Goal: Task Accomplishment & Management: Manage account settings

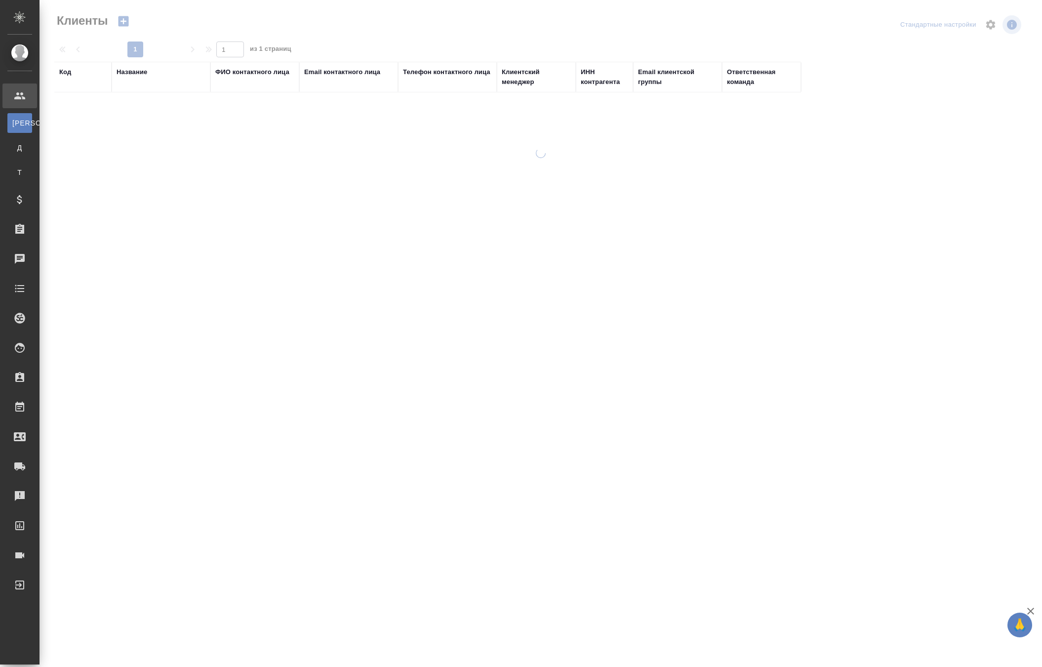
select select "RU"
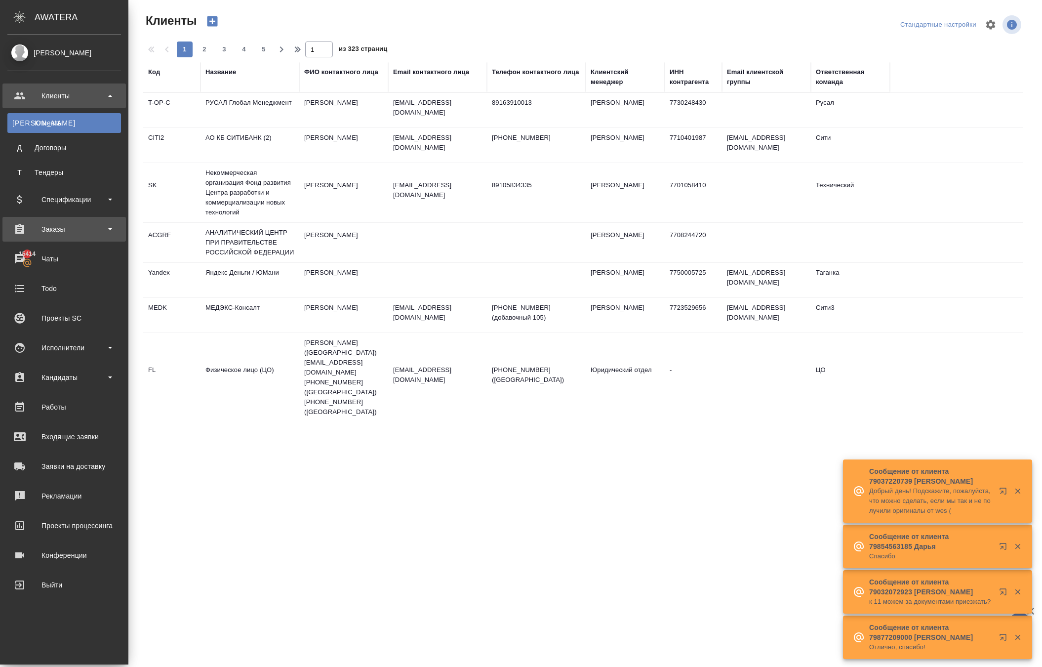
click at [46, 235] on div "Заказы" at bounding box center [64, 229] width 114 height 15
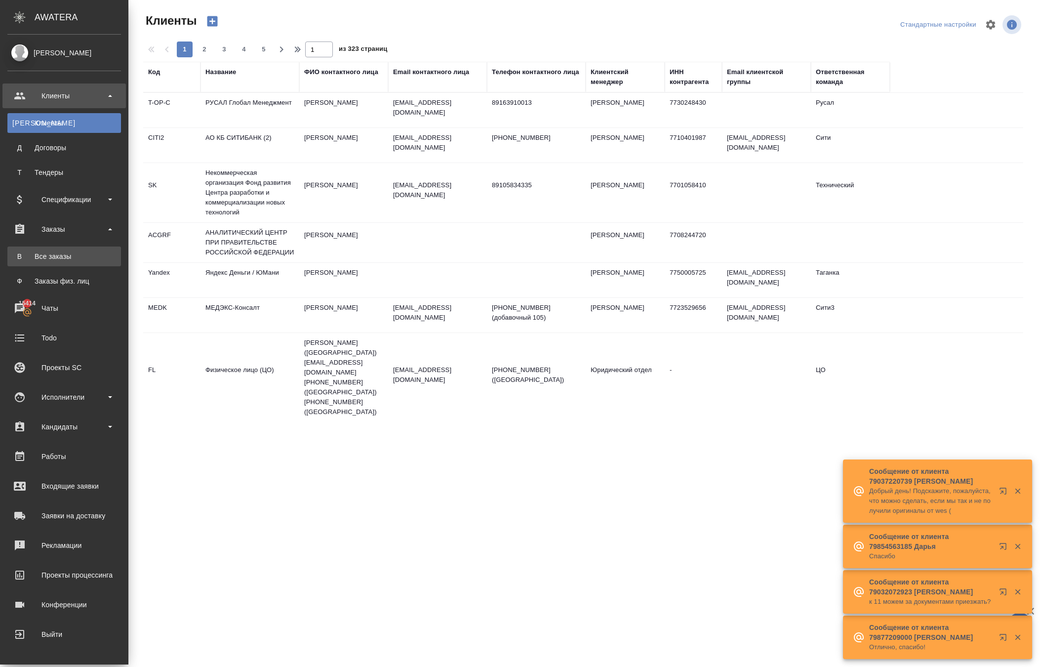
click at [55, 254] on div "Все заказы" at bounding box center [64, 256] width 104 height 10
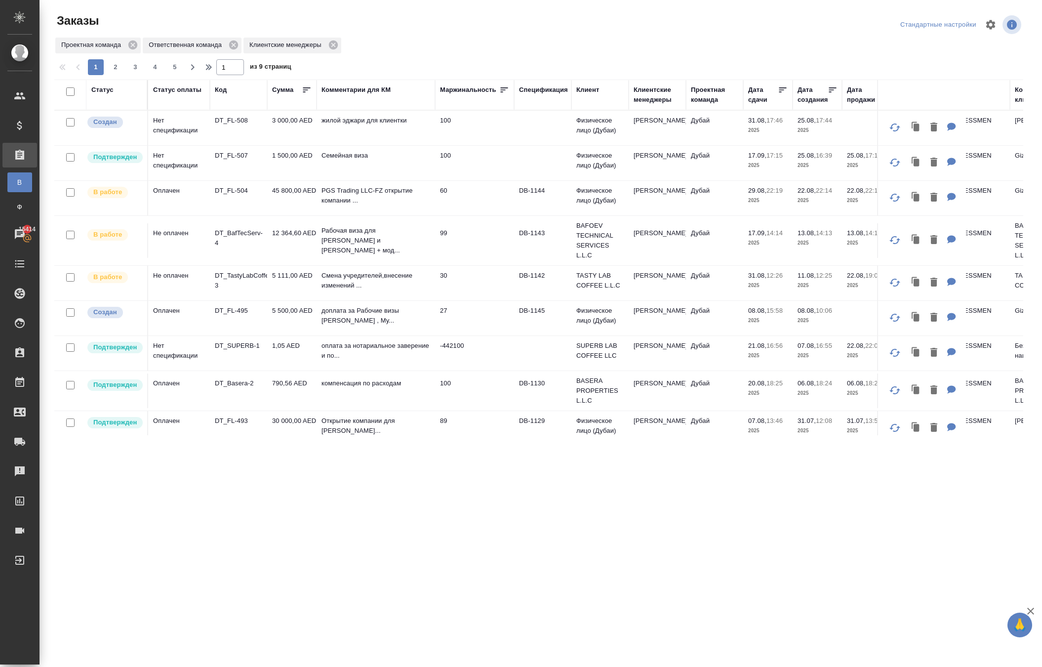
click at [192, 145] on td "Нет спецификации" at bounding box center [179, 128] width 62 height 35
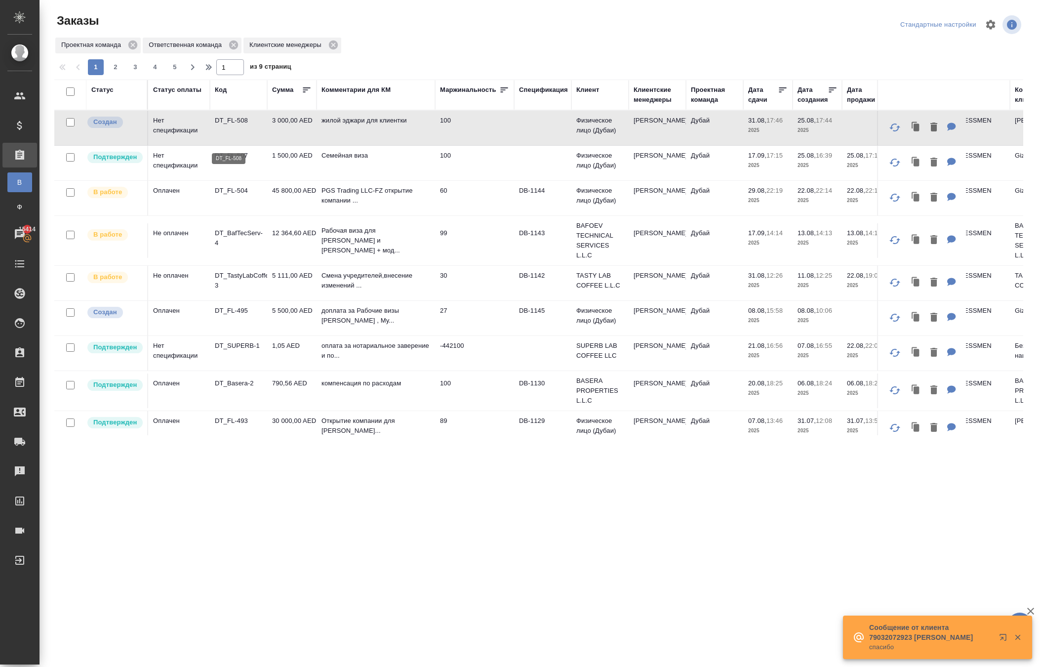
click at [225, 125] on p "DT_FL-508" at bounding box center [238, 121] width 47 height 10
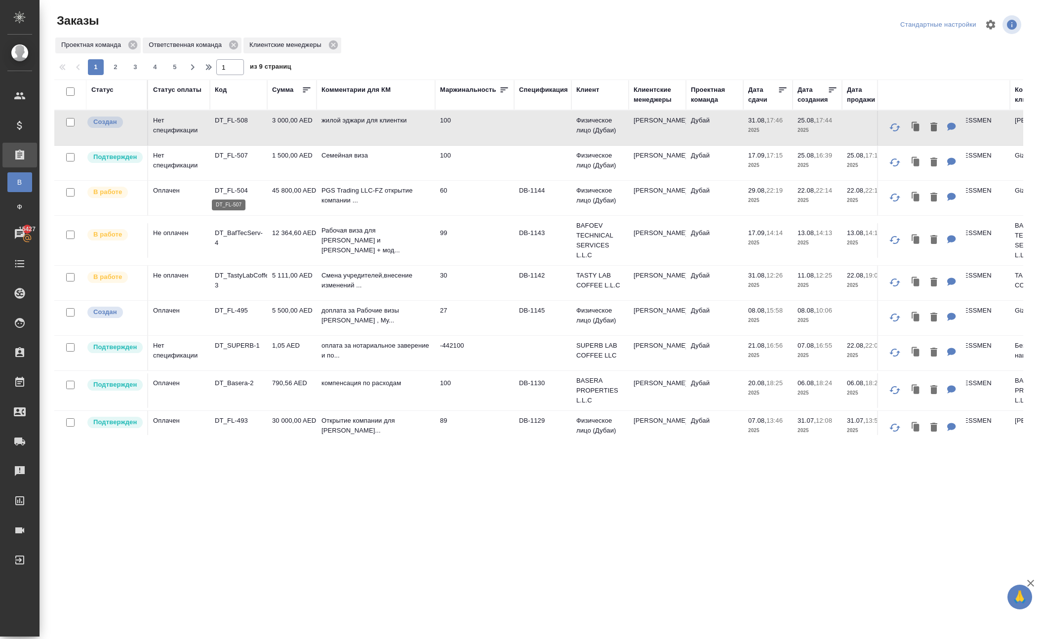
click at [232, 161] on p "DT_FL-507" at bounding box center [238, 156] width 47 height 10
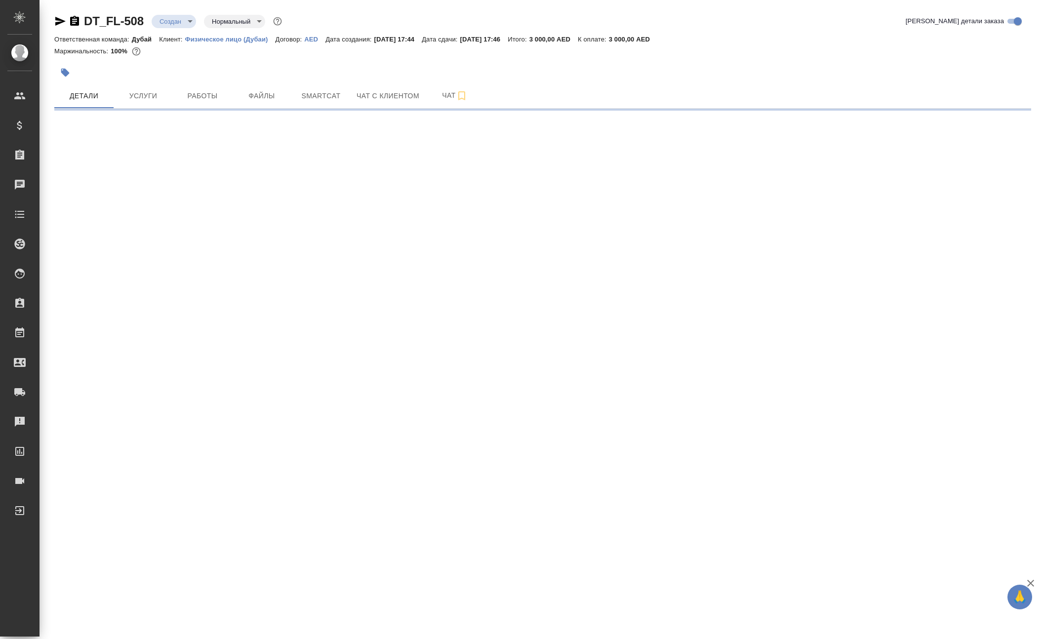
select select "RU"
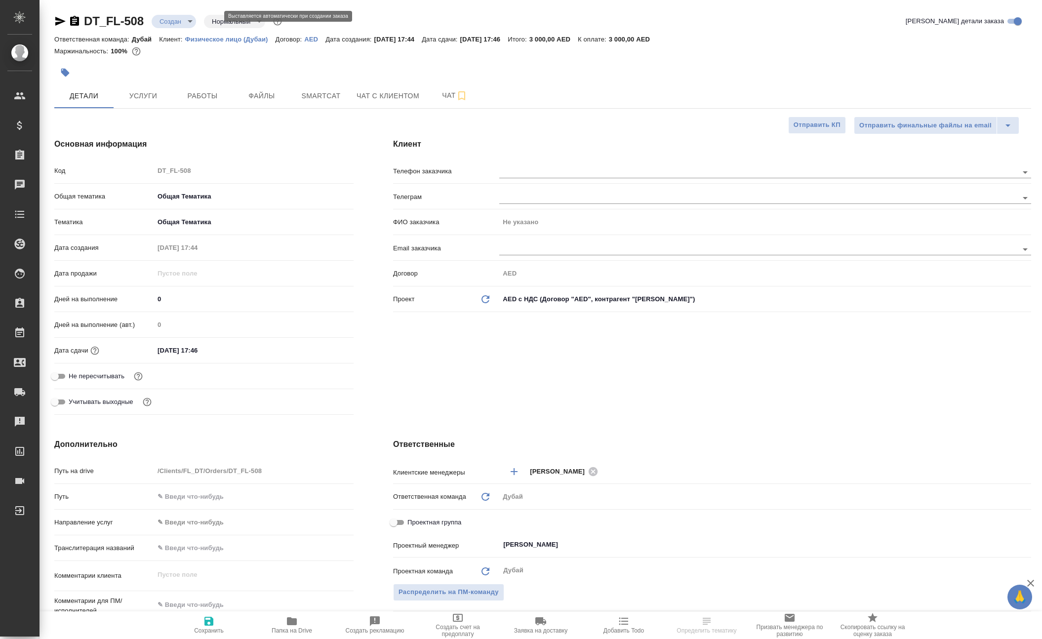
click at [204, 20] on body "🙏 .cls-1 fill:#fff; AWATERA Solokha Petro Клиенты Спецификации Заказы Чаты Todo…" at bounding box center [521, 319] width 1042 height 639
type textarea "x"
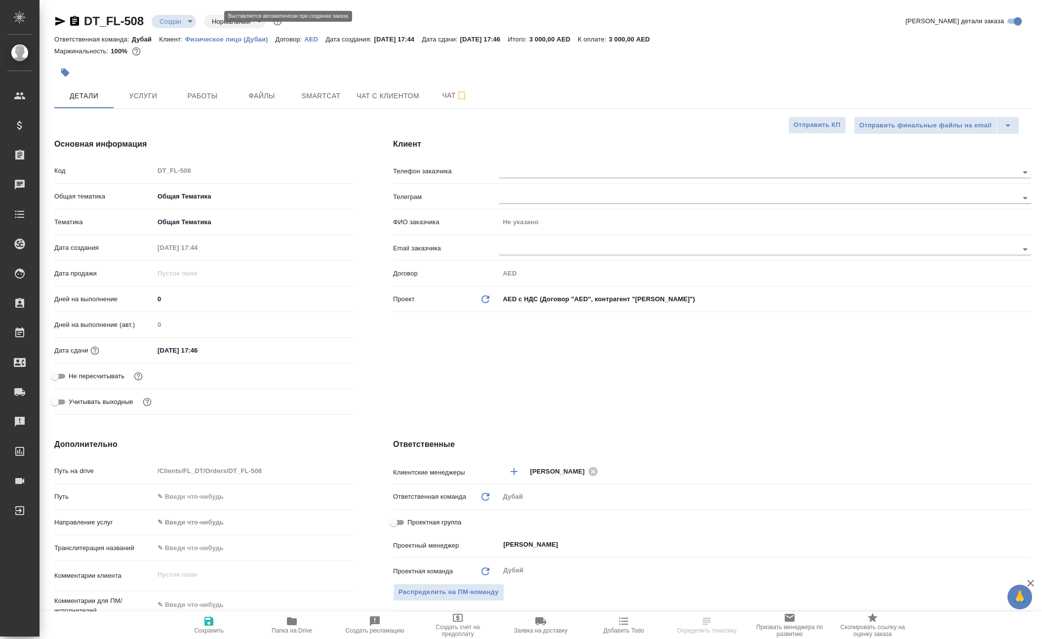
type textarea "x"
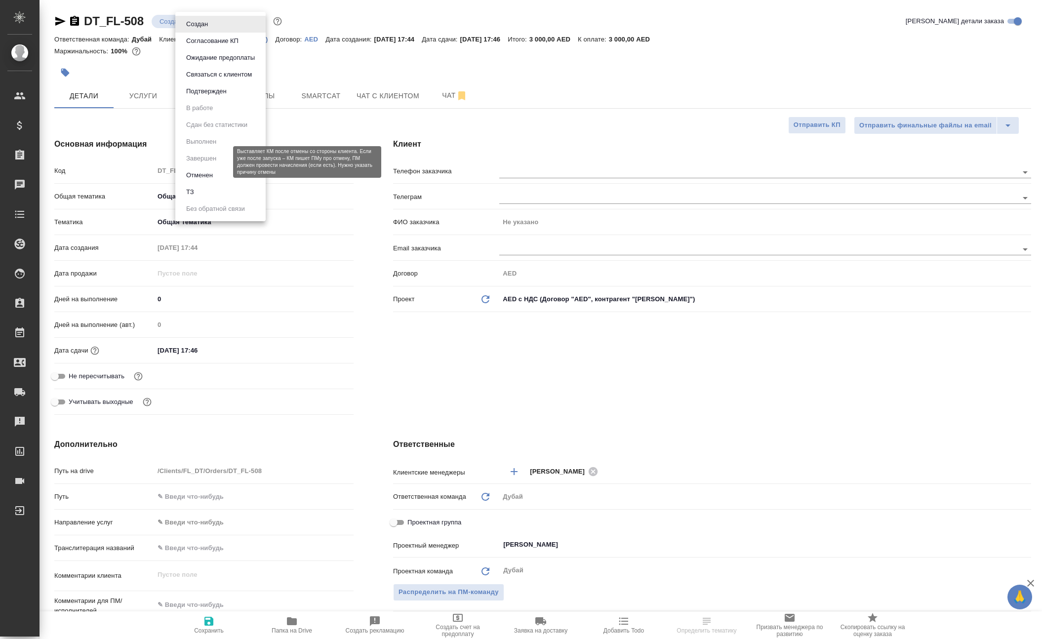
click at [210, 181] on button "Отменен" at bounding box center [199, 175] width 33 height 11
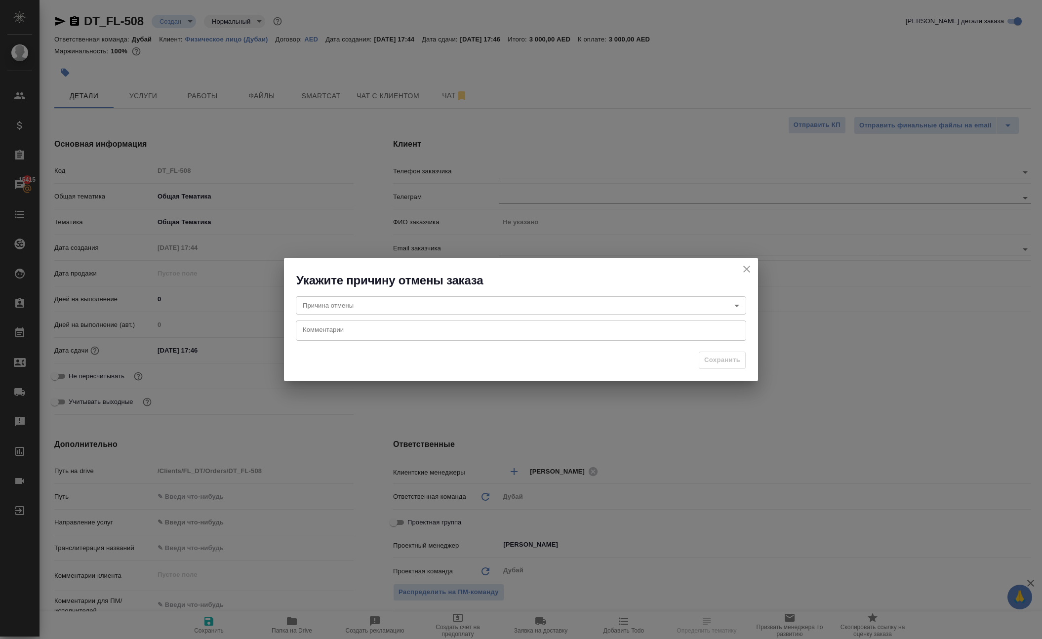
click at [351, 304] on body "🙏 .cls-1 fill:#fff; AWATERA Solokha Petro Клиенты Спецификации Заказы 15415 Чат…" at bounding box center [521, 319] width 1042 height 639
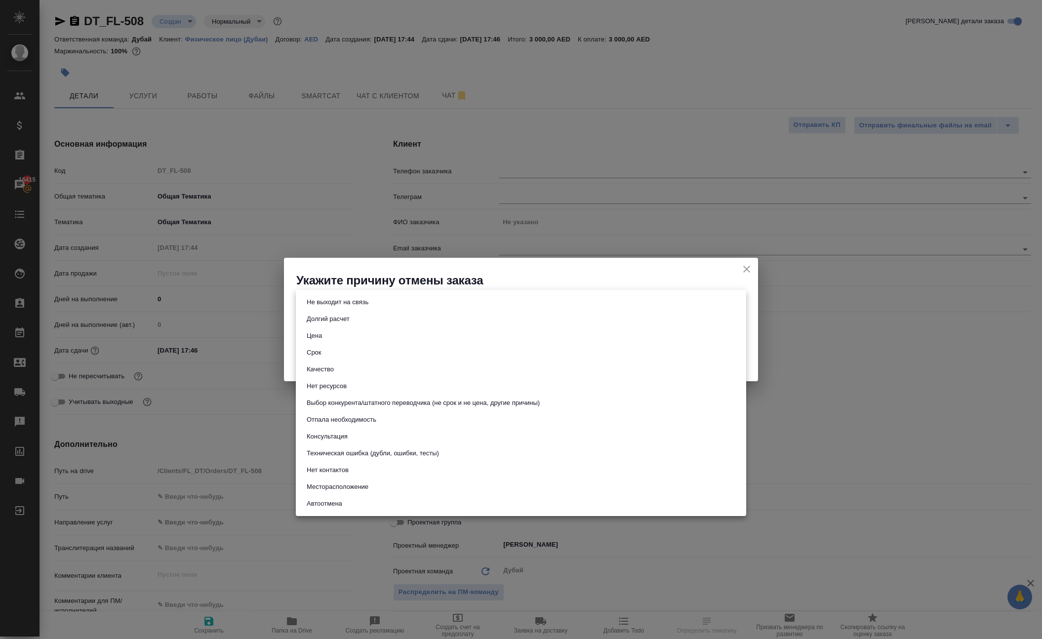
click at [562, 281] on div at bounding box center [521, 319] width 1042 height 639
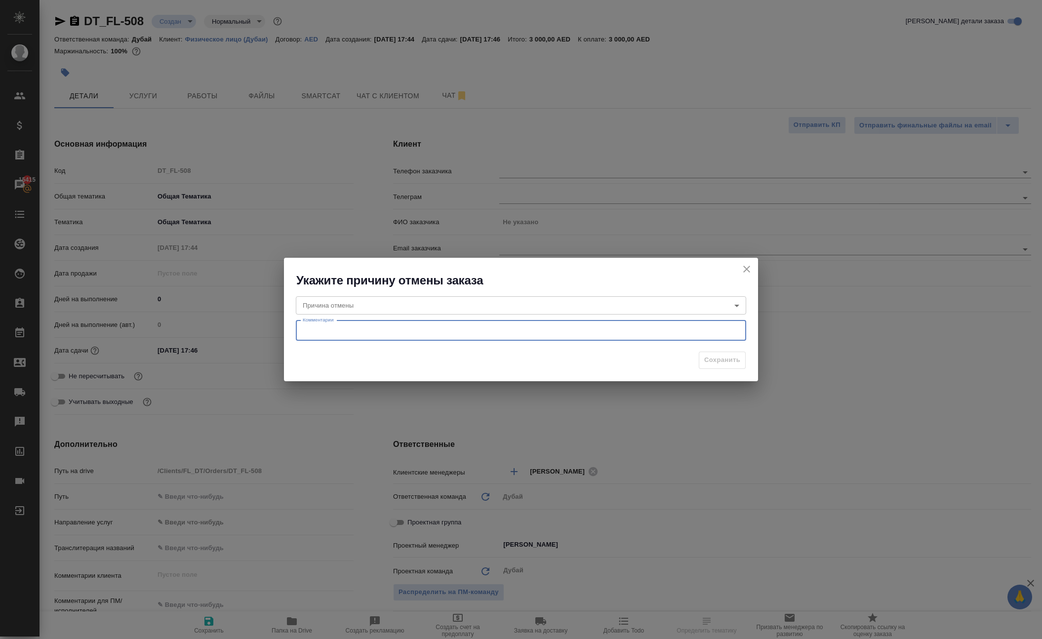
click at [494, 329] on textarea at bounding box center [521, 331] width 437 height 10
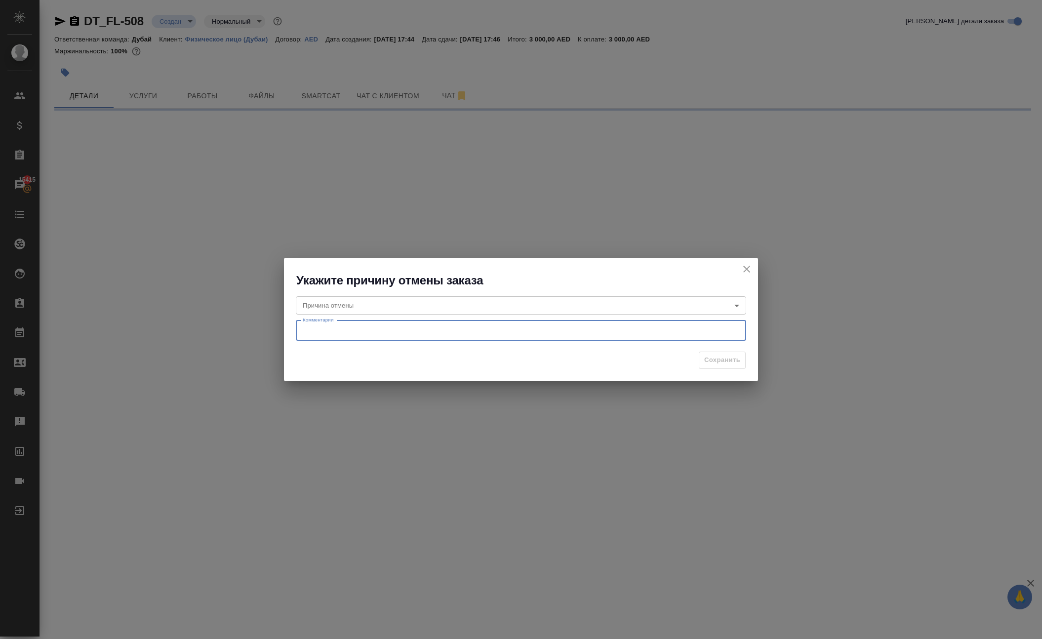
click at [480, 305] on body "🙏 .cls-1 fill:#fff; AWATERA Solokha Petro Клиенты Спецификации Заказы 15415 Чат…" at bounding box center [521, 319] width 1042 height 639
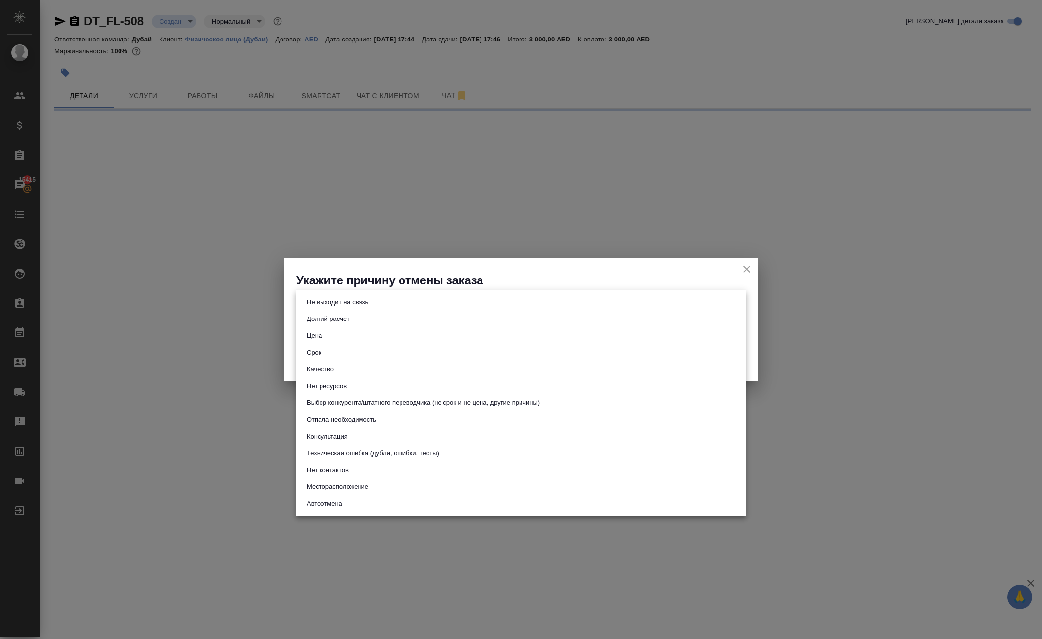
select select "RU"
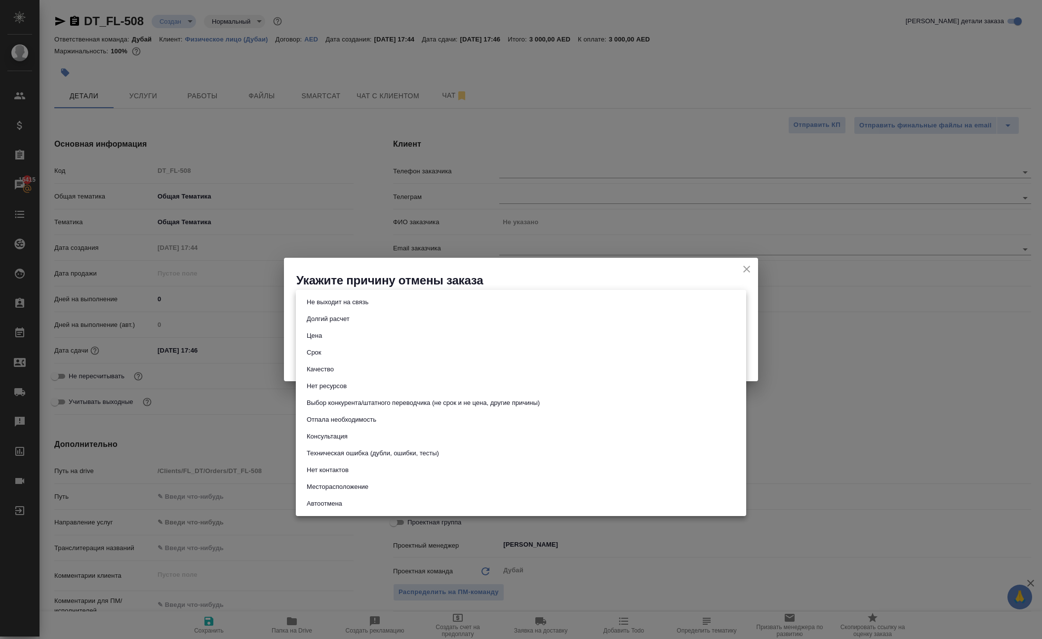
type textarea "x"
click at [327, 425] on button "Отпала необходимость" at bounding box center [342, 419] width 76 height 11
type input "noNeed"
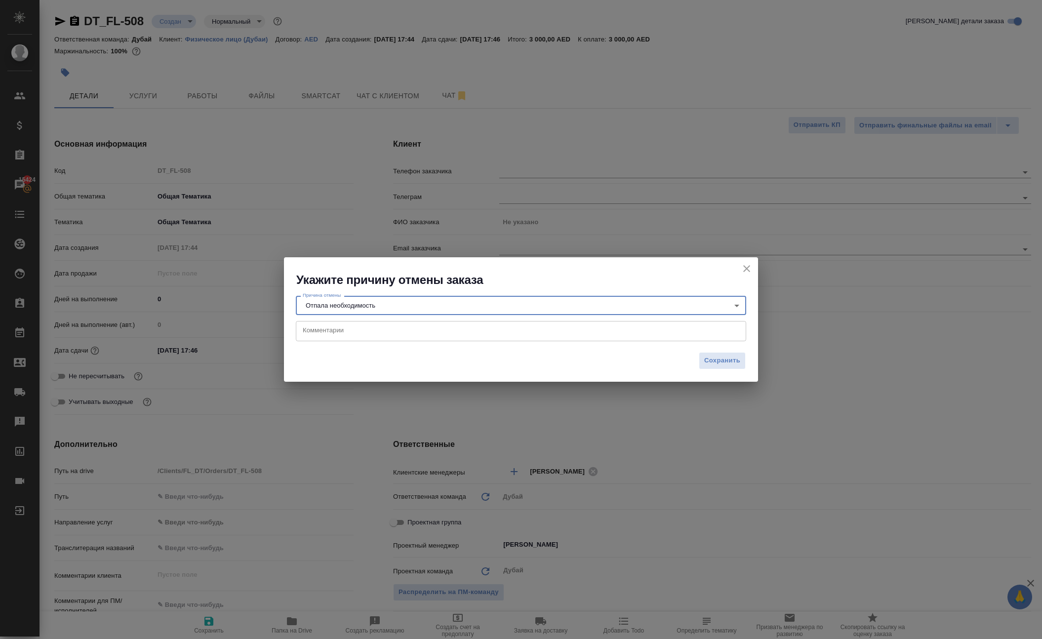
click at [350, 326] on textarea at bounding box center [521, 331] width 437 height 10
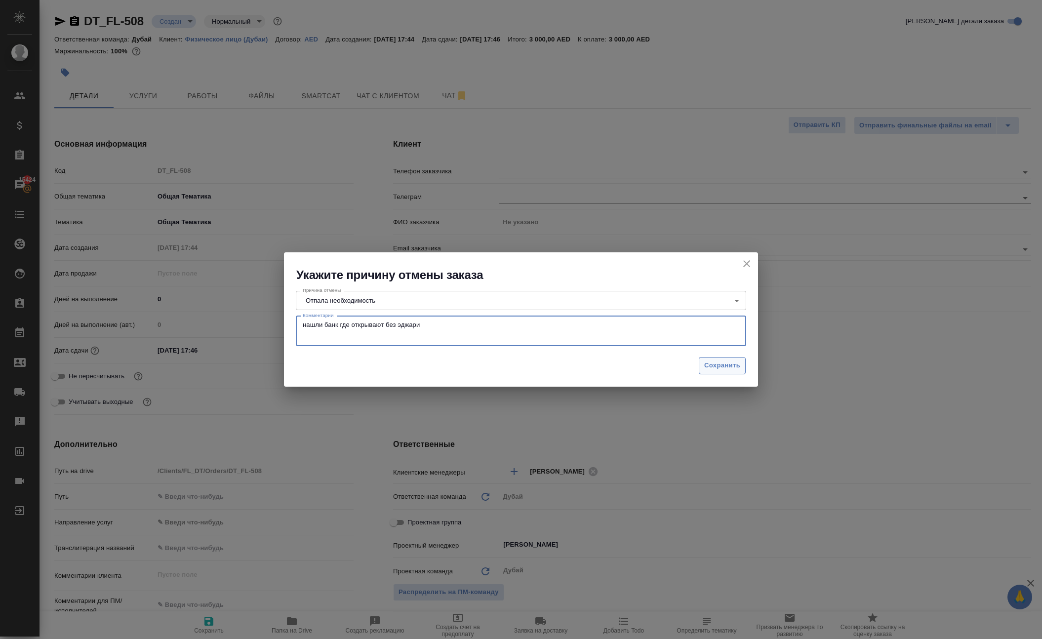
type textarea "нашли банк где открывают без эджари"
click at [704, 363] on span "Сохранить" at bounding box center [722, 365] width 36 height 11
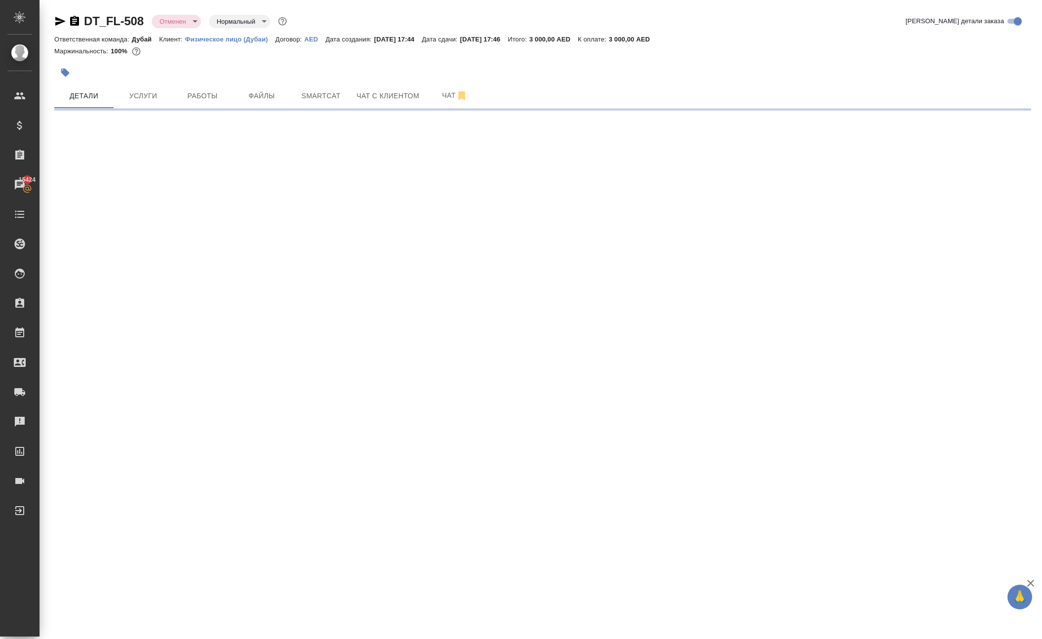
select select "RU"
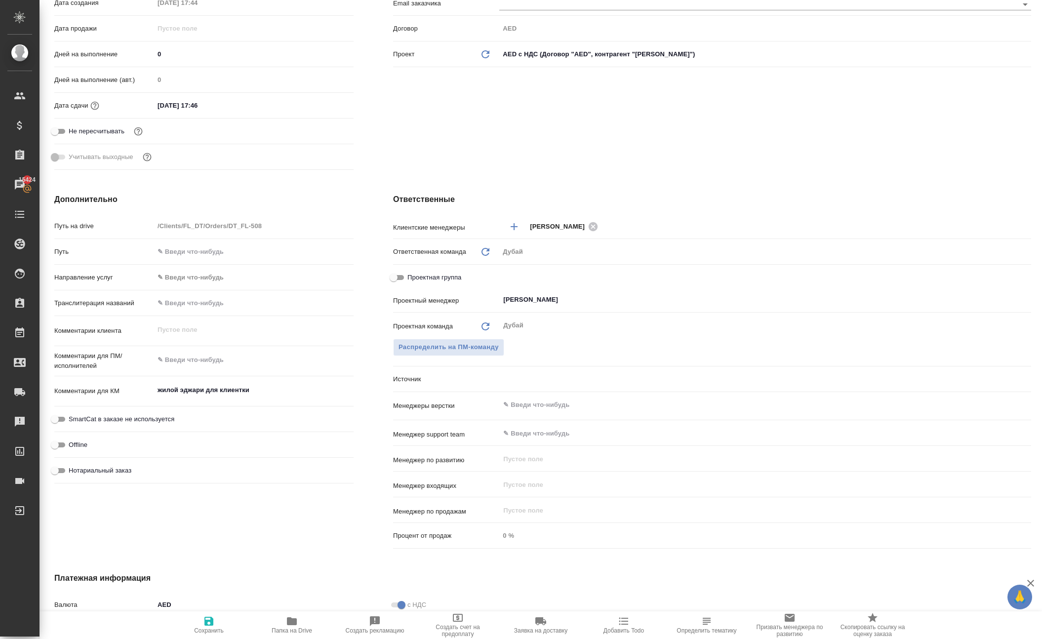
type textarea "x"
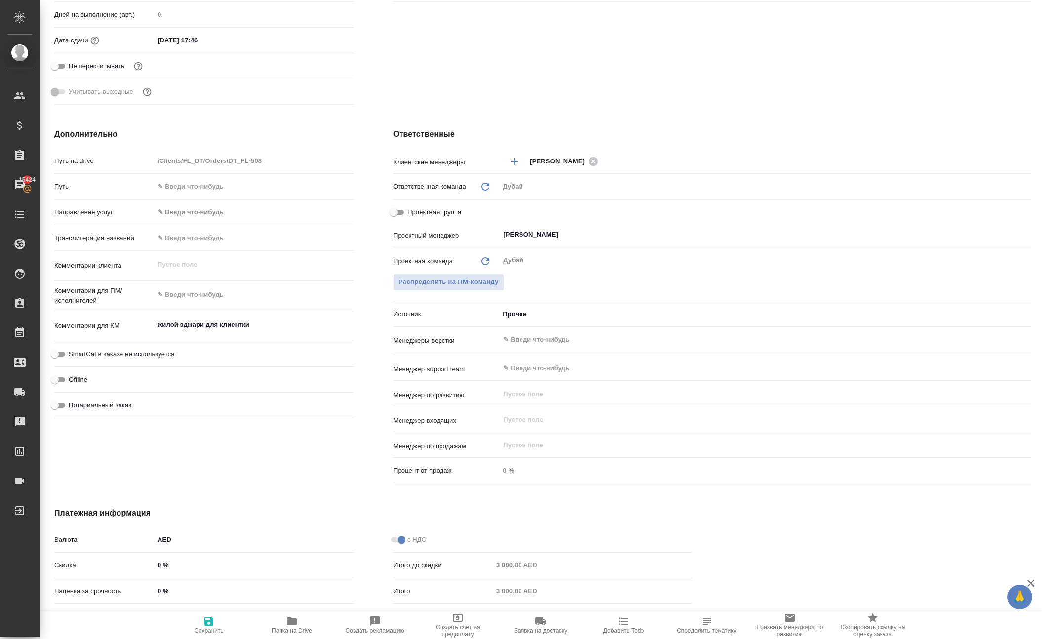
scroll to position [322, 0]
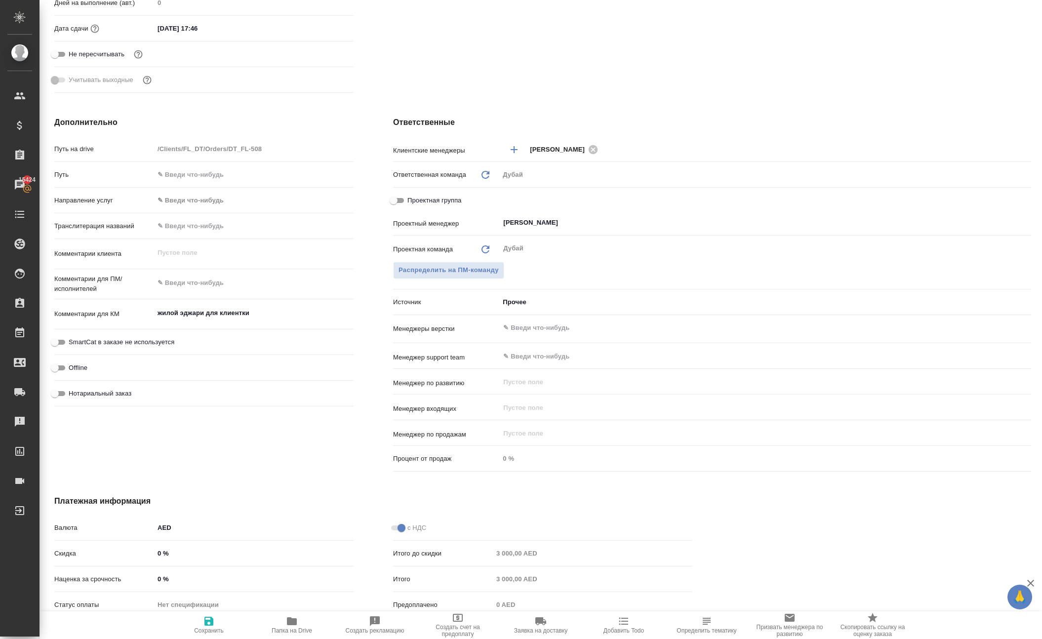
type textarea "x"
click at [290, 322] on textarea "жилой эджари для клиентки" at bounding box center [254, 313] width 200 height 17
type textarea "x"
type textarea "жилой эджари для клиентки"
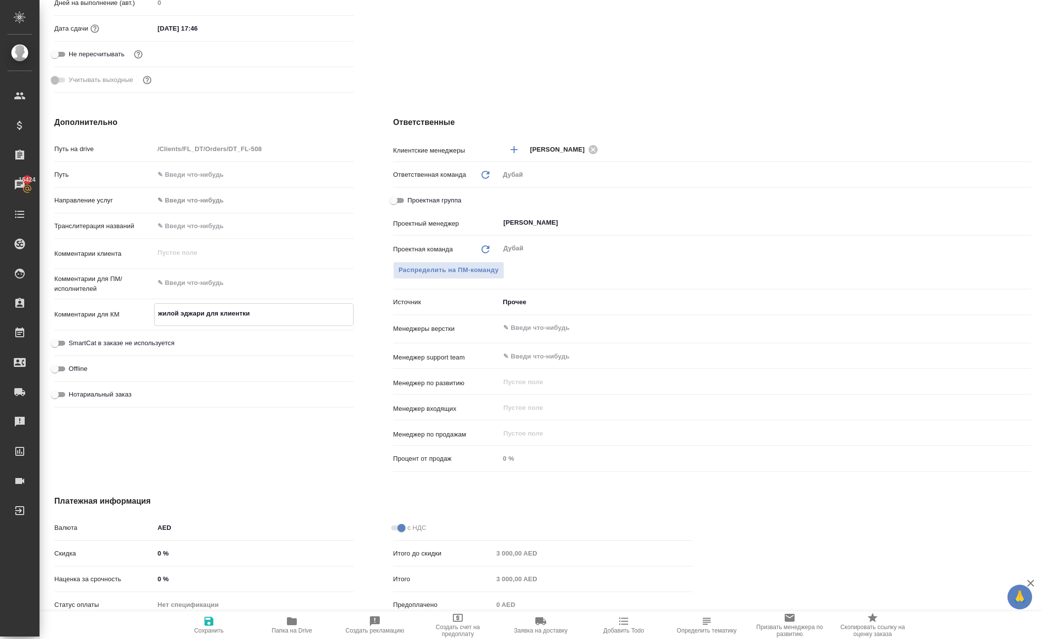
type textarea "x"
type textarea "жилой эджари для клиентки ,"
type textarea "x"
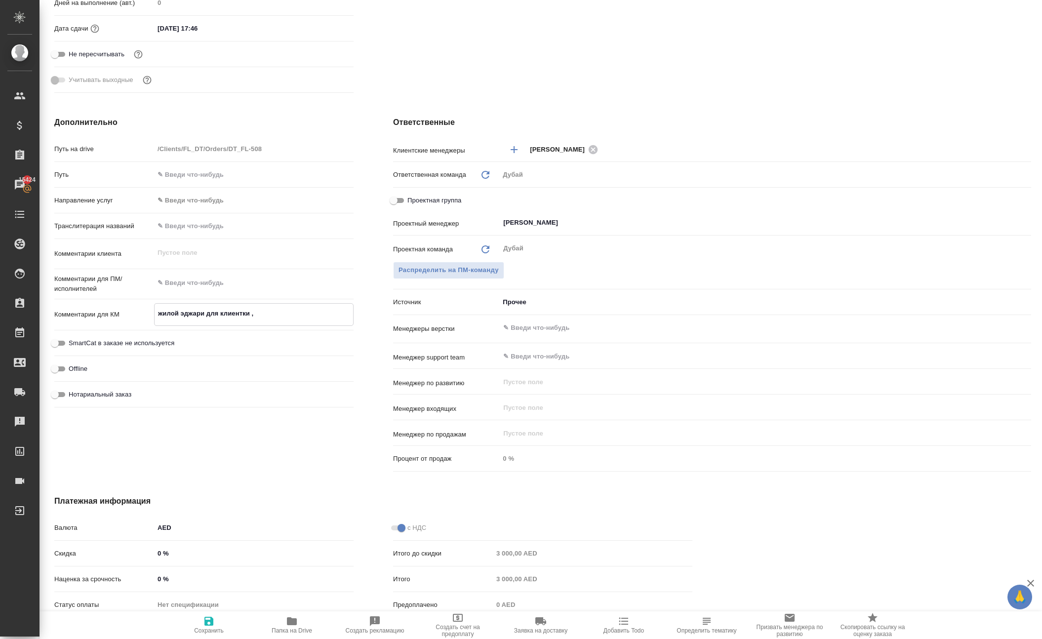
type textarea "x"
type textarea "жилой эджари для клиентки ,"
type textarea "x"
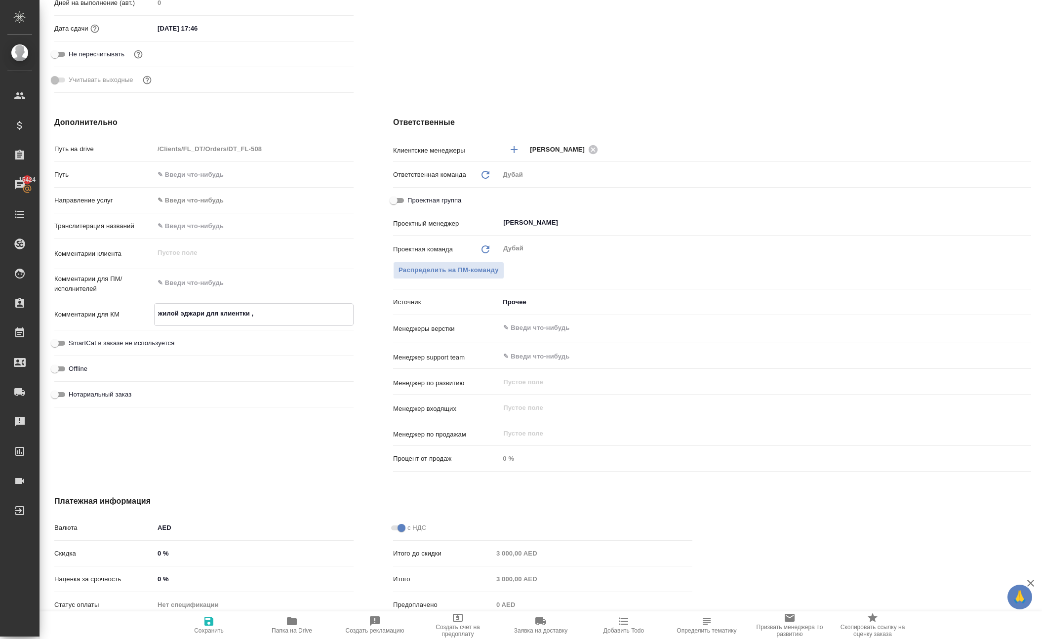
type textarea "x"
type textarea "жилой эджари для клиентки , д"
type textarea "x"
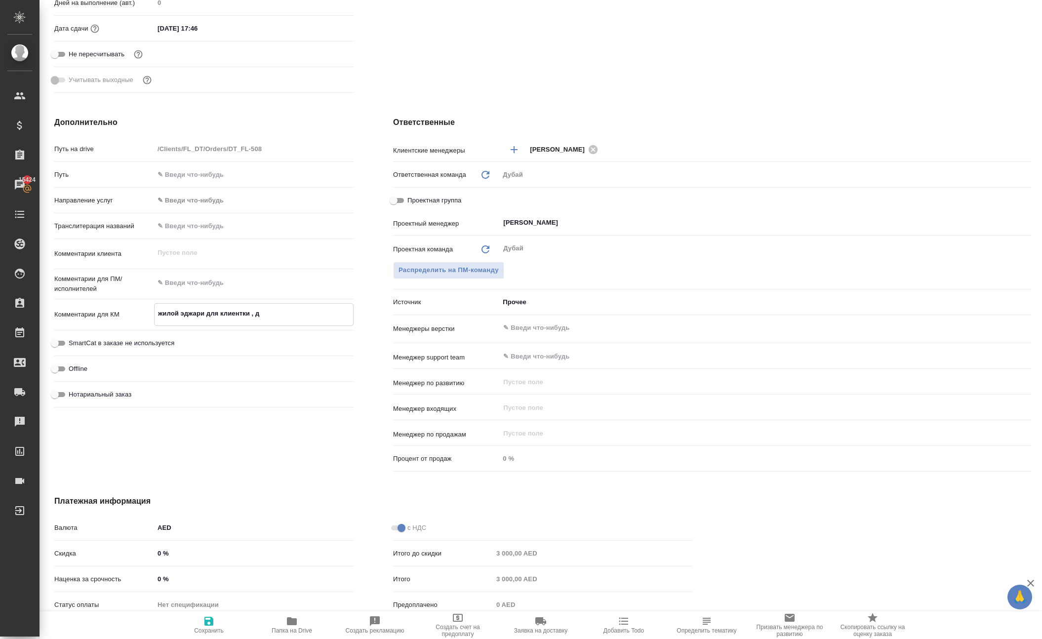
type textarea "жилой эджари для клиентки , дл"
type textarea "x"
type textarea "жилой эджари для клиентки , для"
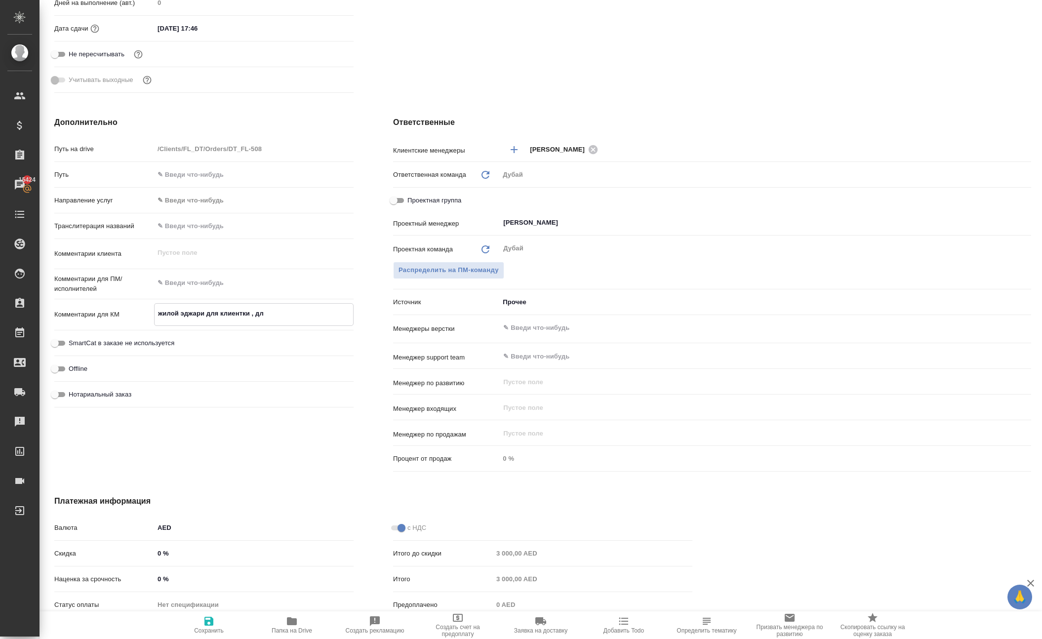
type textarea "x"
type textarea "жилой эджари для клиентки , для"
type textarea "x"
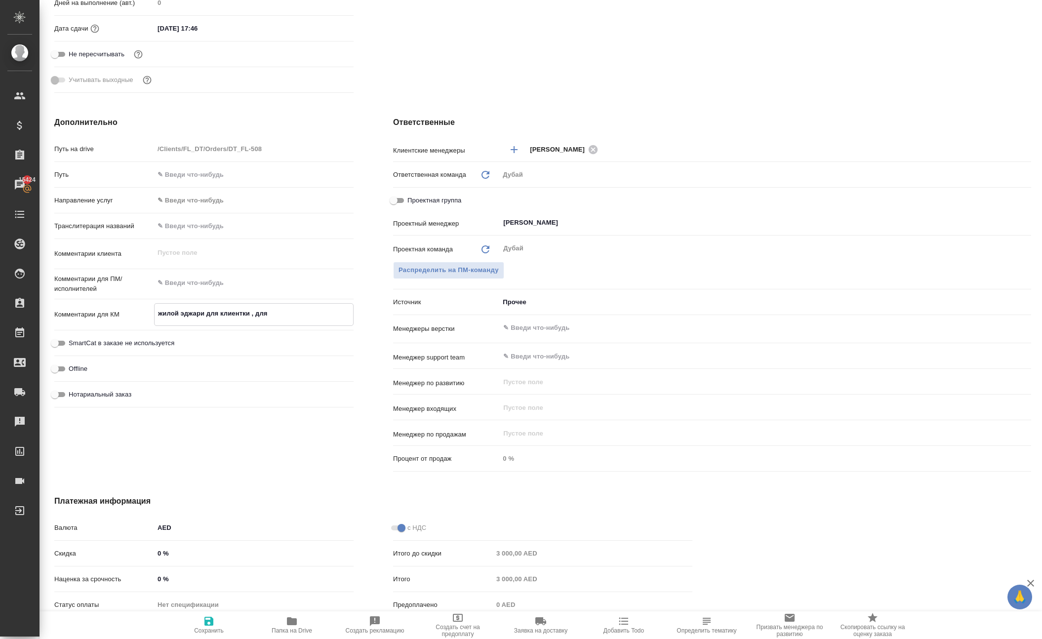
type textarea "x"
type textarea "жилой эджари для клиентки , для п"
type textarea "x"
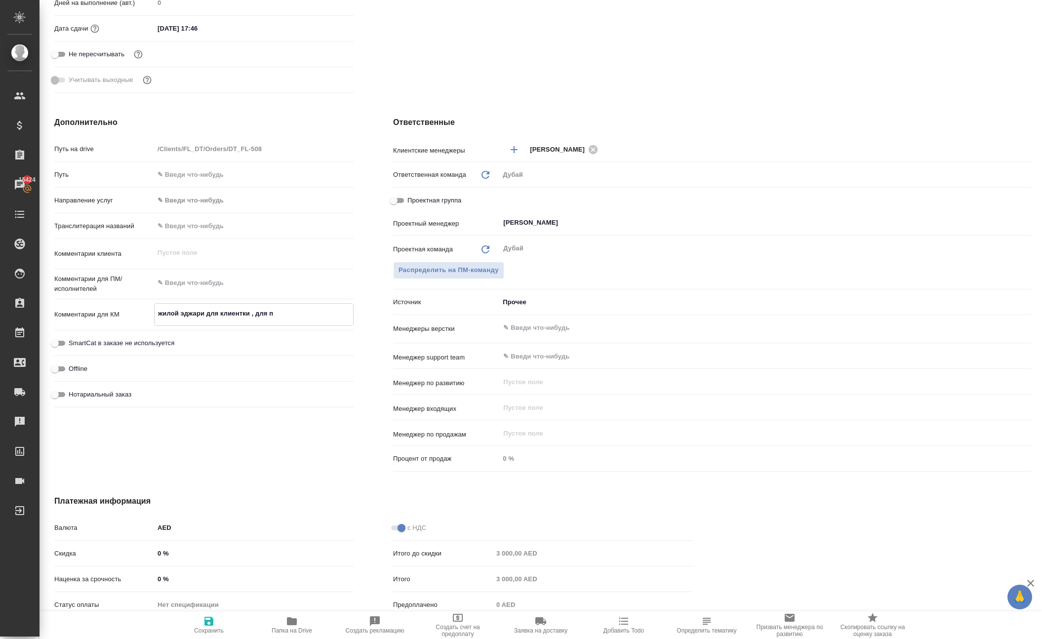
type textarea "x"
type textarea "жилой эджари для клиентки , для пр"
type textarea "x"
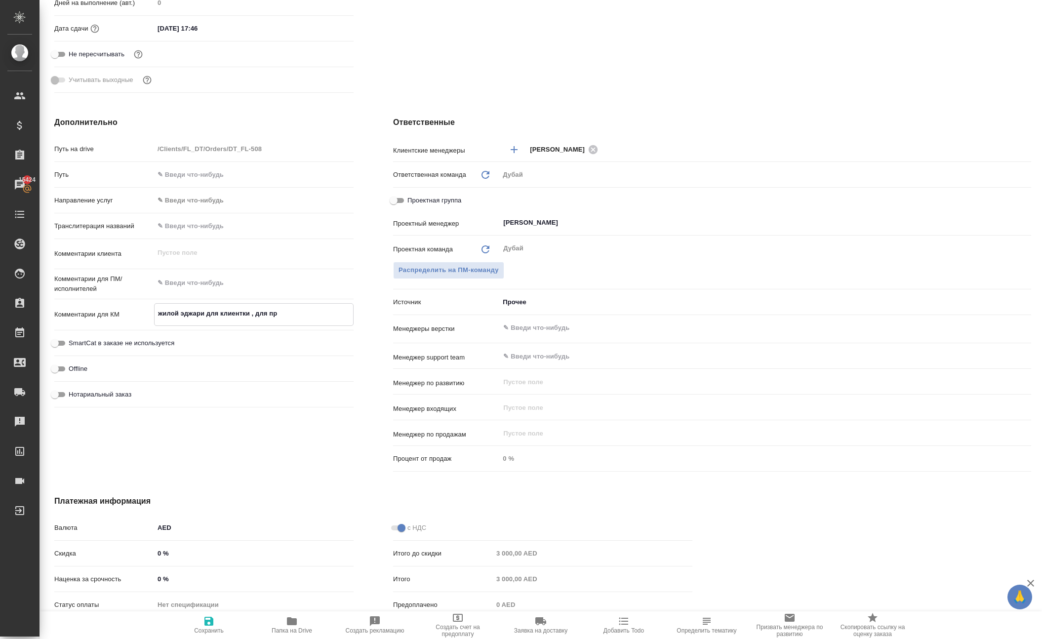
type textarea "жилой эджари для клиентки , для пре"
type textarea "x"
type textarea "жилой эджари для клиентки , для пред"
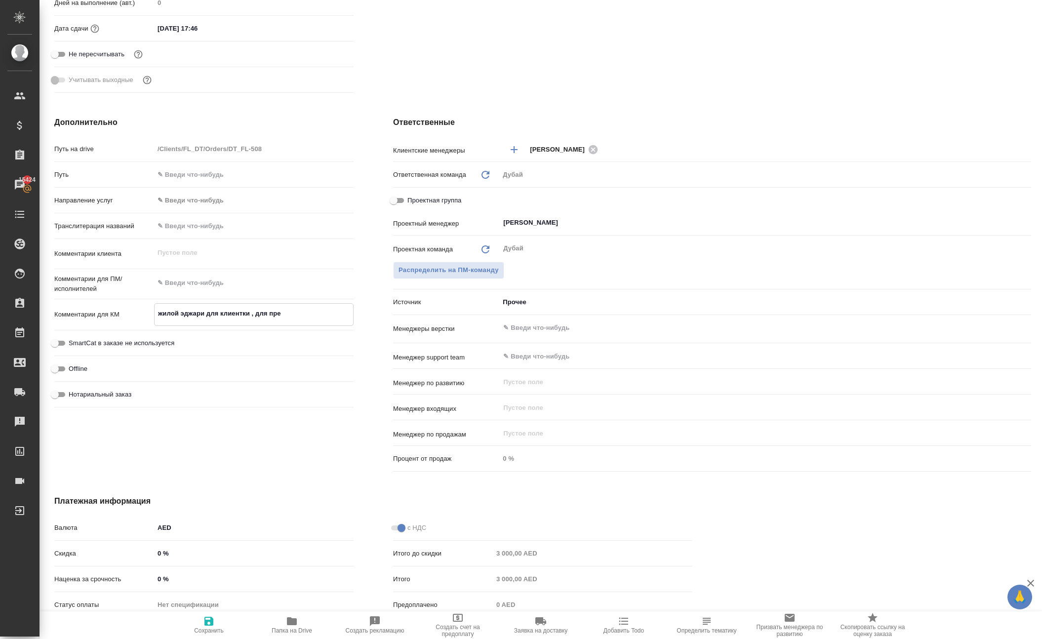
type textarea "x"
type textarea "жилой эджари для клиентки , для предо"
type textarea "x"
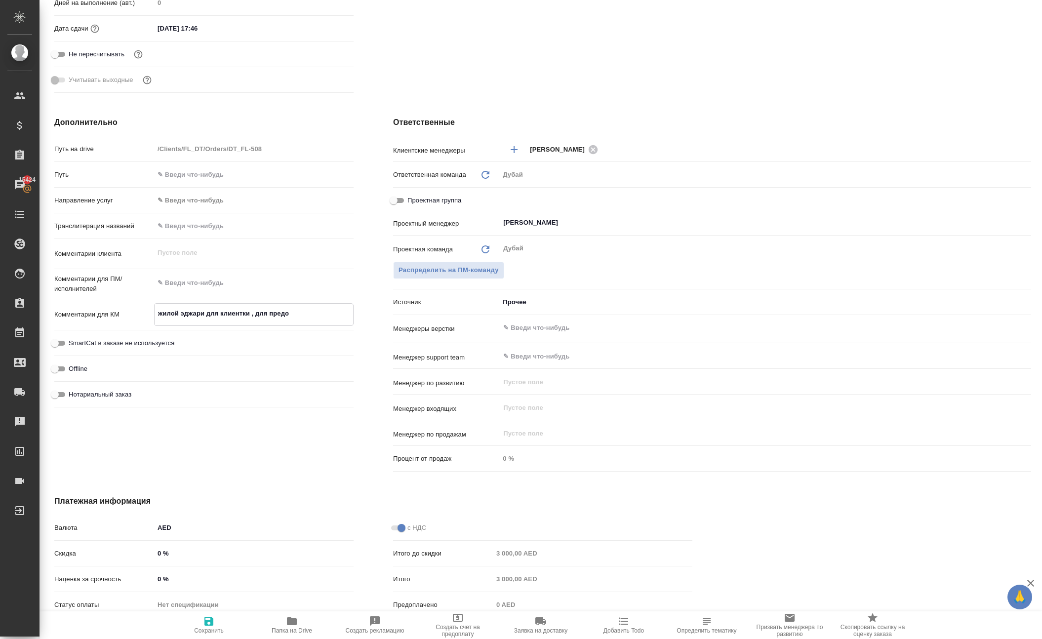
type textarea "x"
type textarea "жилой эджари для клиентки , для предос"
type textarea "x"
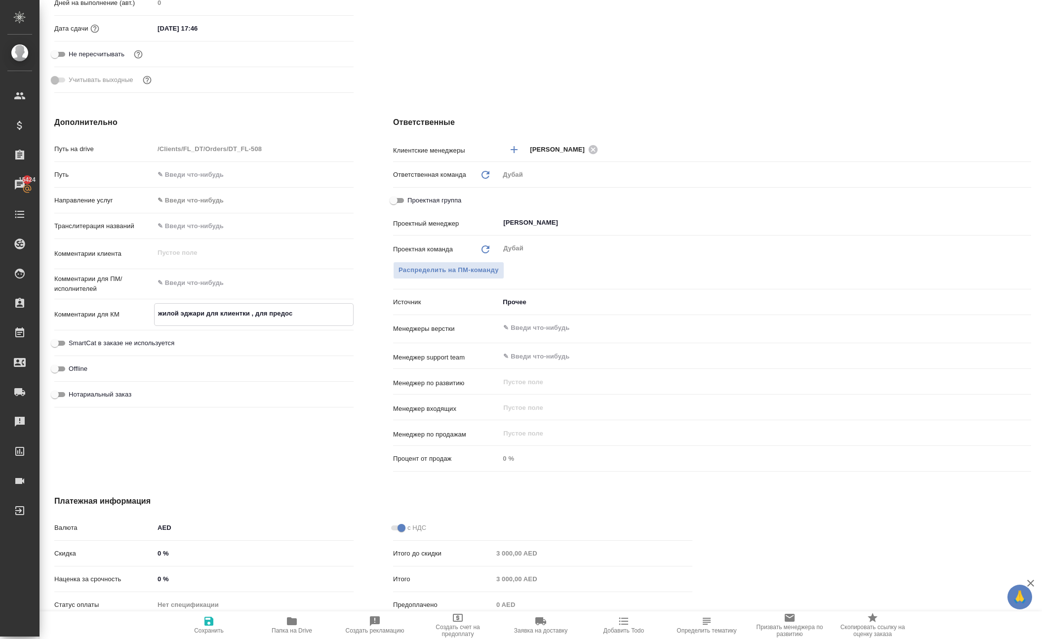
type textarea "x"
type textarea "жилой эджари для клиентки , для предост"
type textarea "x"
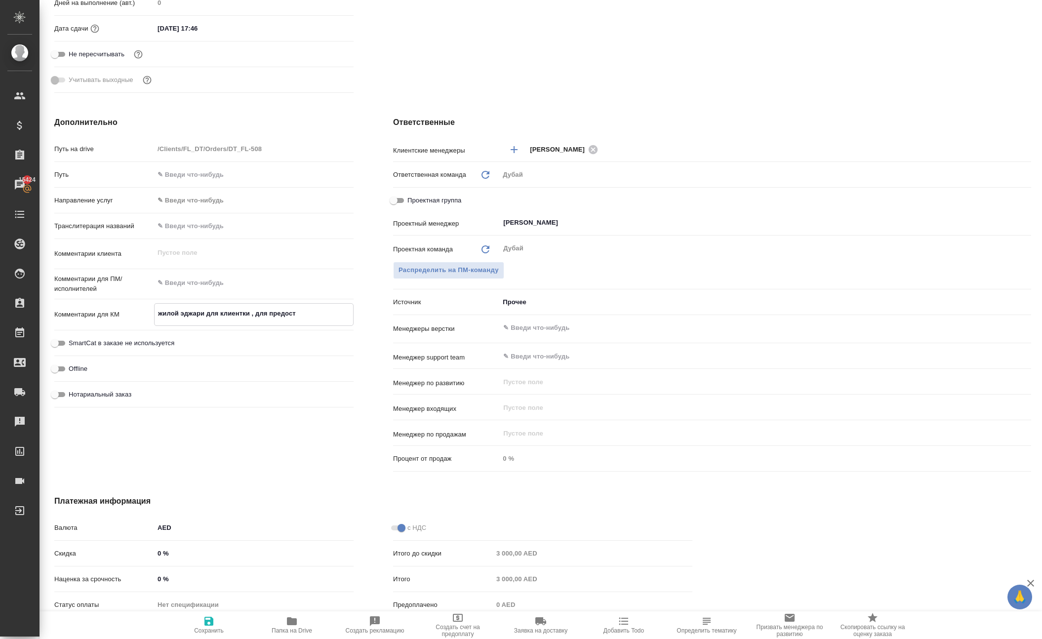
type textarea "жилой эджари для клиентки , для предоста"
type textarea "x"
type textarea "жилой эджари для клиентки , для предостав"
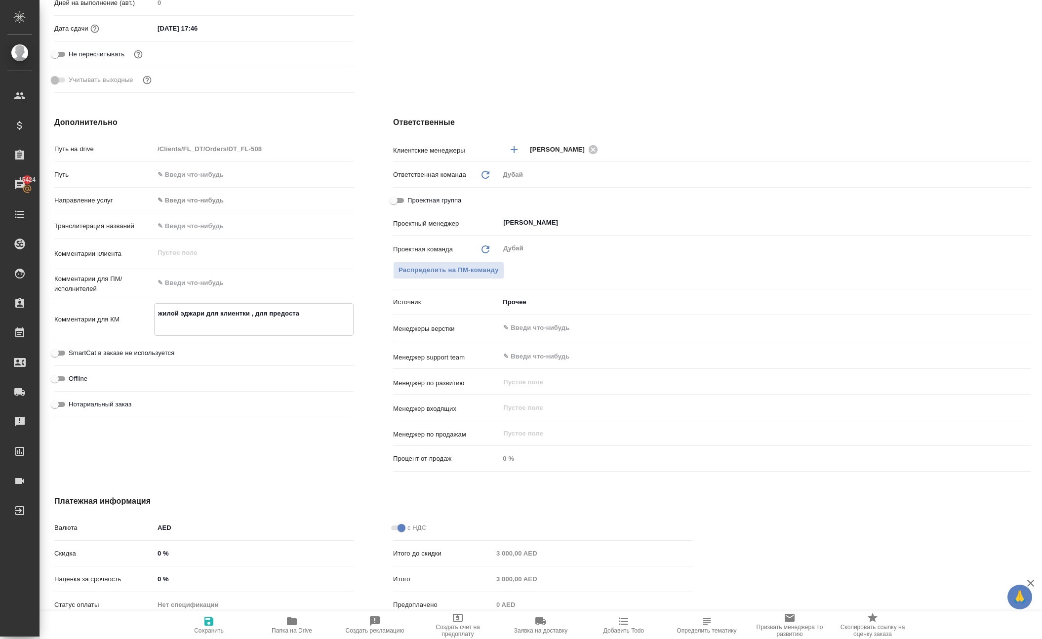
type textarea "x"
type textarea "жилой эджари для клиентки , для предоставл"
type textarea "x"
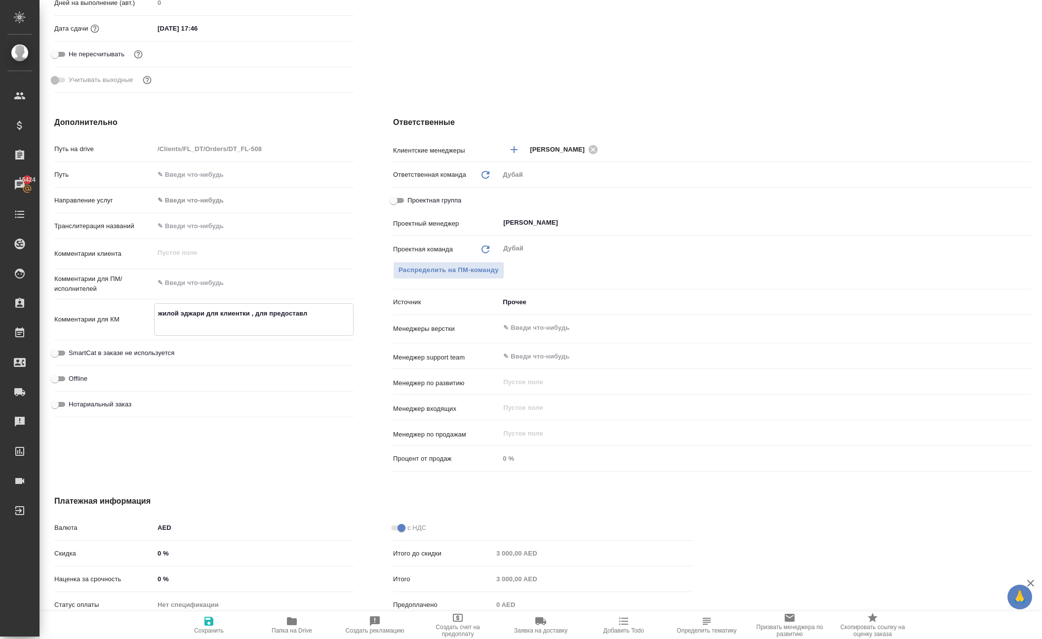
type textarea "x"
type textarea "жилой эджари для клиентки , для предоставле"
type textarea "x"
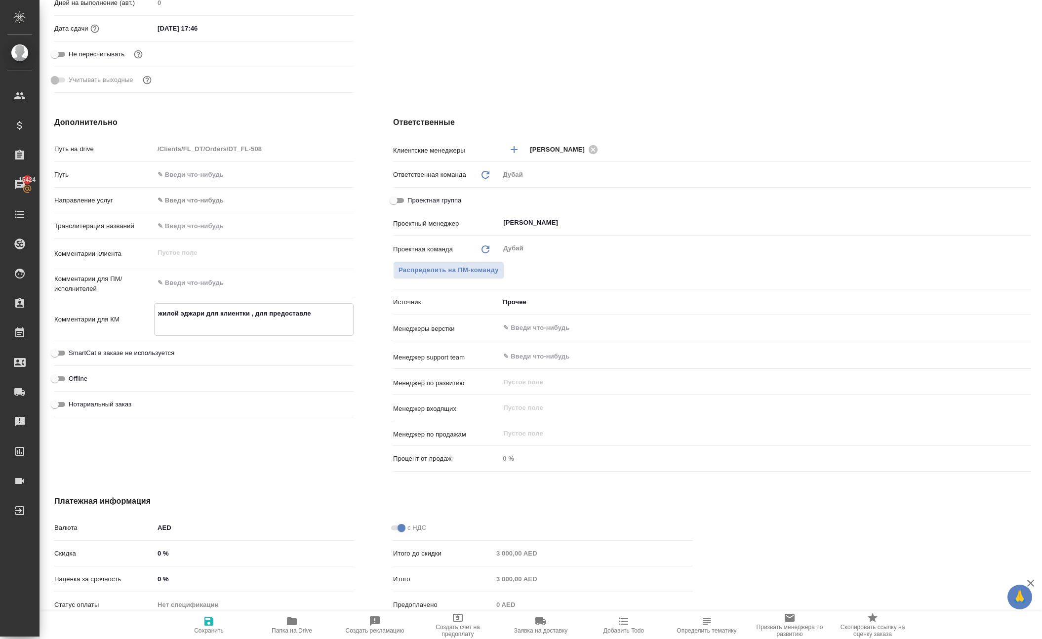
type textarea "x"
type textarea "жилой эджари для клиентки , для предоставлен"
type textarea "x"
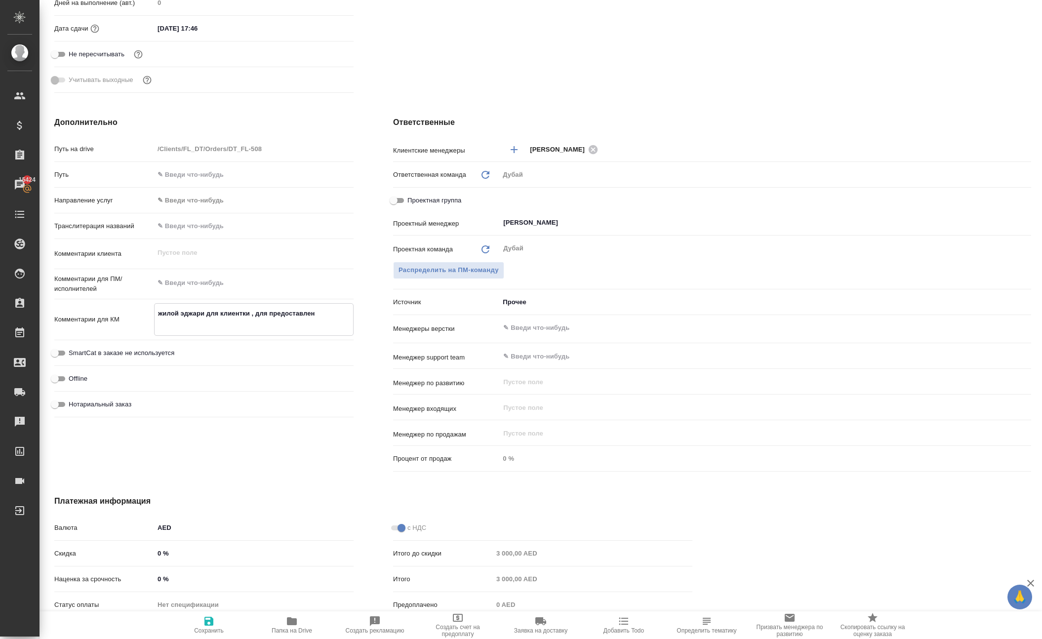
type textarea "жилой эджари для клиентки , для предоставлени"
type textarea "x"
type textarea "жилой эджари для клиентки , для предоставления"
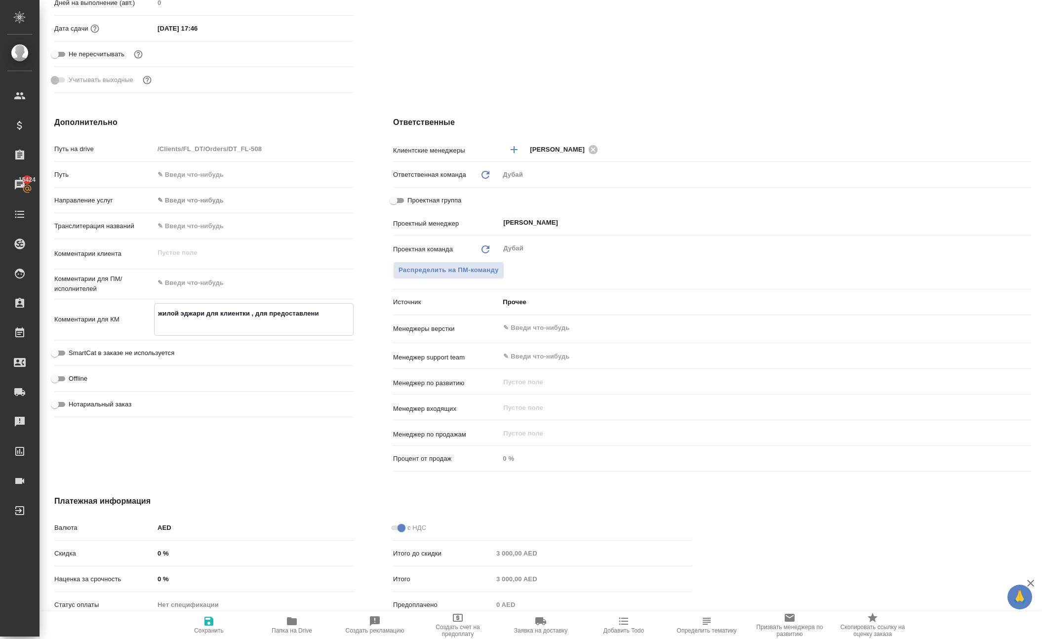
type textarea "x"
type textarea "жилой эджари для клиентки , для предоставления"
type textarea "x"
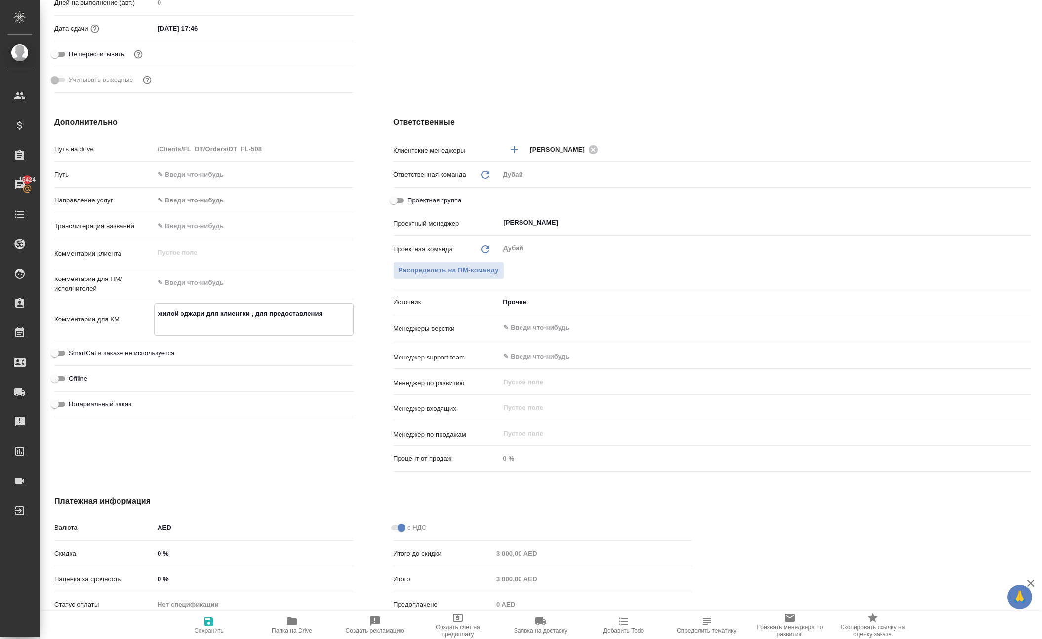
type textarea "x"
type textarea "жилой эджари для клиентки , для предоставления в"
type textarea "x"
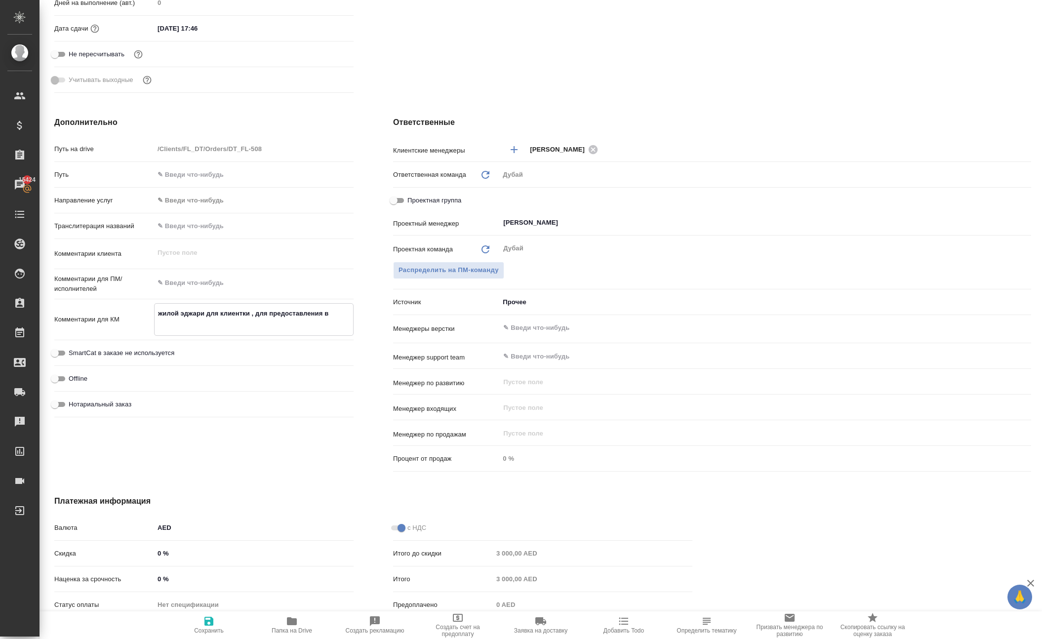
type textarea "x"
type textarea "жилой эджари для клиентки , для предоставления в"
type textarea "x"
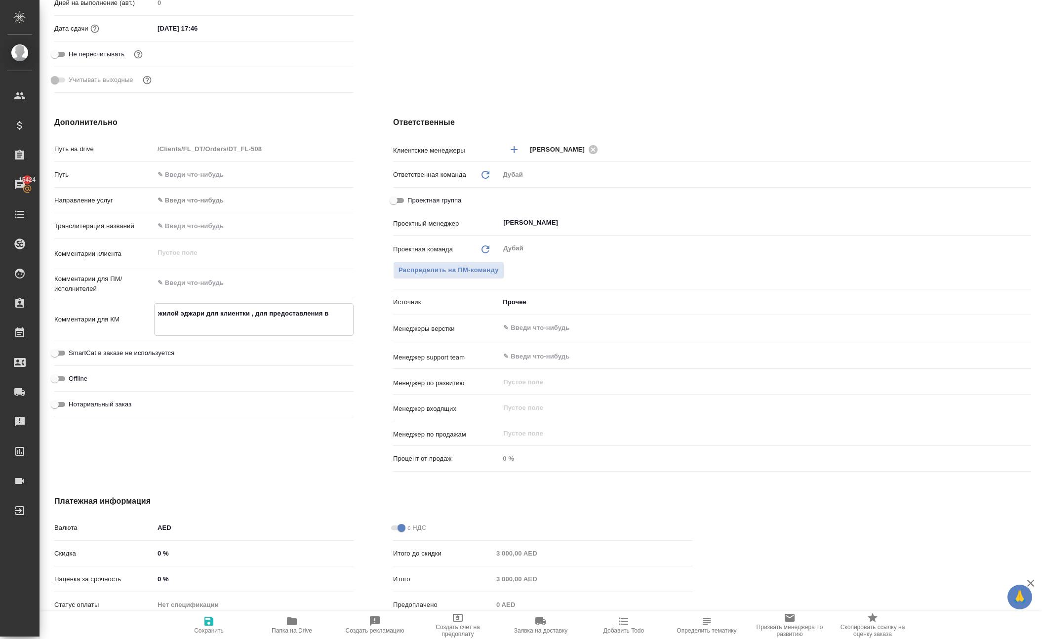
type textarea "жилой эджари для клиентки , для предоставления в б"
type textarea "x"
type textarea "жилой эджари для клиентки , для предоставления в ба"
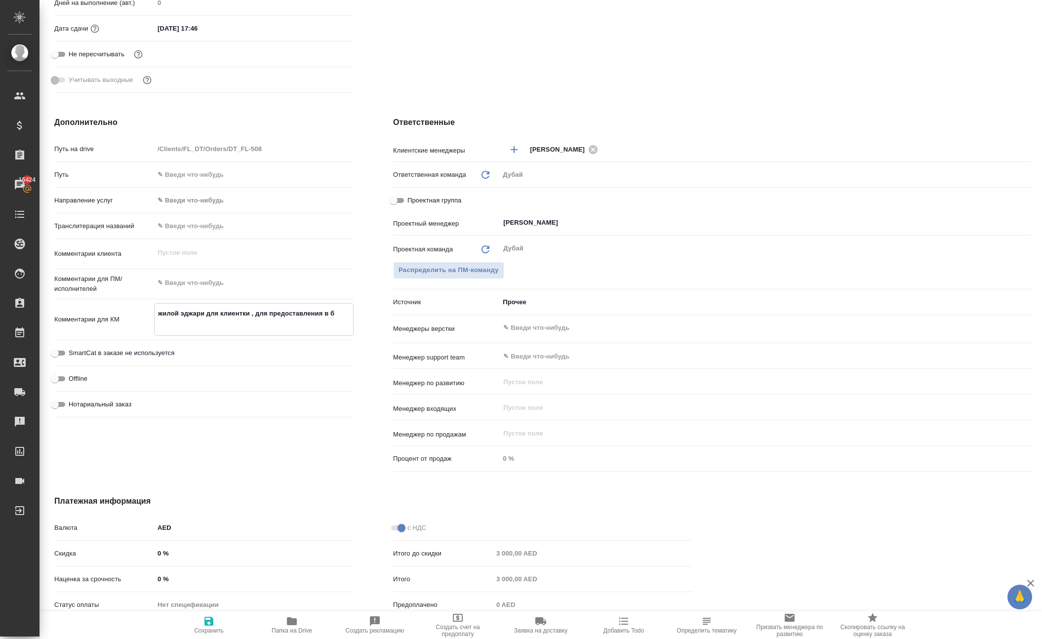
type textarea "x"
type textarea "жилой эджари для клиентки , для предоставления в бан"
type textarea "x"
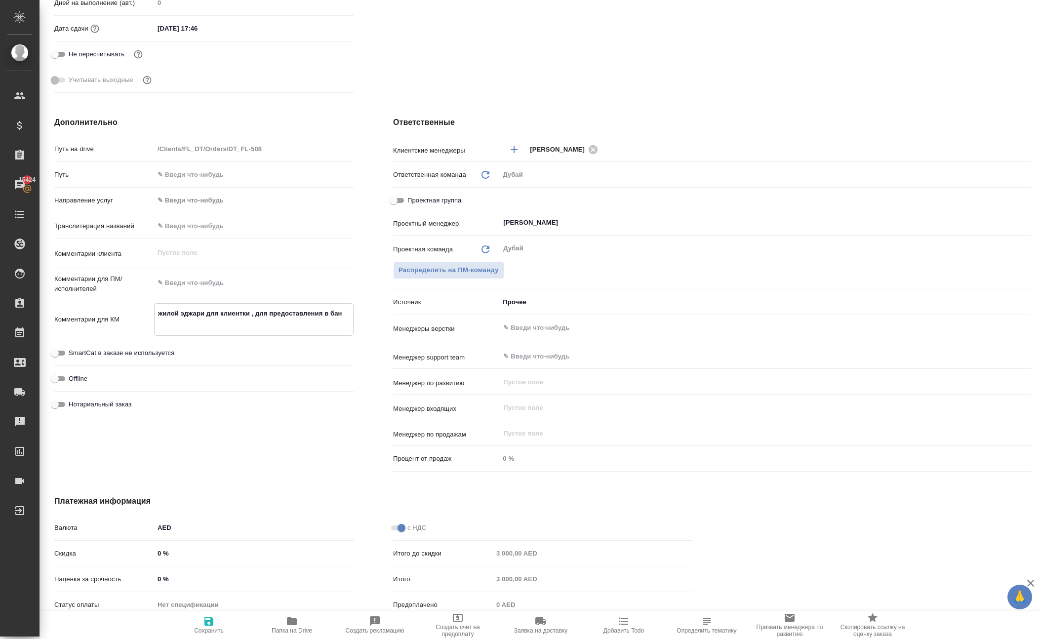
type textarea "x"
type textarea "жилой эджари для клиентки , для предоставления в банк"
type textarea "x"
type textarea "жилой эджари для клиентки , для предоставления в банк"
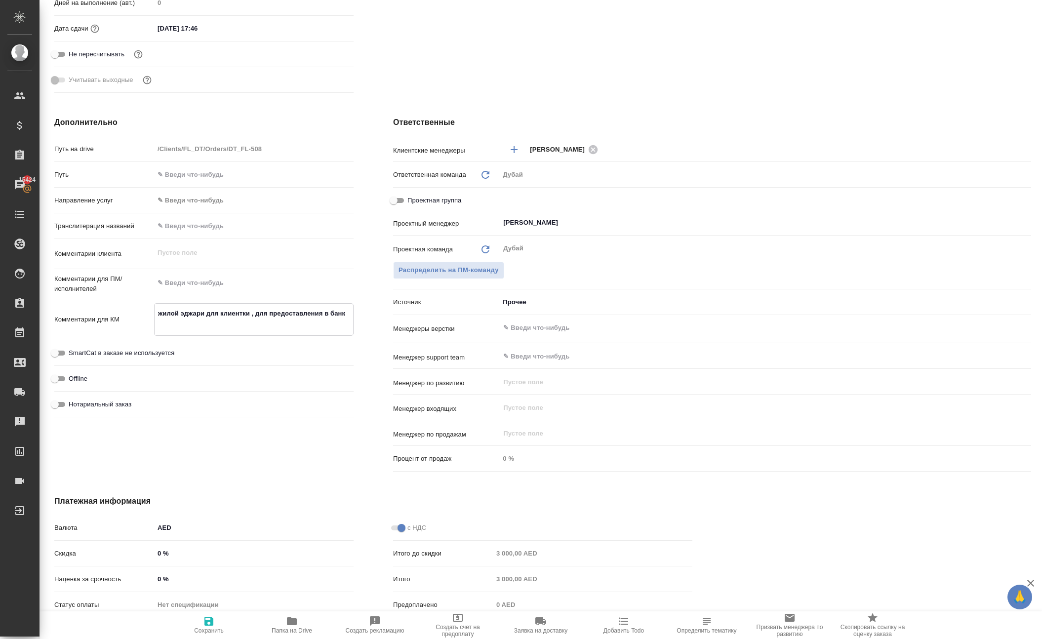
type textarea "x"
click at [205, 619] on icon "button" at bounding box center [209, 621] width 9 height 9
type textarea "x"
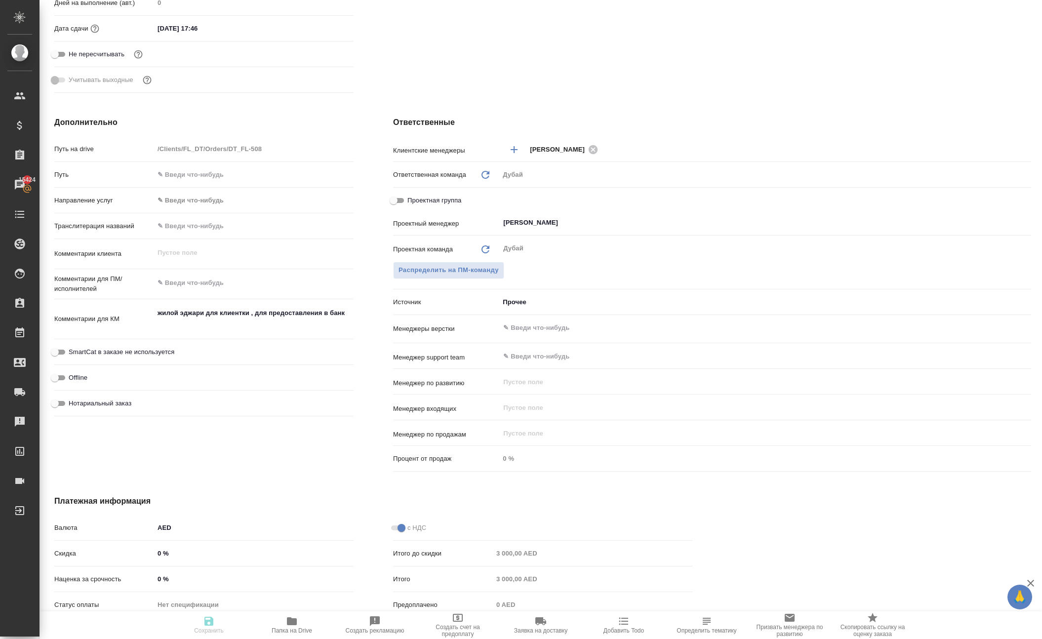
type textarea "x"
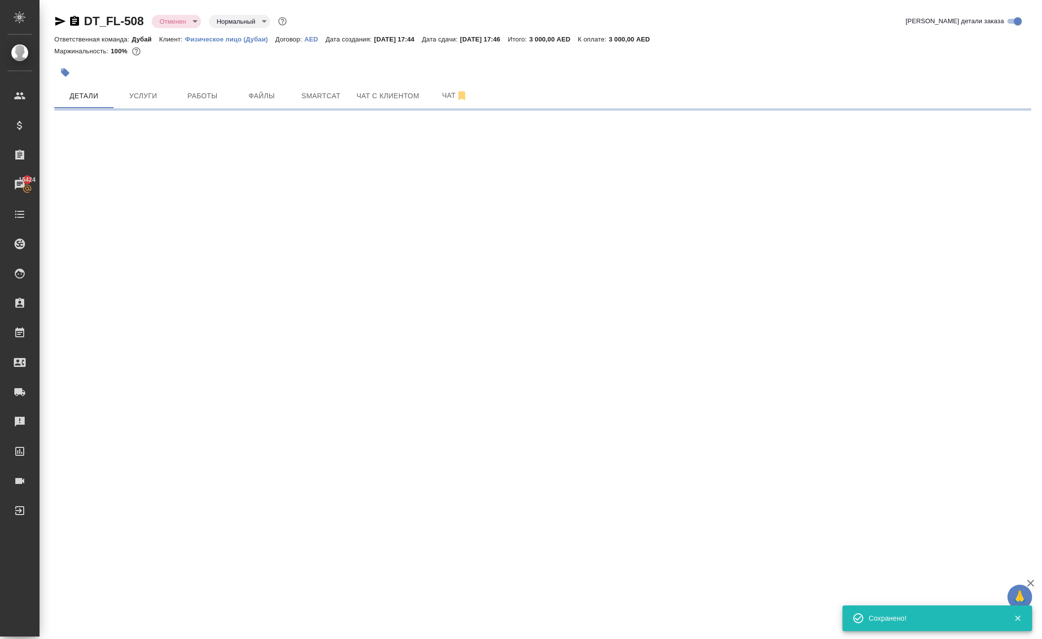
scroll to position [0, 0]
select select "RU"
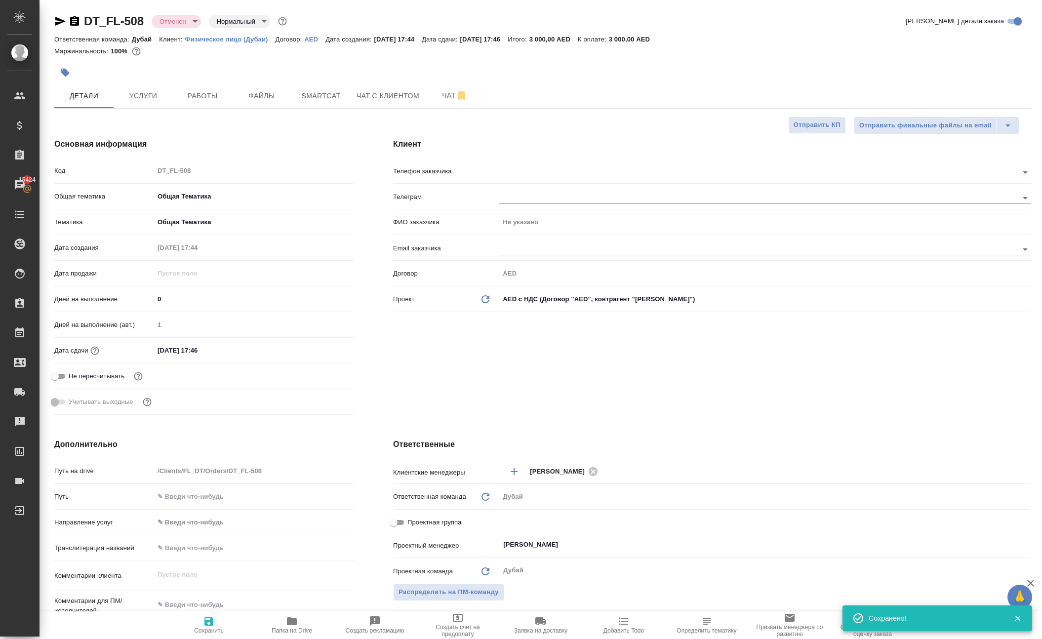
type textarea "x"
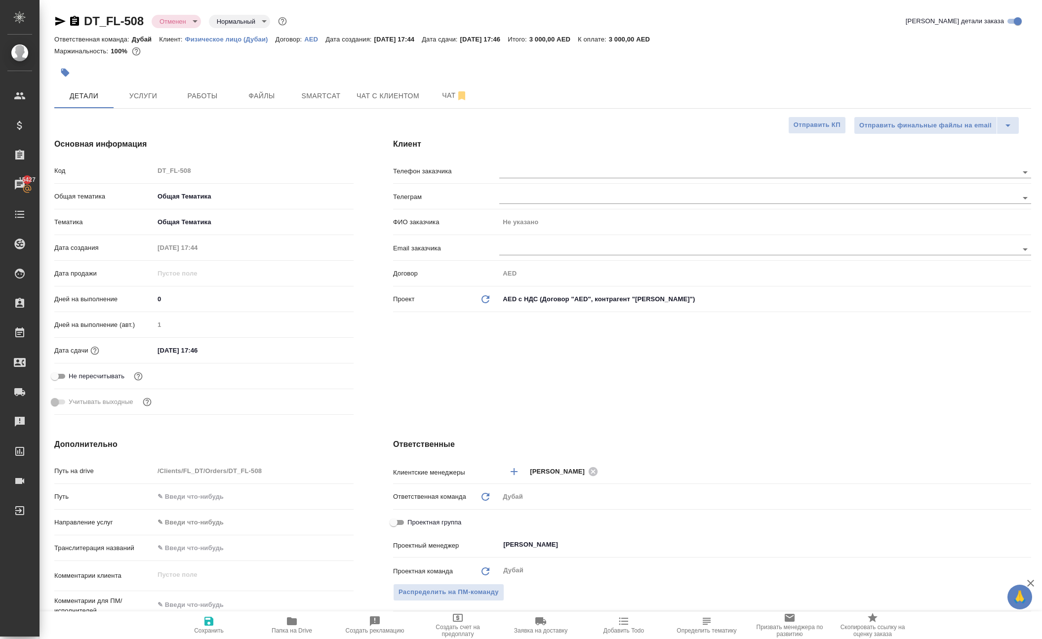
type textarea "x"
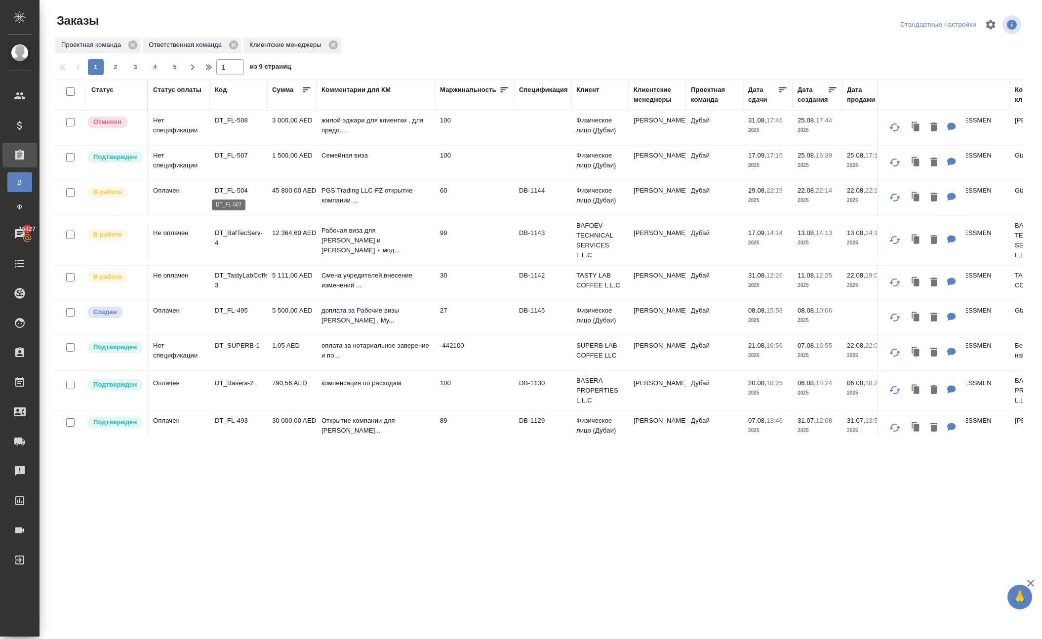
click at [237, 161] on p "DT_FL-507" at bounding box center [238, 156] width 47 height 10
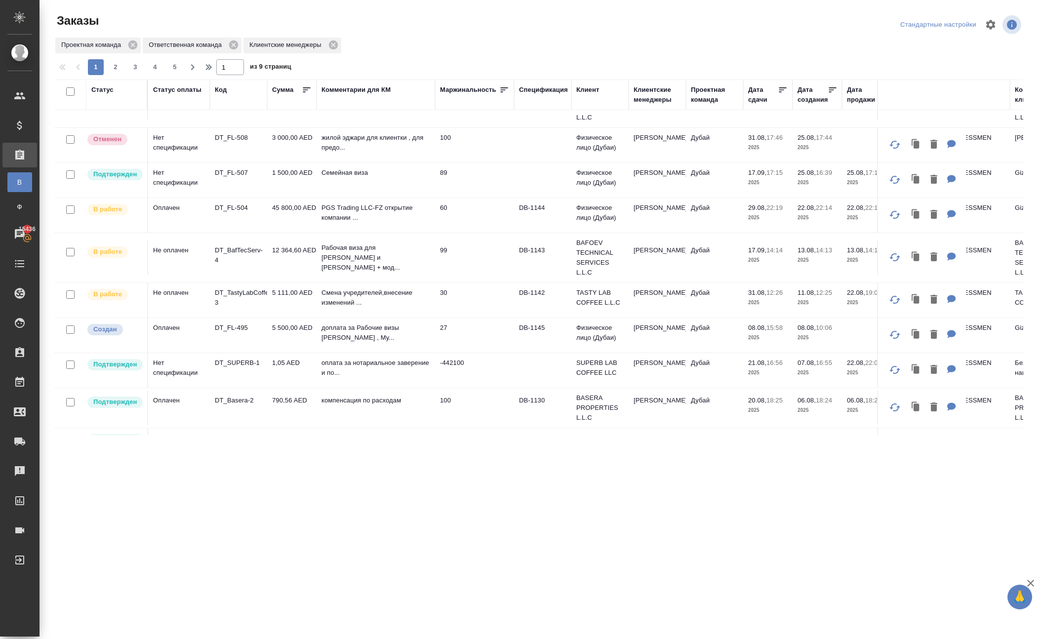
scroll to position [36, 0]
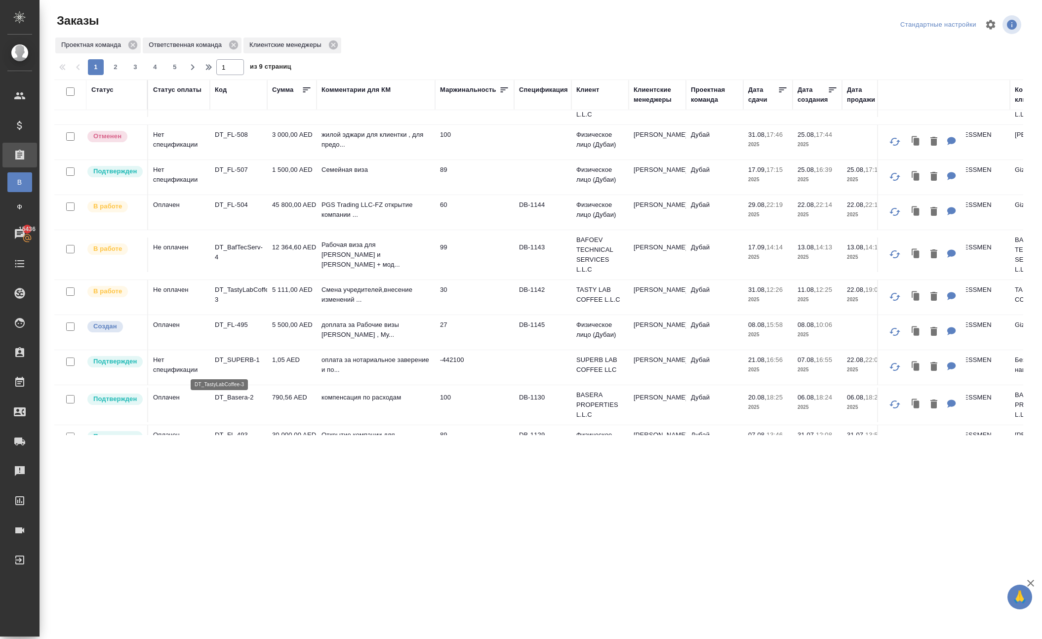
click at [240, 305] on p "DT_TastyLabCoffee-3" at bounding box center [238, 295] width 47 height 20
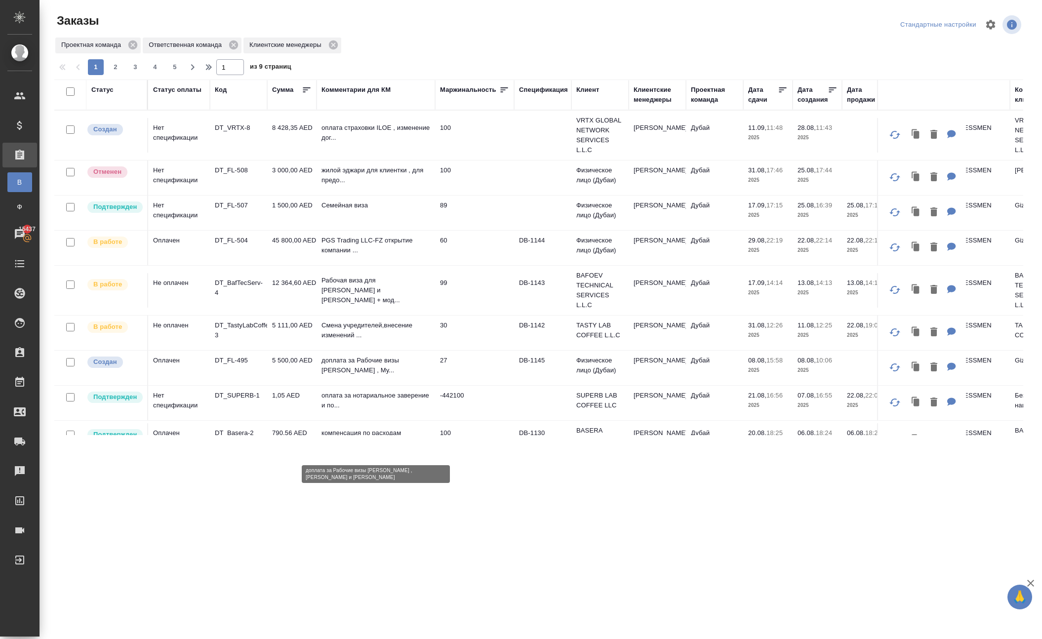
scroll to position [0, 0]
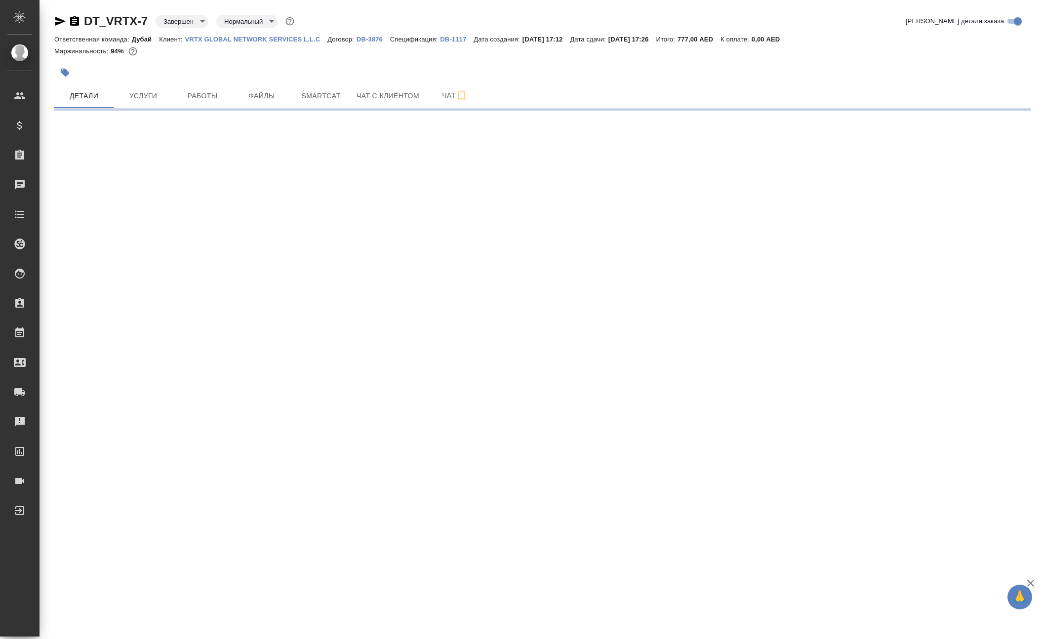
select select "RU"
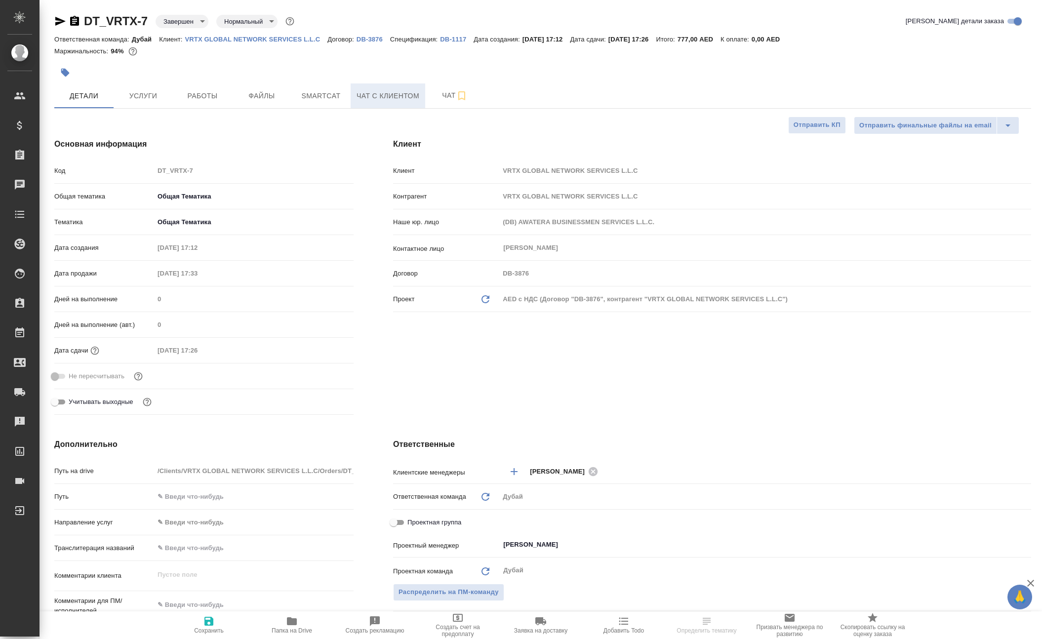
type textarea "x"
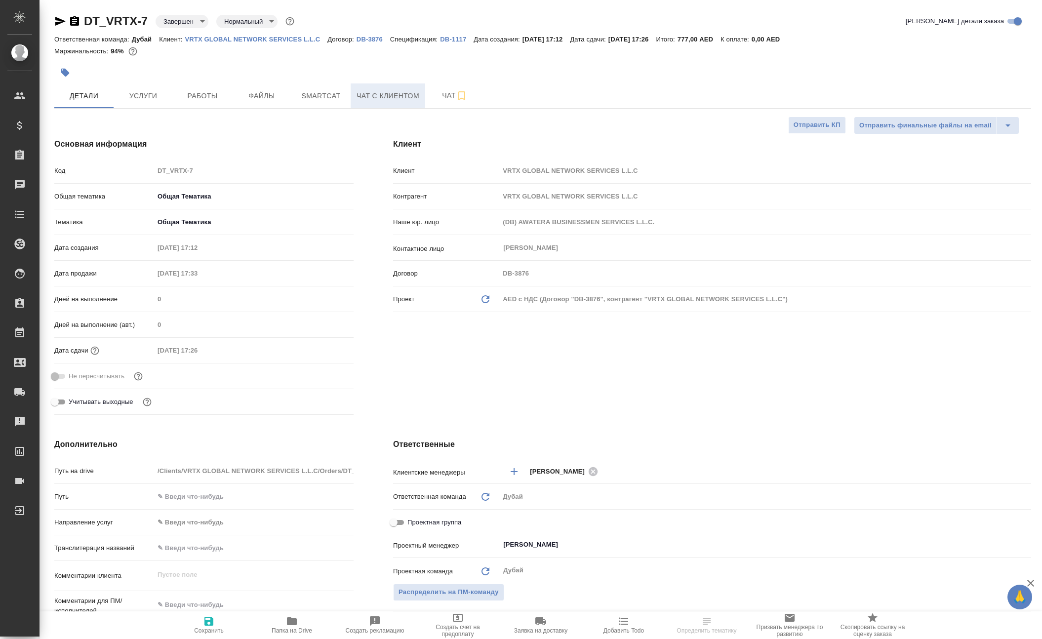
type textarea "x"
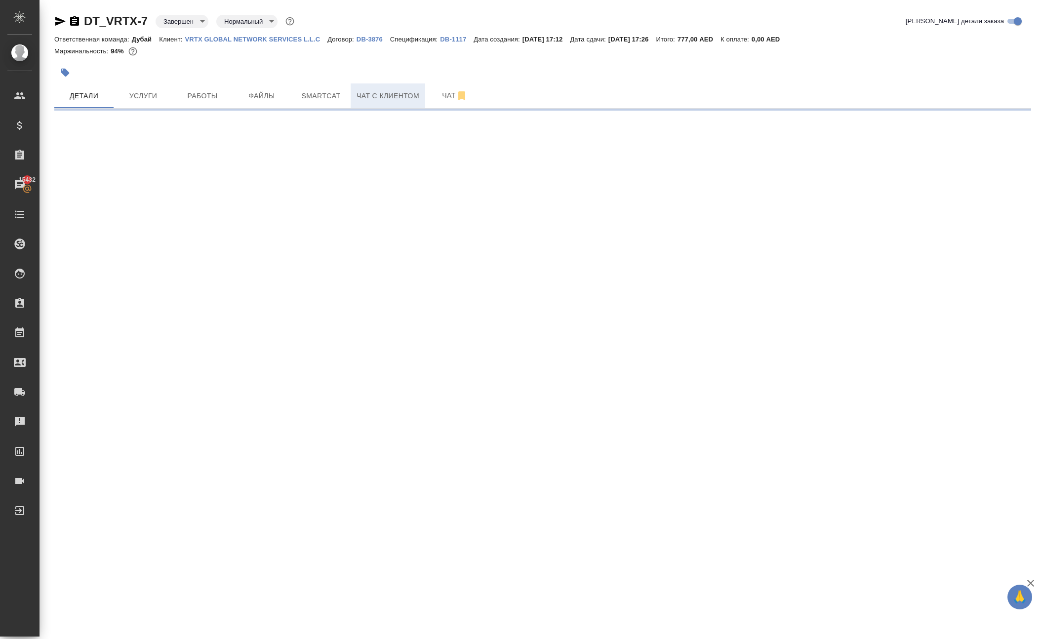
select select "RU"
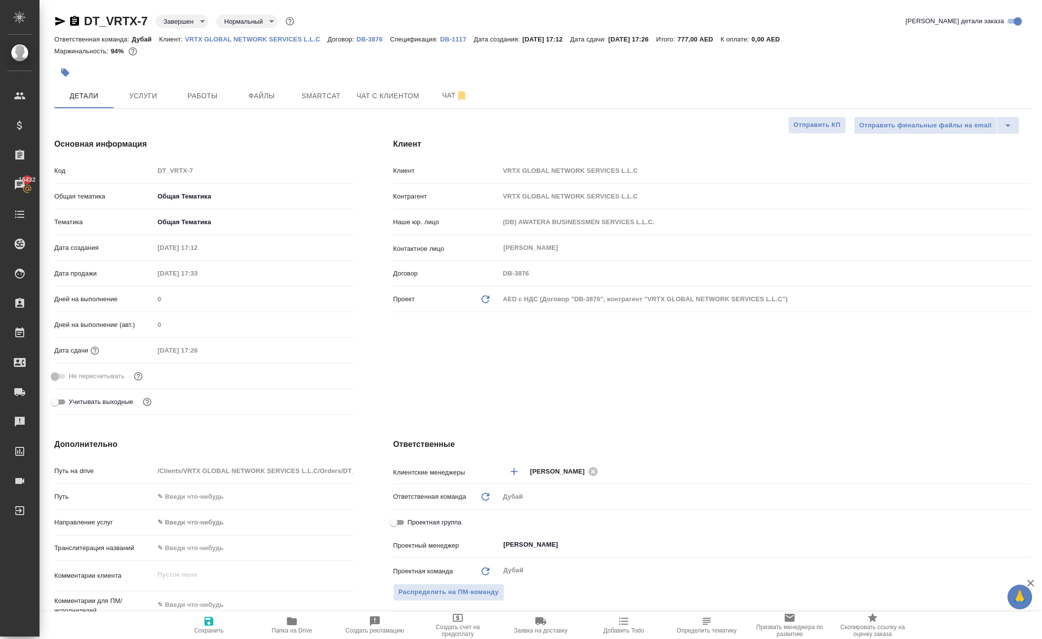
type textarea "x"
click at [271, 43] on p "VRTX GLOBAL NETWORK SERVICES L.L.C" at bounding box center [256, 39] width 143 height 7
type textarea "x"
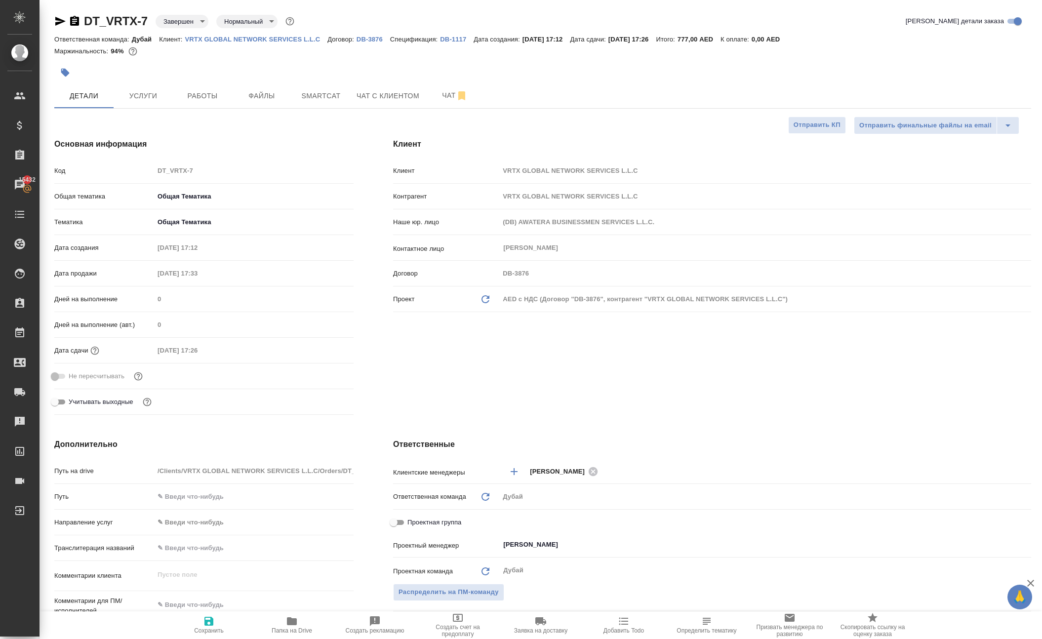
type textarea "x"
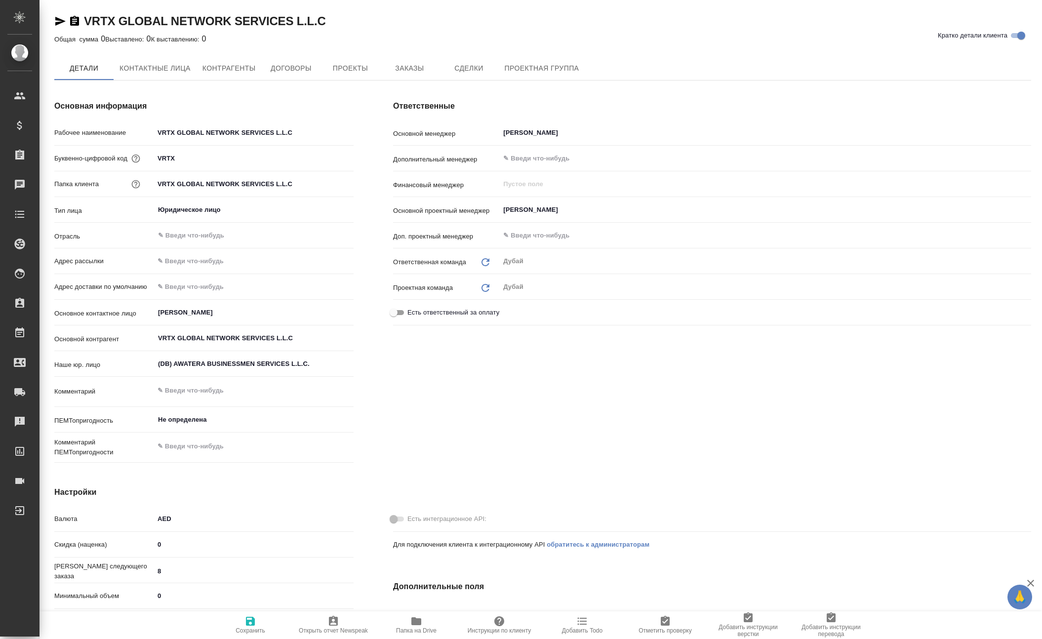
type textarea "x"
click at [433, 73] on span "Заказы" at bounding box center [409, 69] width 47 height 12
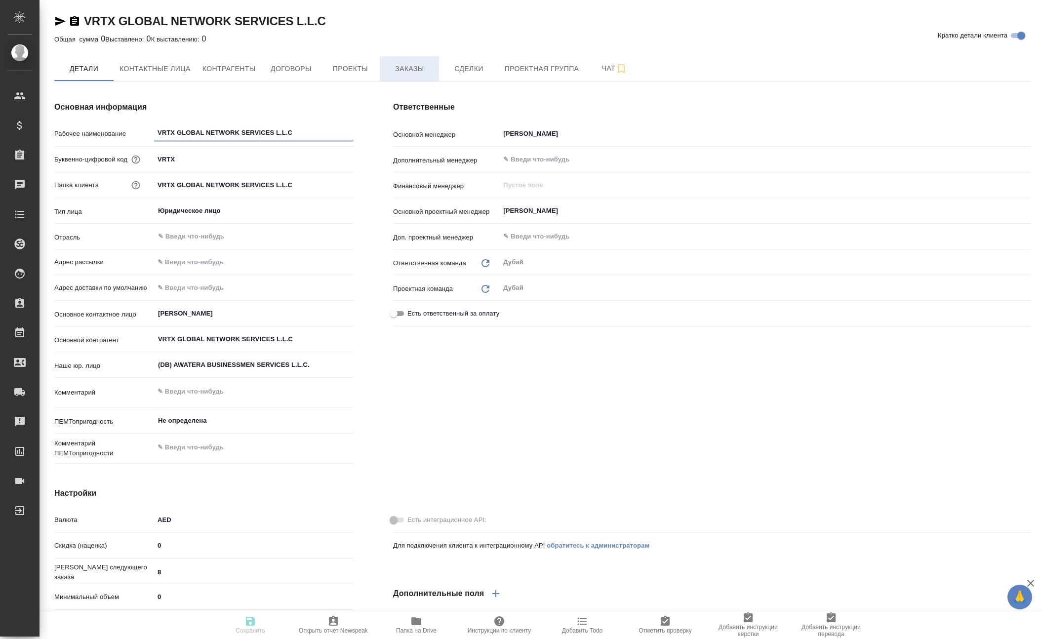
type textarea "x"
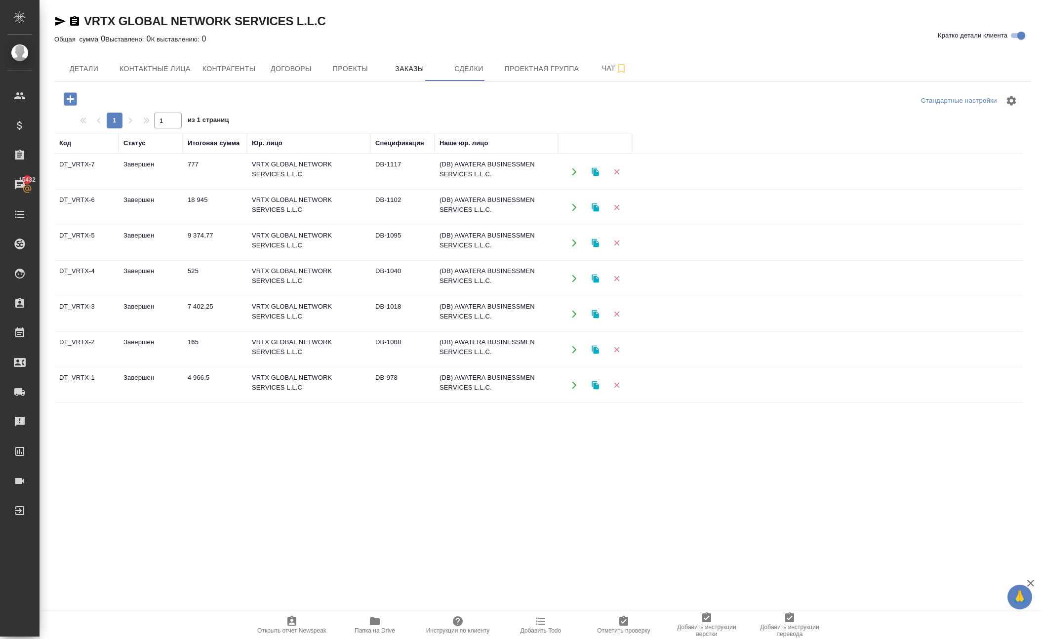
click at [77, 105] on icon "button" at bounding box center [70, 98] width 13 height 13
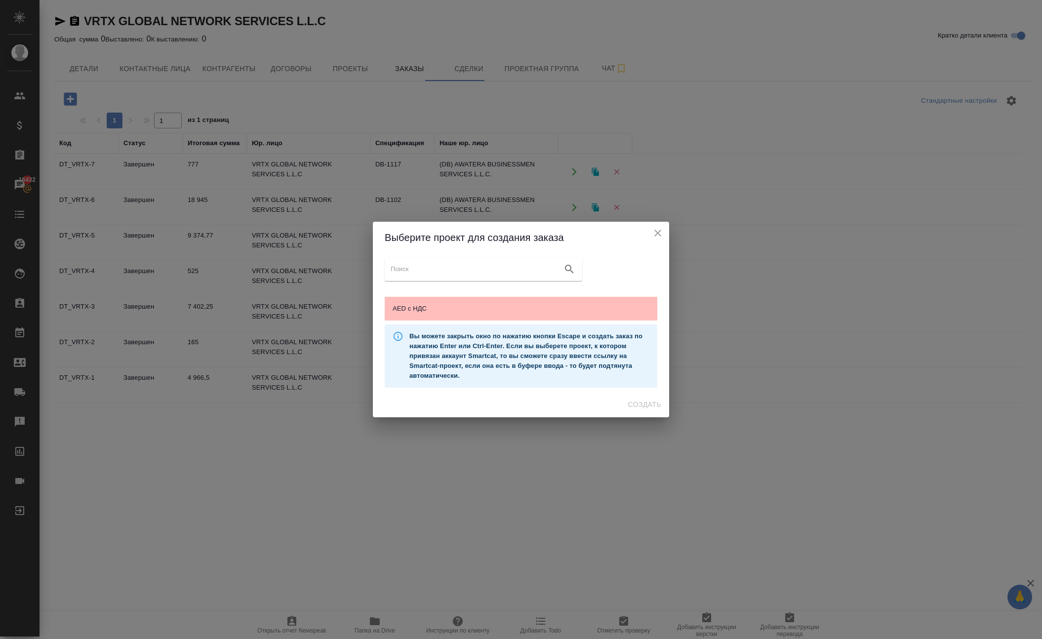
click at [436, 304] on span "AED c НДС" at bounding box center [521, 309] width 257 height 10
click at [634, 411] on span "Создать" at bounding box center [644, 405] width 33 height 12
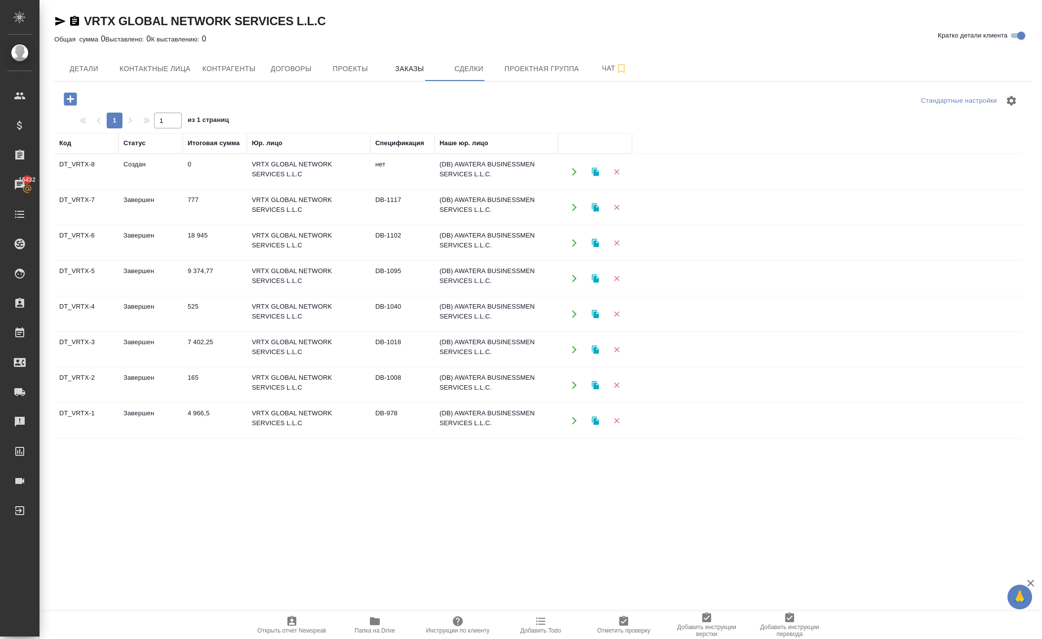
click at [577, 176] on icon "button" at bounding box center [574, 171] width 9 height 9
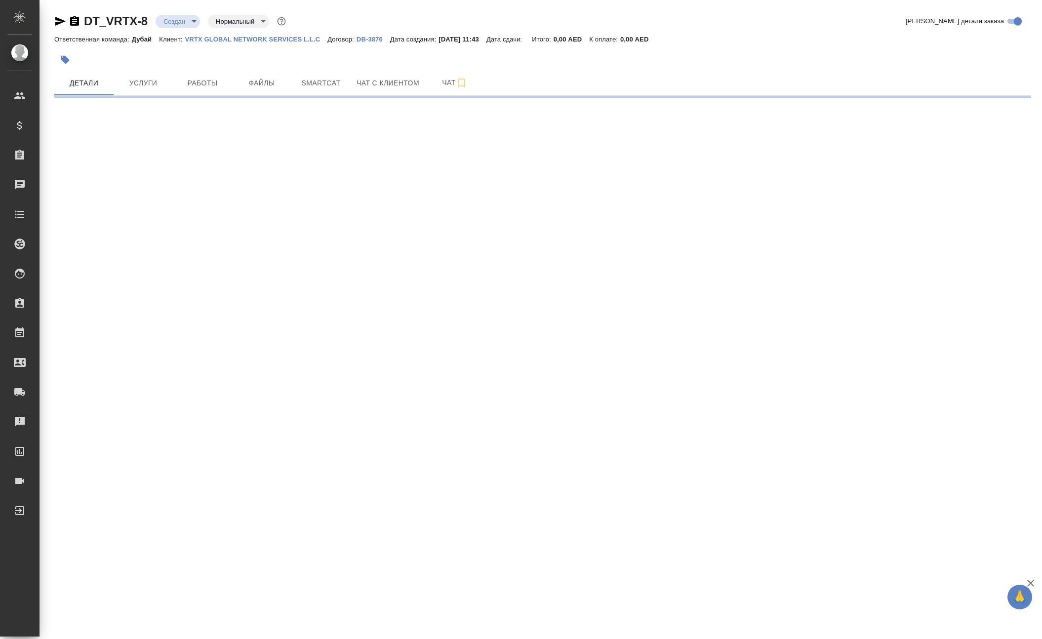
select select "RU"
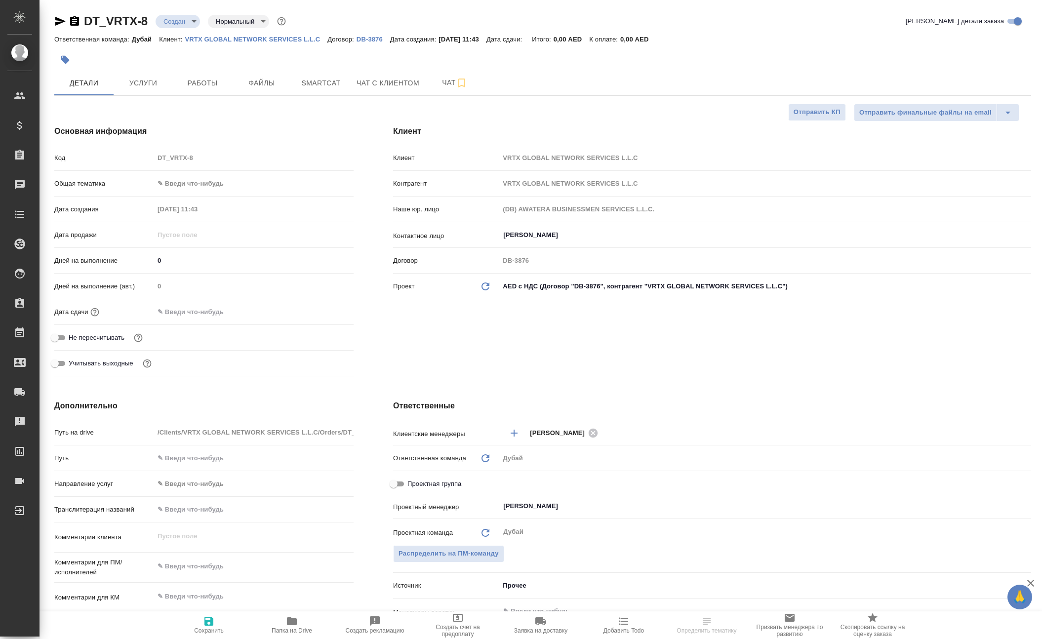
type textarea "x"
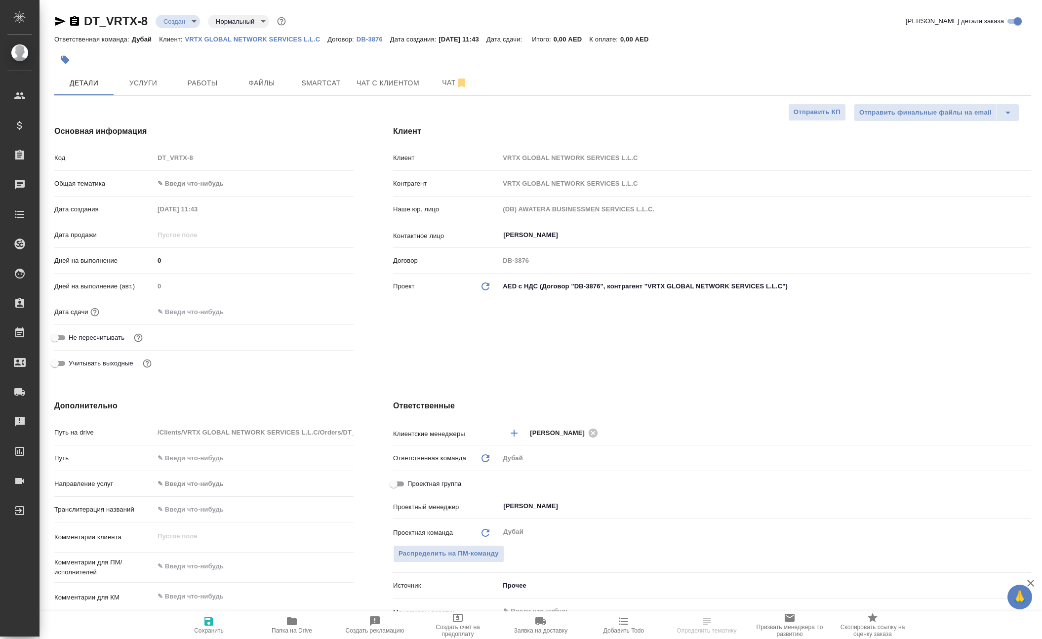
type textarea "x"
click at [130, 89] on span "Услуги" at bounding box center [143, 83] width 47 height 12
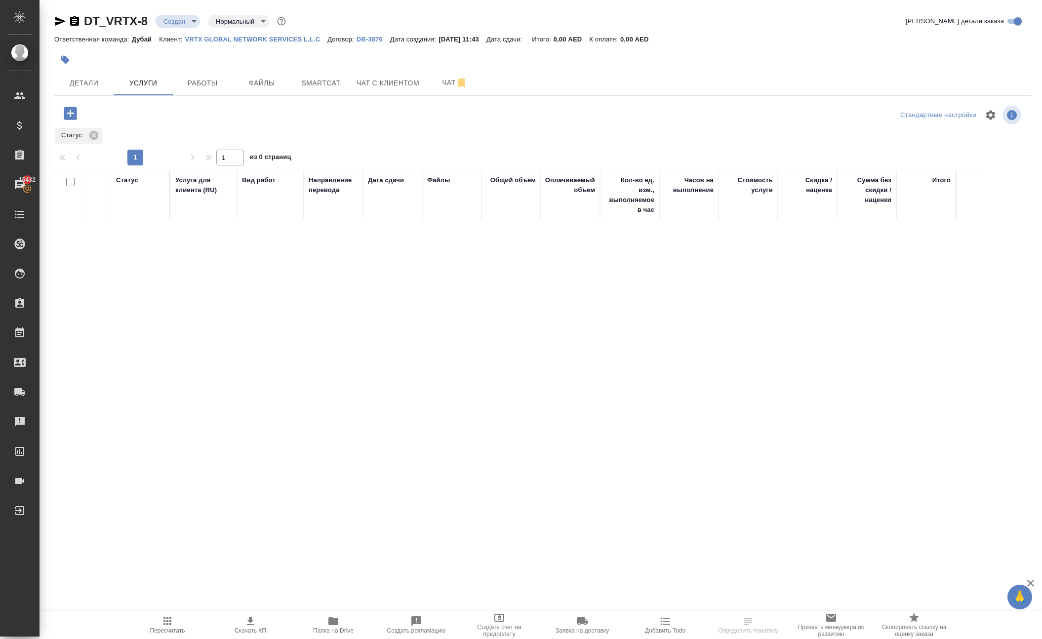
click at [77, 120] on icon "button" at bounding box center [70, 113] width 13 height 13
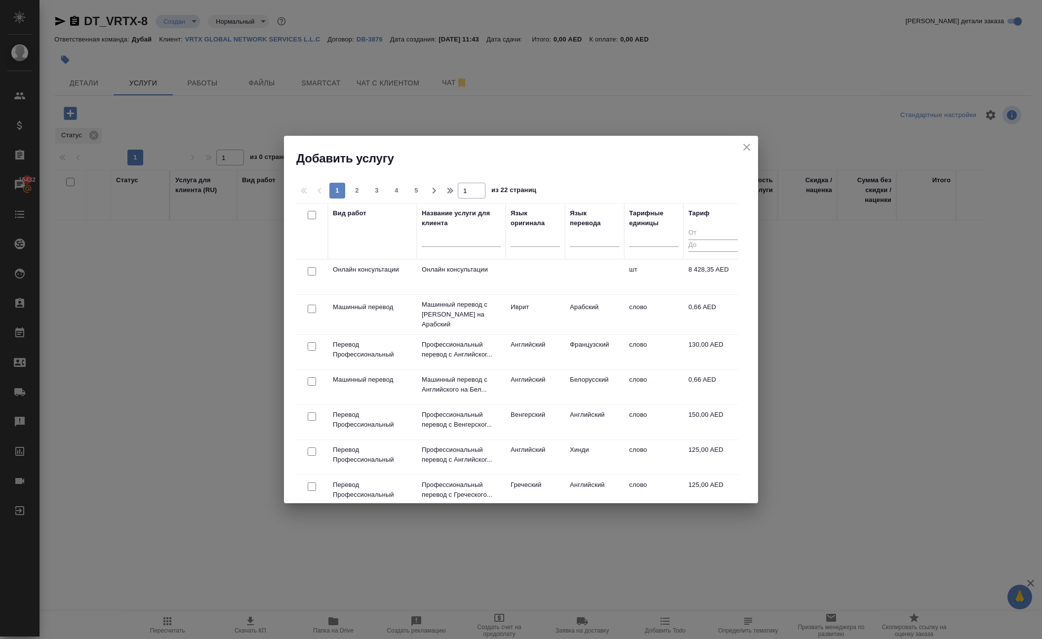
click at [744, 153] on icon "close" at bounding box center [747, 147] width 12 height 12
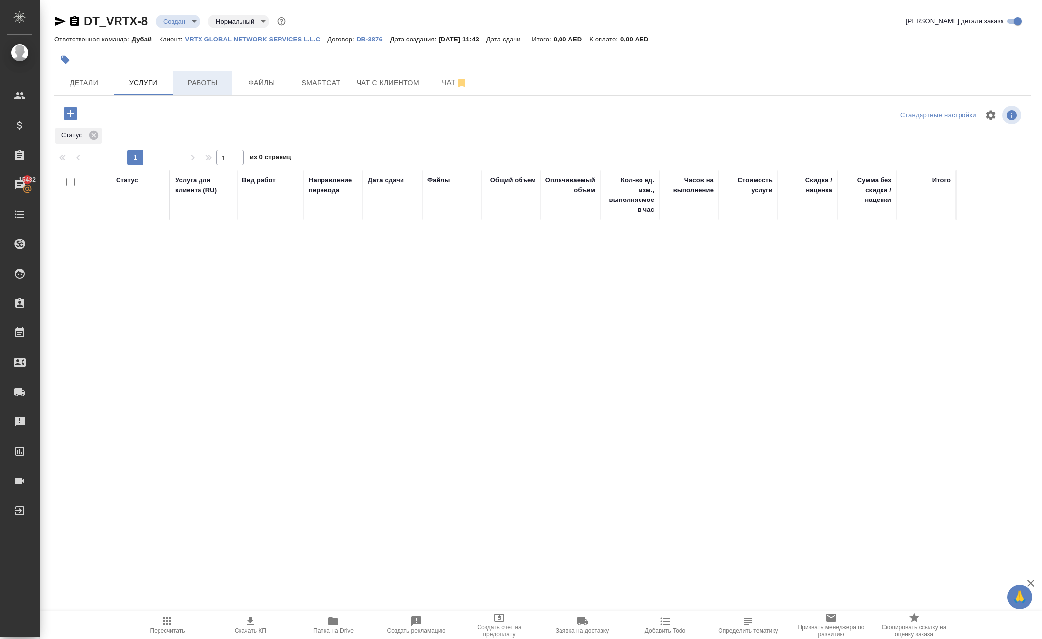
click at [198, 89] on span "Работы" at bounding box center [202, 83] width 47 height 12
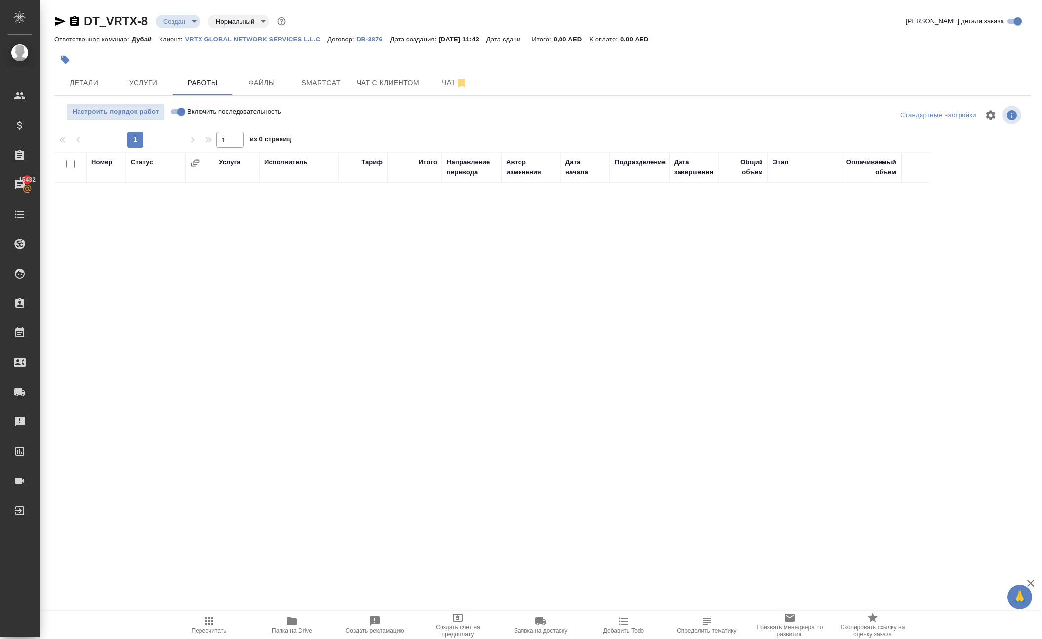
click at [137, 89] on span "Услуги" at bounding box center [143, 83] width 47 height 12
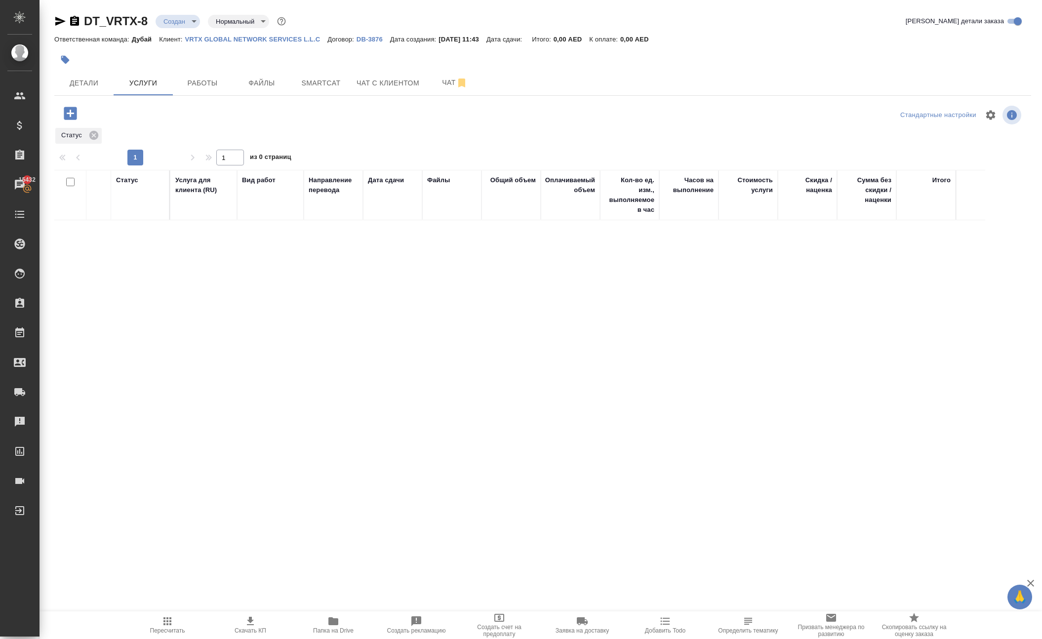
click at [79, 122] on icon "button" at bounding box center [70, 113] width 17 height 17
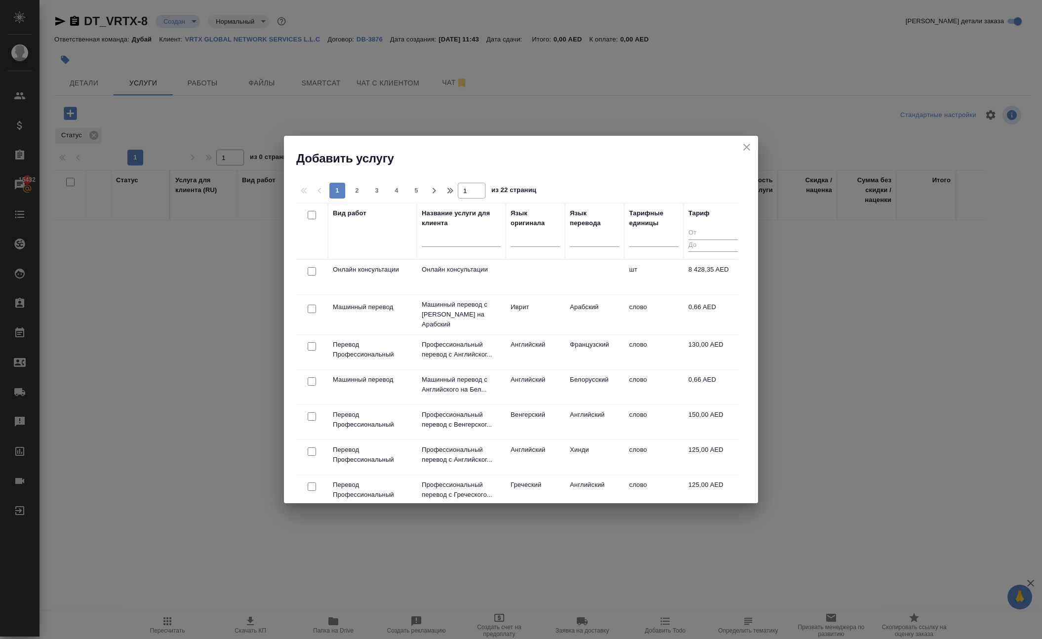
click at [313, 274] on input "checkbox" at bounding box center [312, 271] width 8 height 8
checkbox input "true"
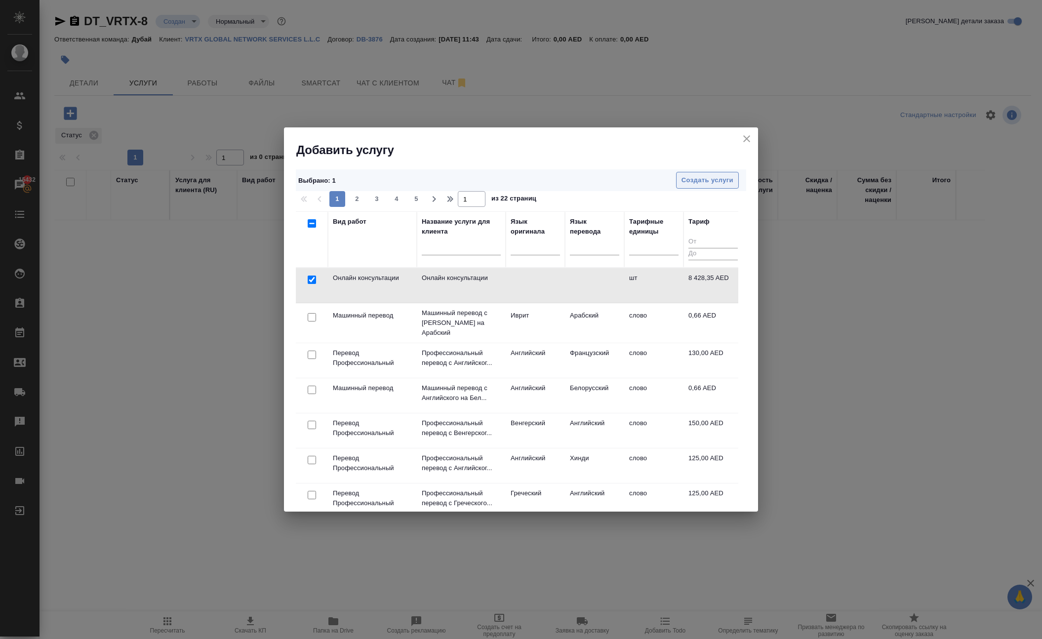
click at [682, 177] on span "Создать услуги" at bounding box center [708, 180] width 52 height 11
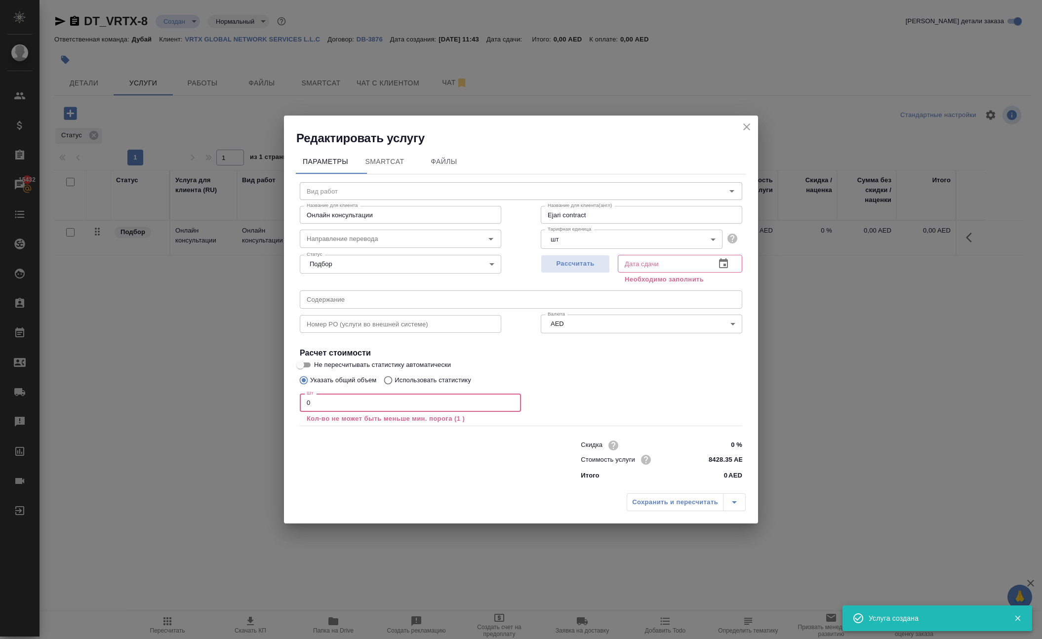
click at [340, 396] on input "0" at bounding box center [410, 403] width 221 height 18
type input "1"
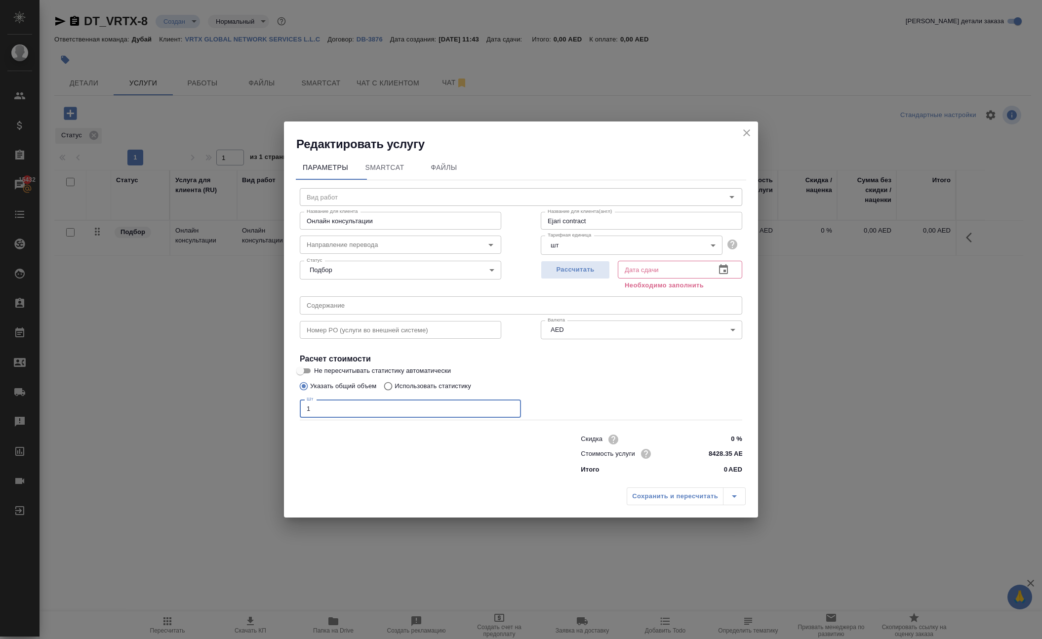
click at [725, 264] on icon "button" at bounding box center [723, 269] width 9 height 10
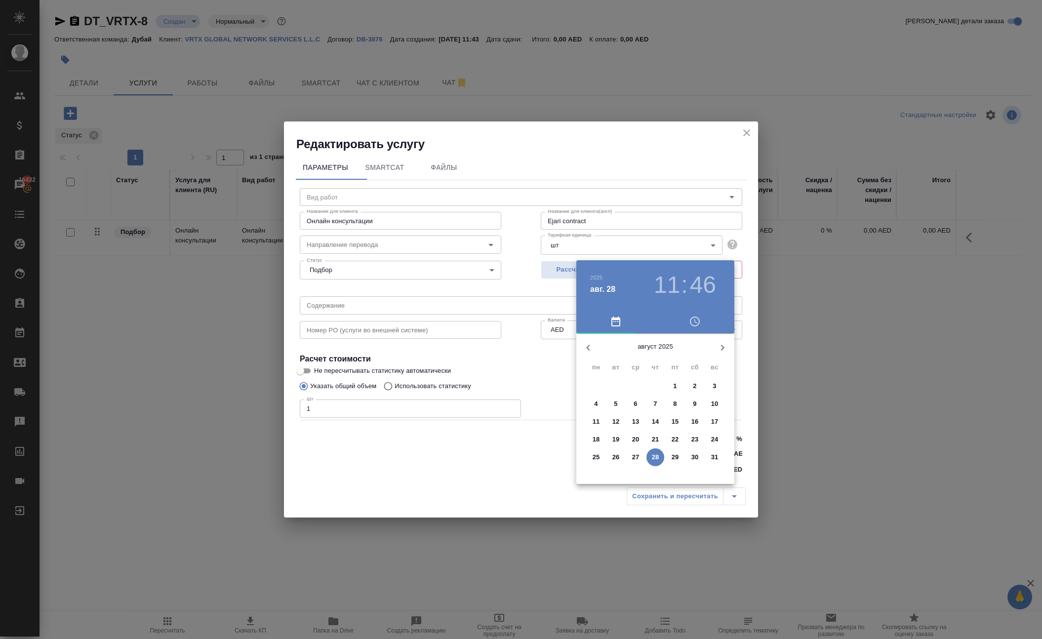
click at [672, 462] on p "29" at bounding box center [675, 457] width 7 height 10
type input "29.08.2025 11:46"
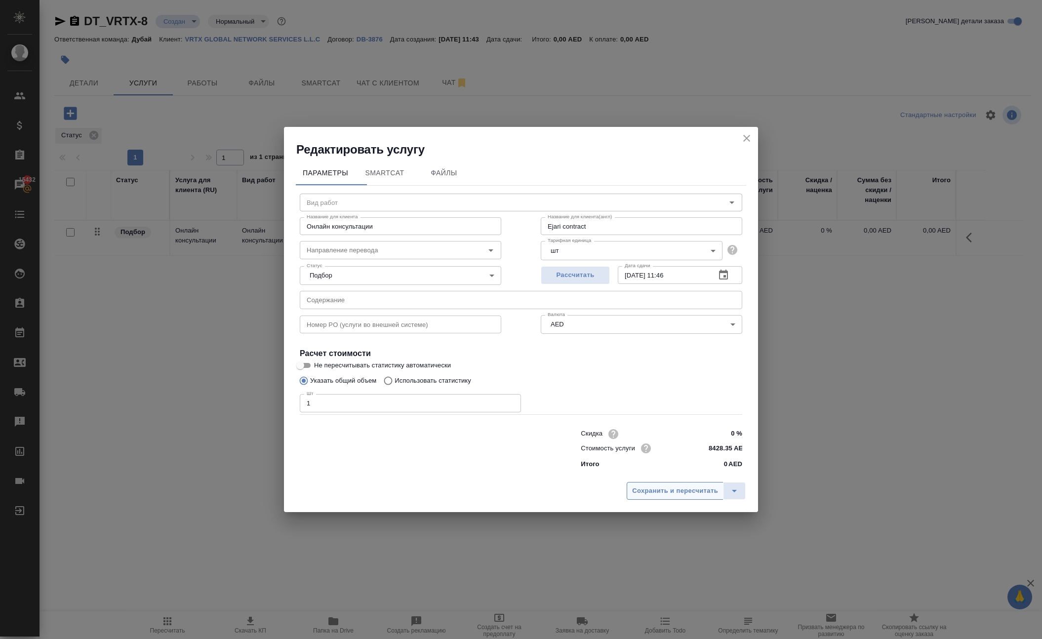
click at [662, 497] on span "Сохранить и пересчитать" at bounding box center [675, 491] width 86 height 11
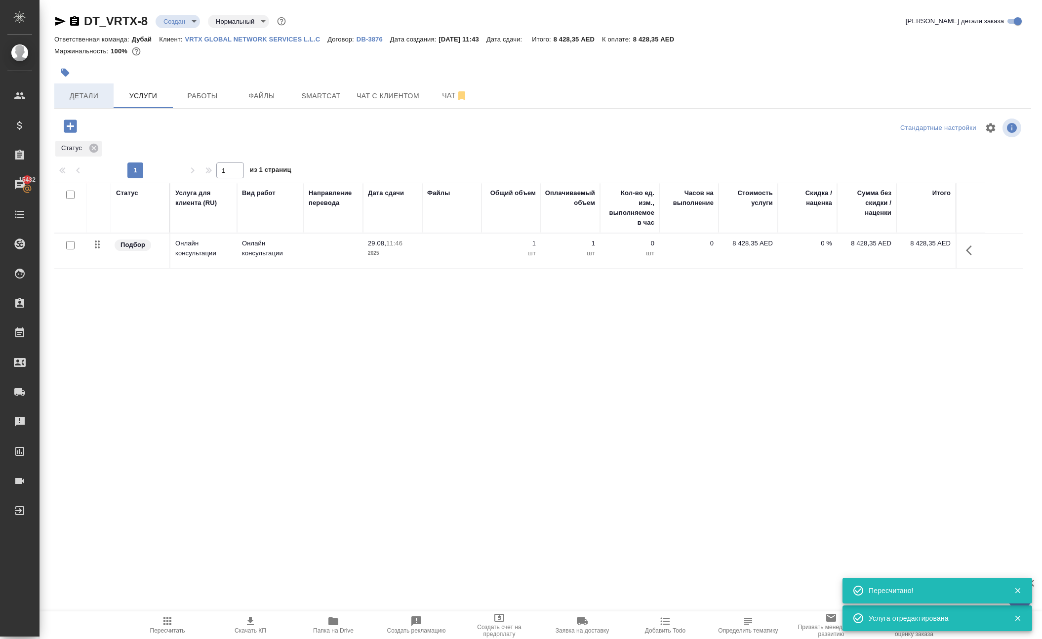
click at [83, 102] on span "Детали" at bounding box center [83, 96] width 47 height 12
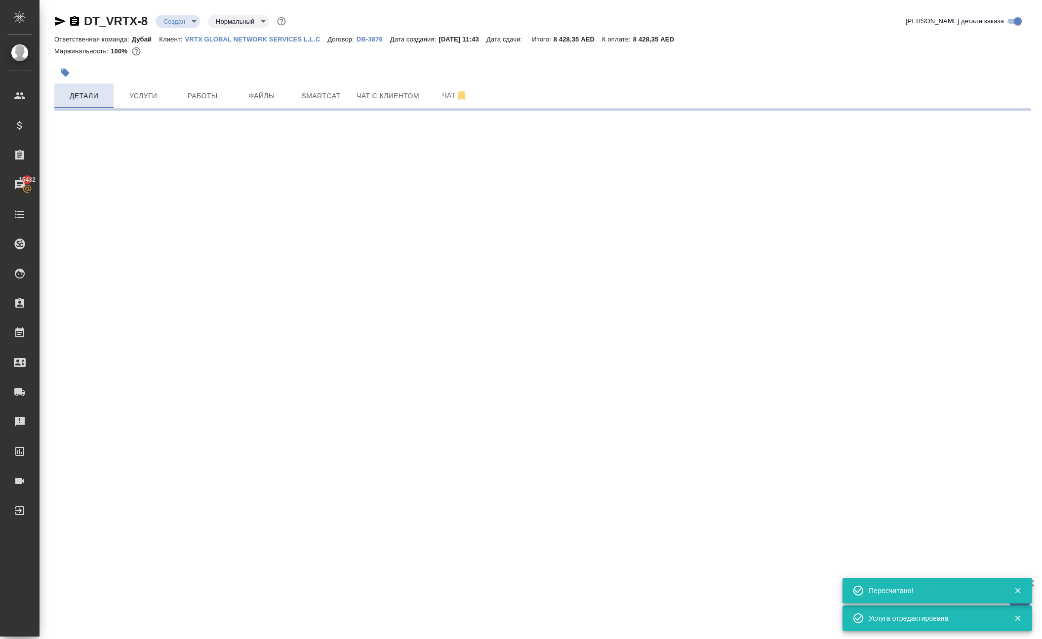
select select "RU"
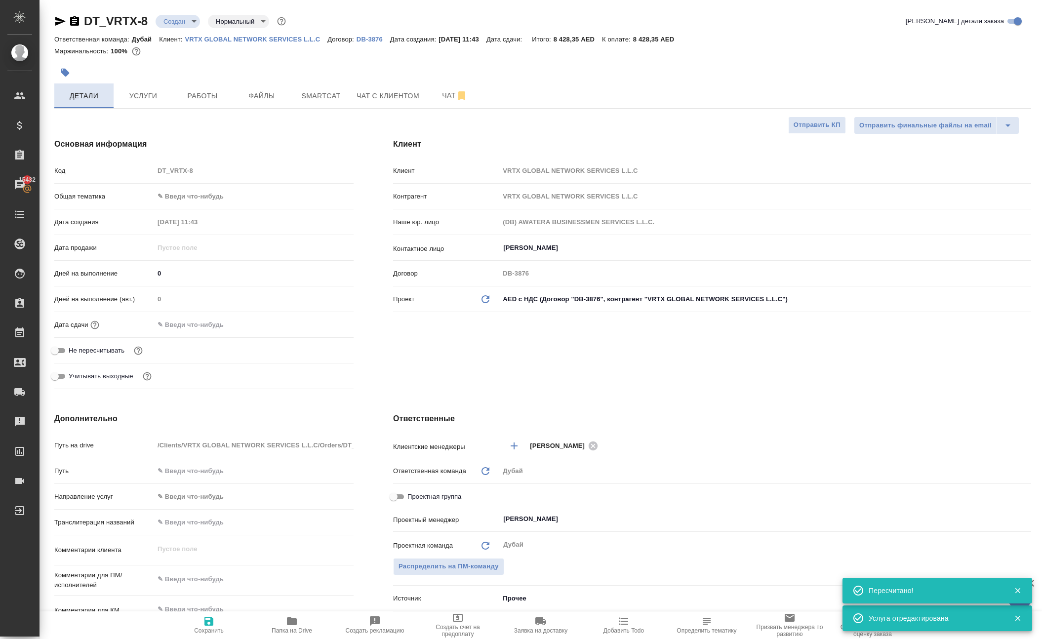
type textarea "x"
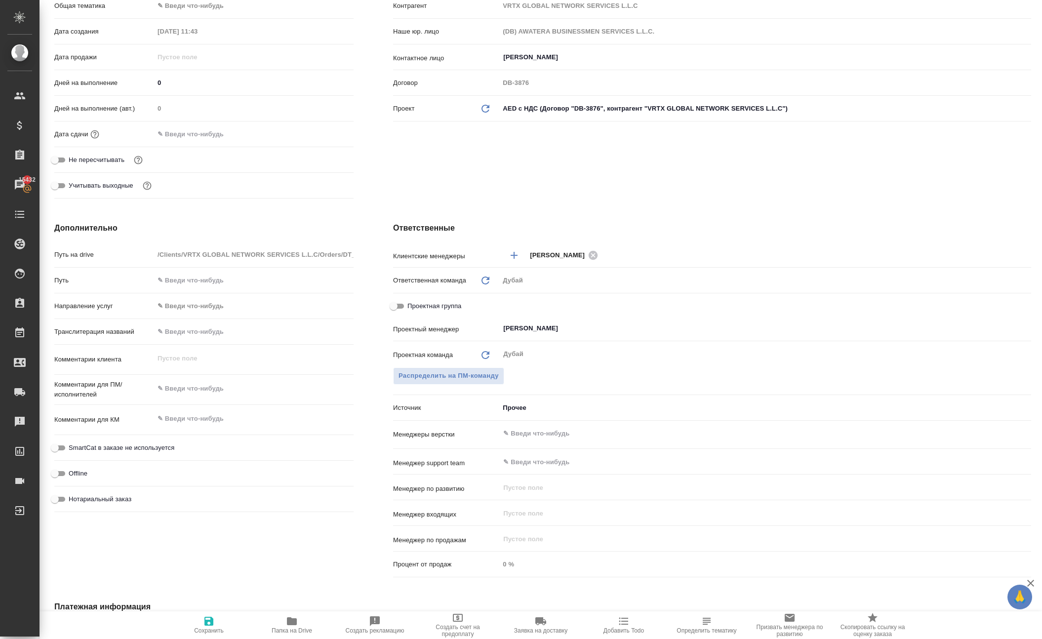
scroll to position [195, 0]
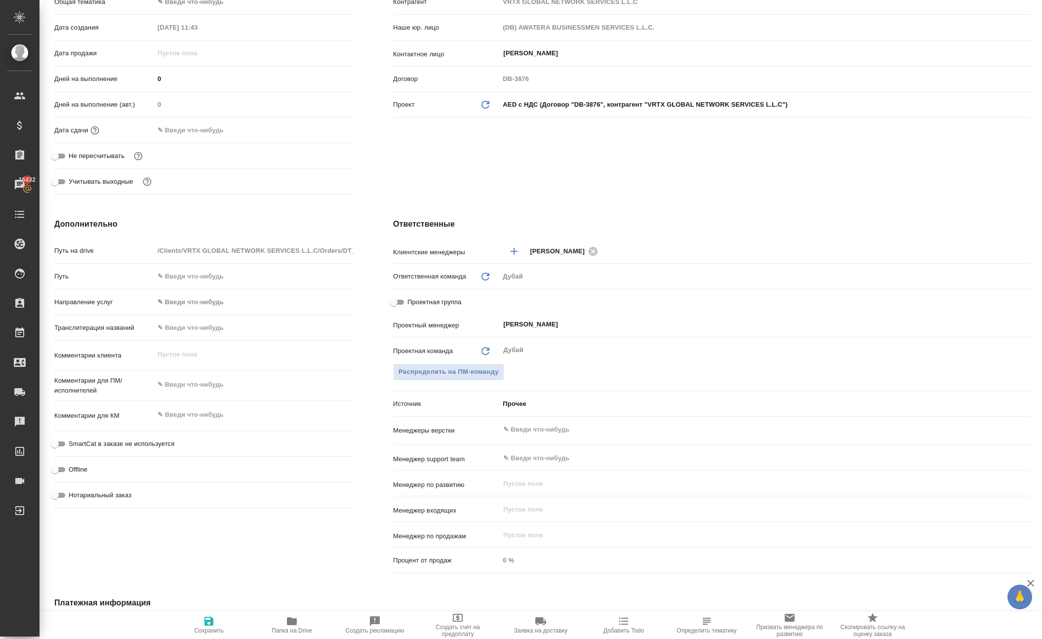
type textarea "x"
click at [191, 423] on textarea at bounding box center [254, 415] width 200 height 17
type textarea "x"
type textarea "о"
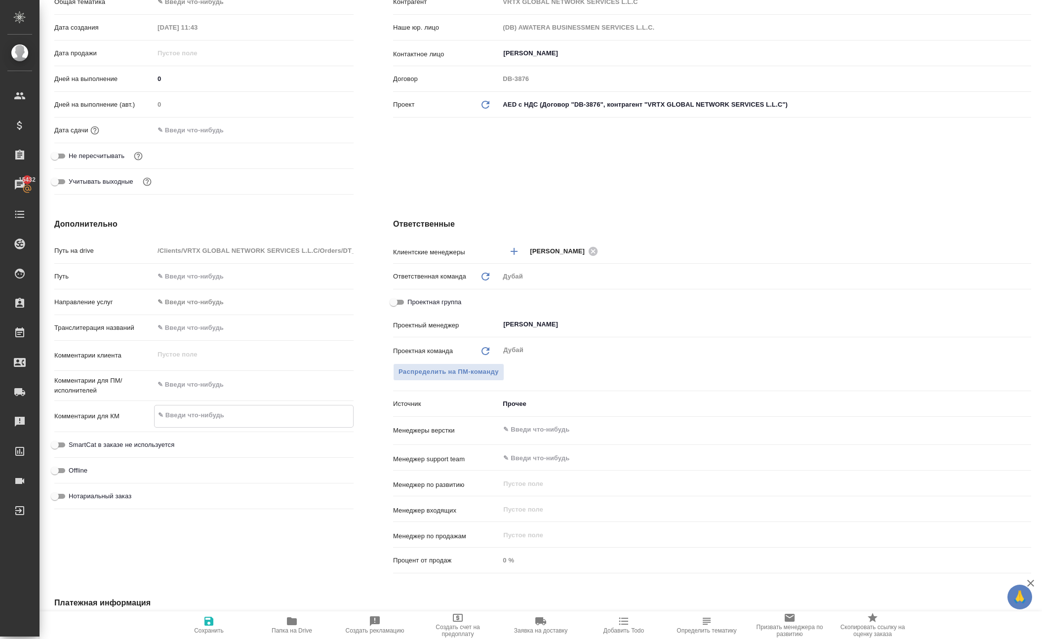
type textarea "x"
type textarea "оп"
type textarea "x"
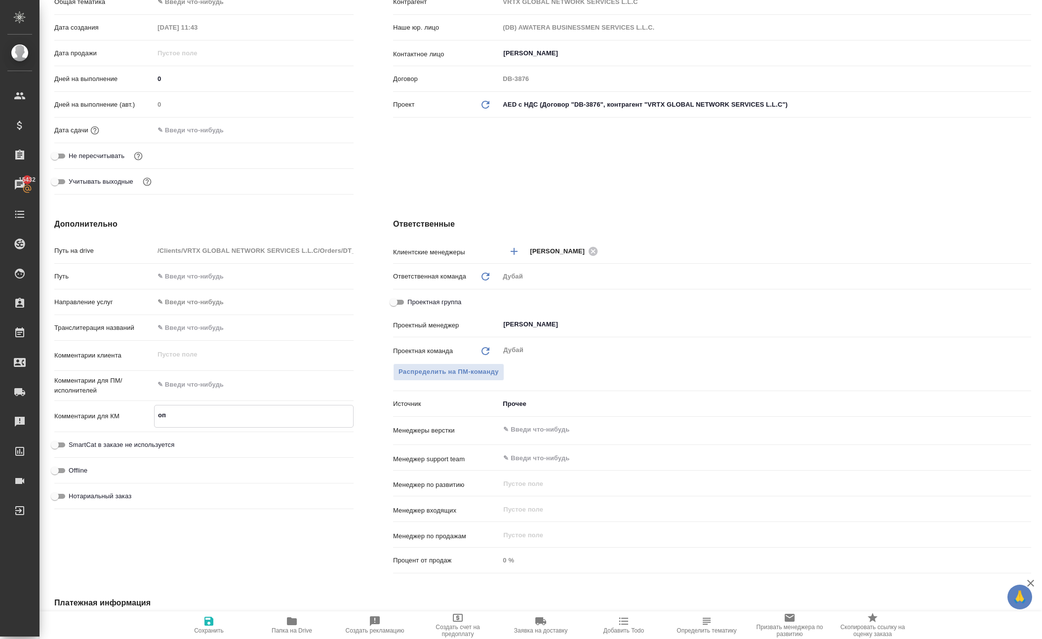
type textarea "x"
type textarea "опл"
type textarea "x"
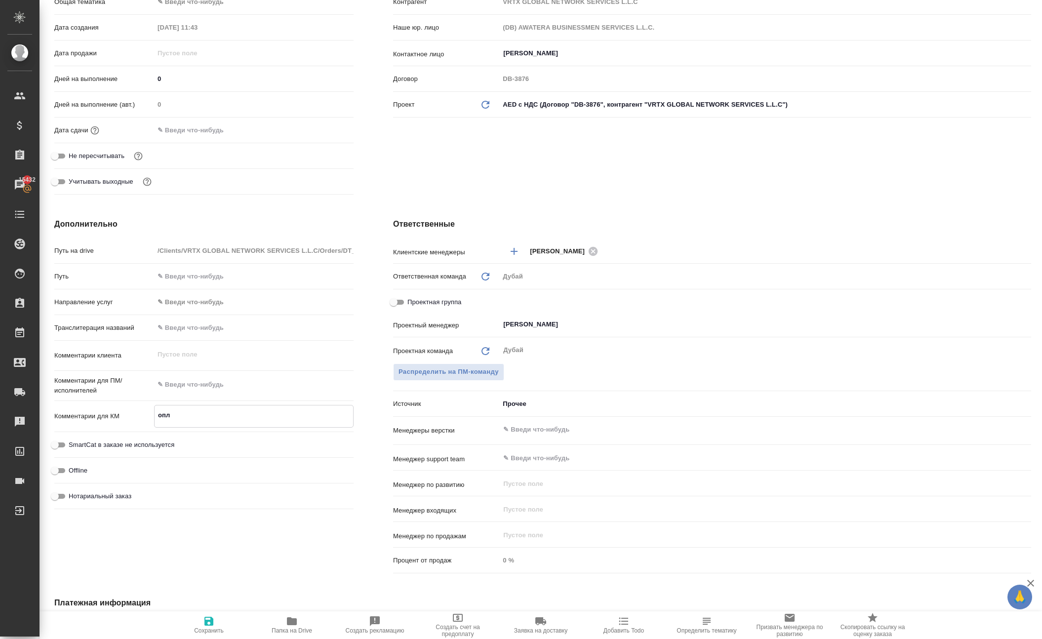
type textarea "x"
type textarea "опла"
type textarea "x"
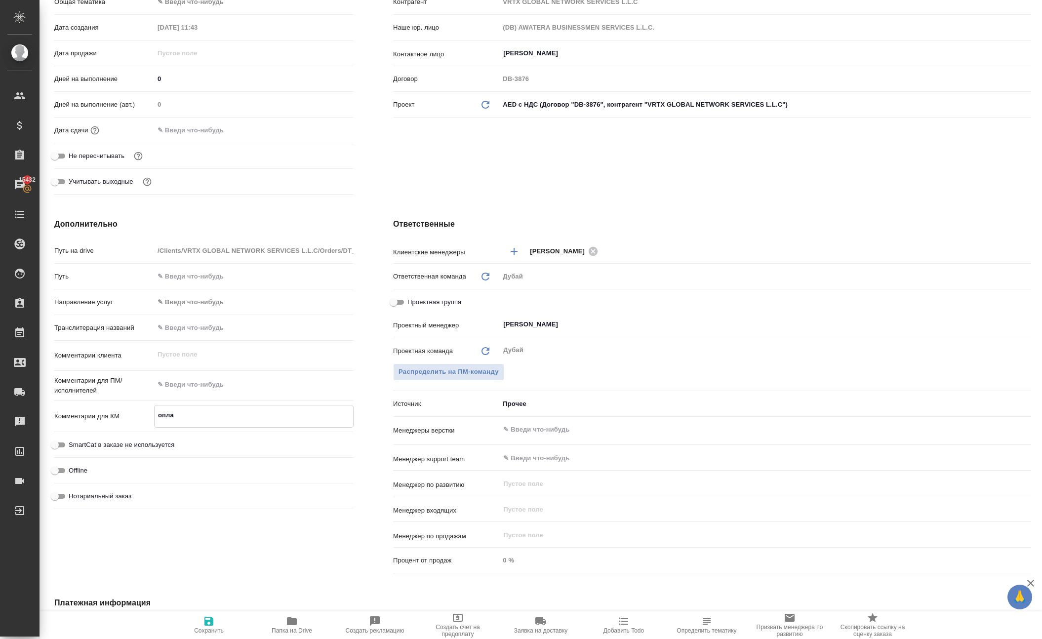
type textarea "оплат"
type textarea "x"
type textarea "оплата"
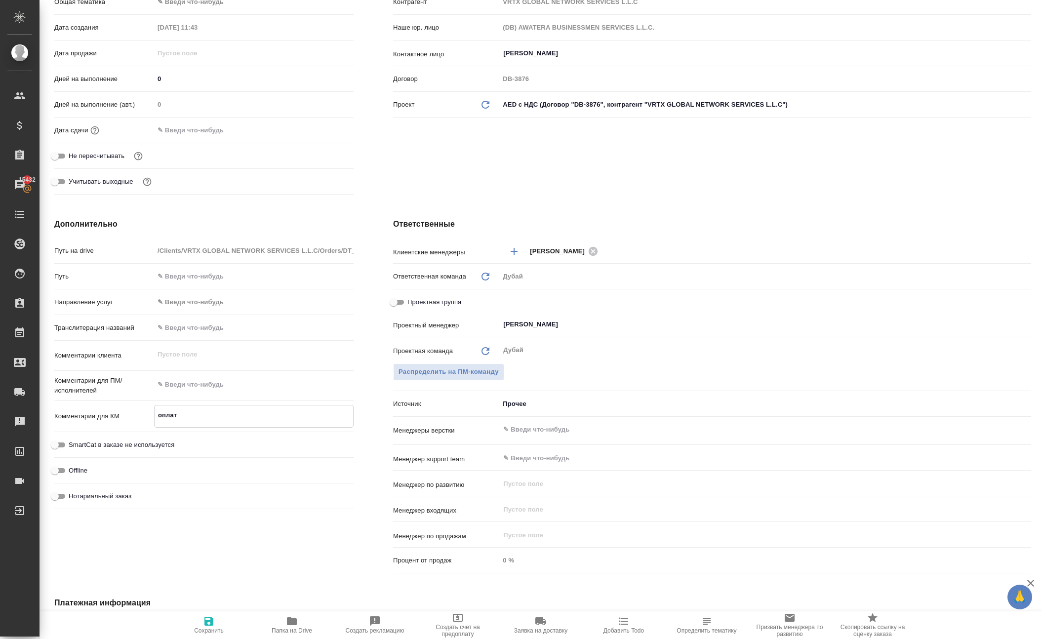
type textarea "x"
type textarea "оплата"
type textarea "x"
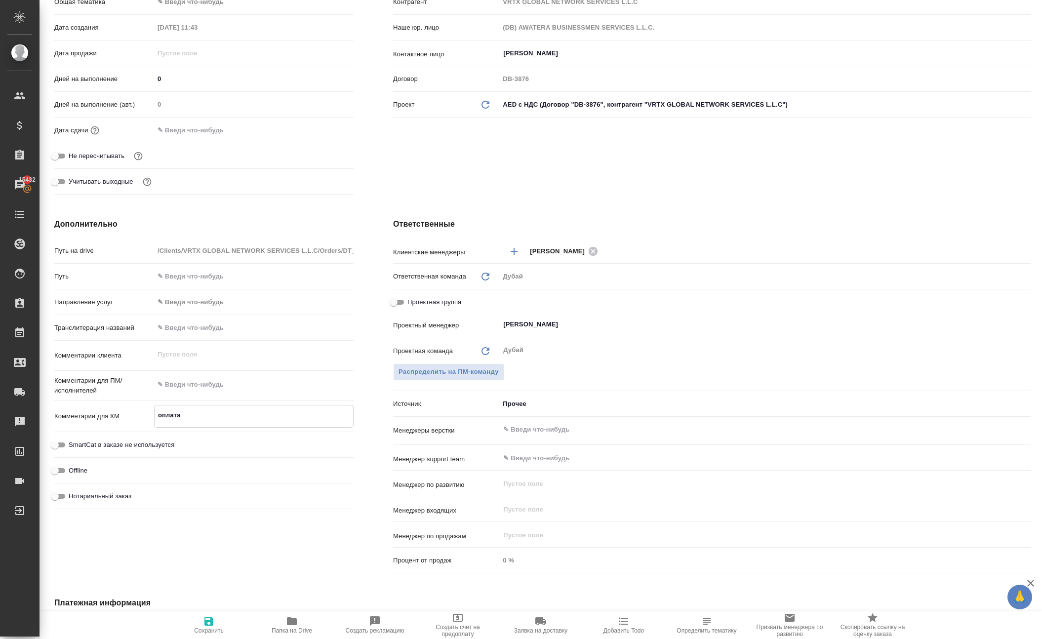
type textarea "x"
type textarea "оплата"
type textarea "x"
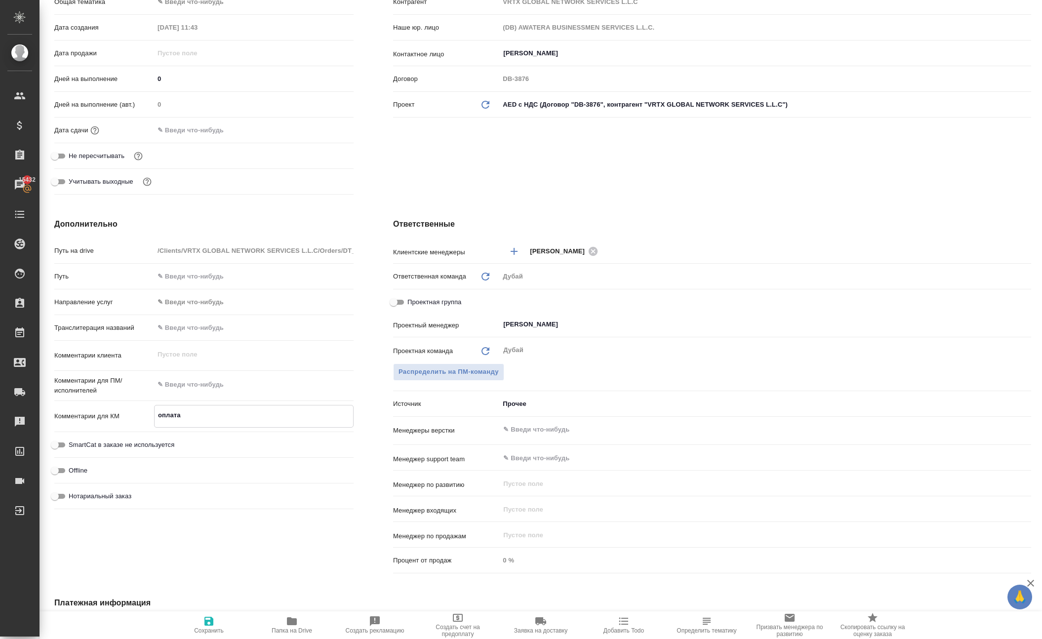
type textarea "x"
type textarea "оплат"
type textarea "x"
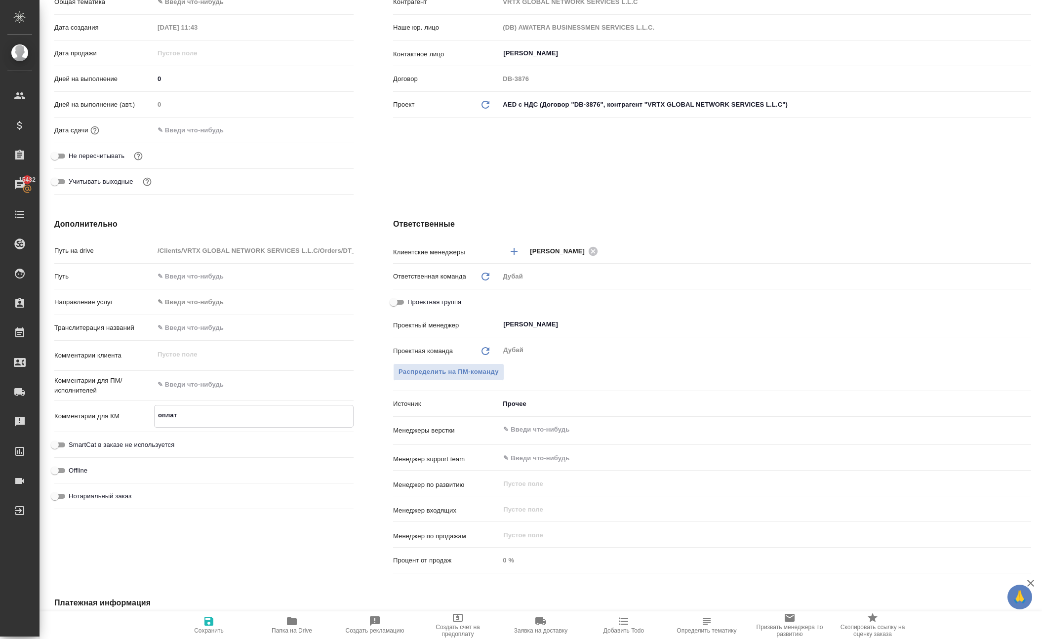
type textarea "опла"
type textarea "x"
type textarea "опл"
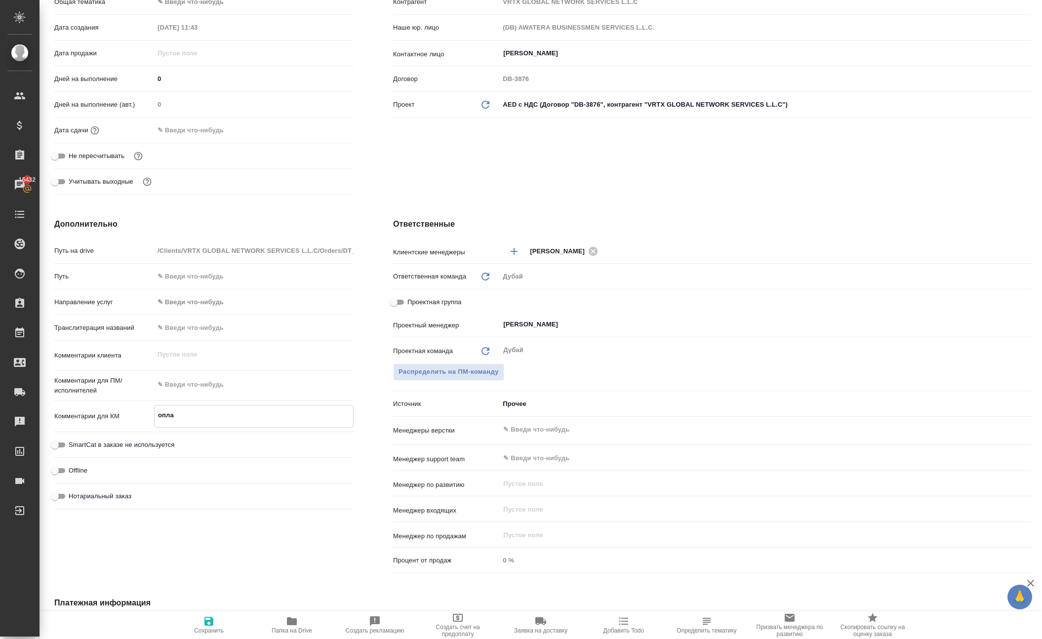
type textarea "x"
type textarea "оп"
type textarea "x"
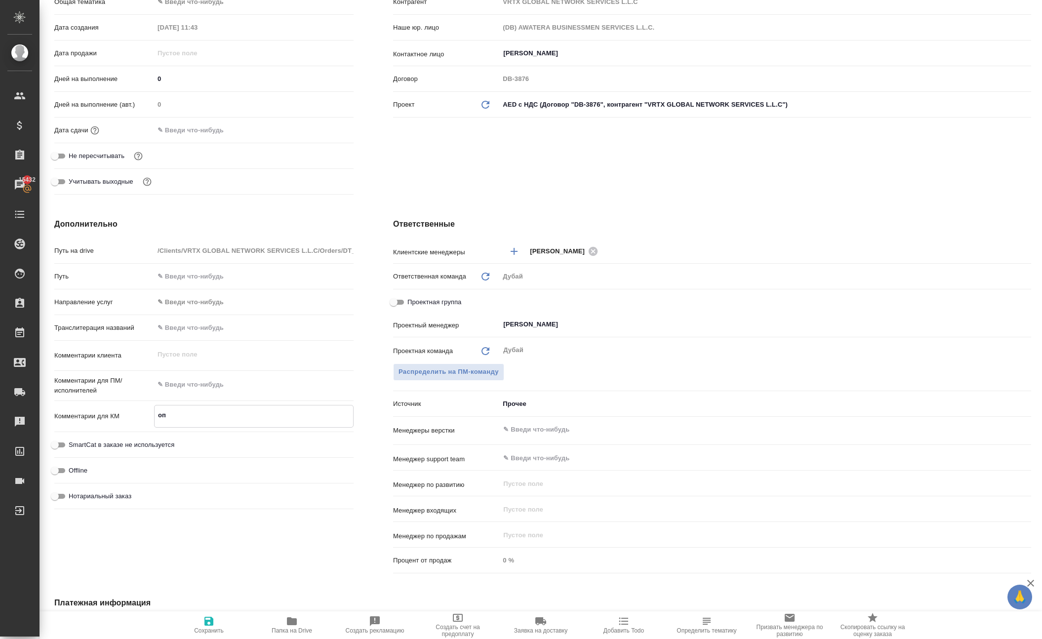
type textarea "x"
type textarea "о"
type textarea "x"
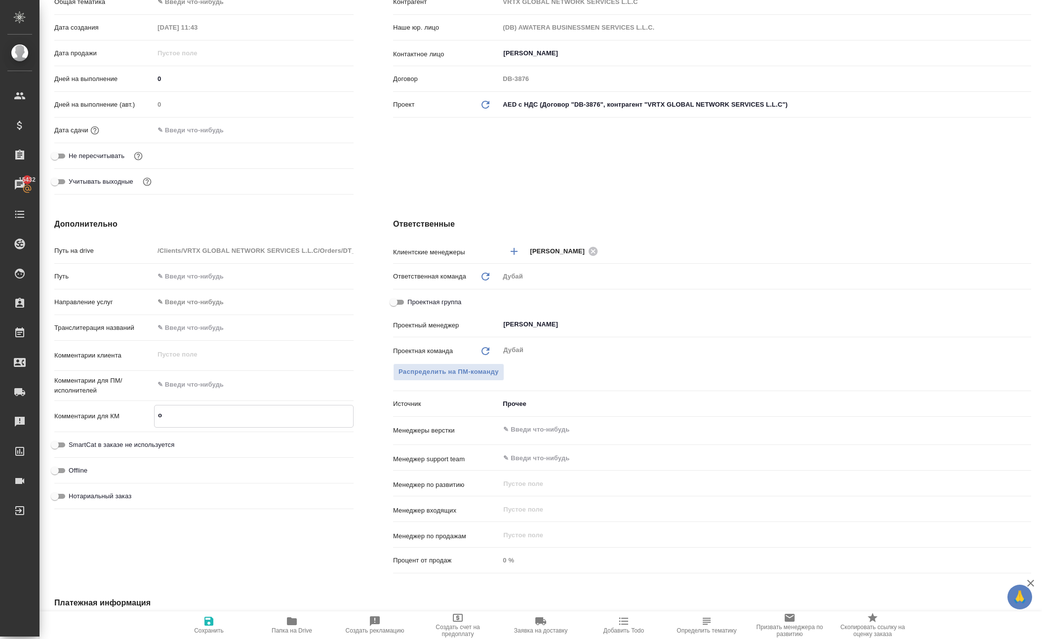
type textarea "x"
type textarea "о"
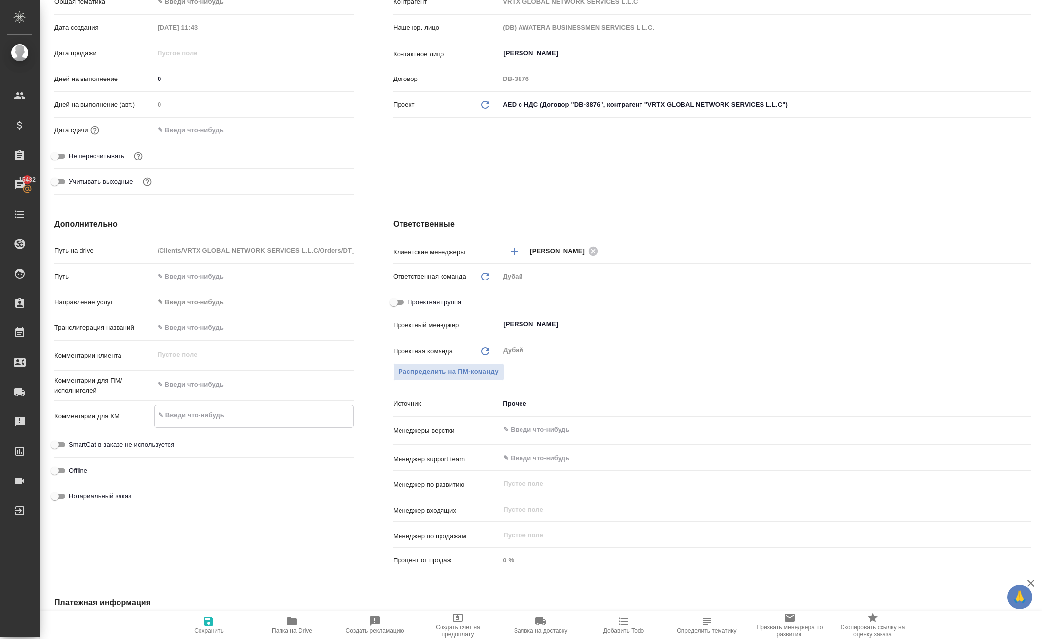
type textarea "x"
type textarea "оп"
type textarea "x"
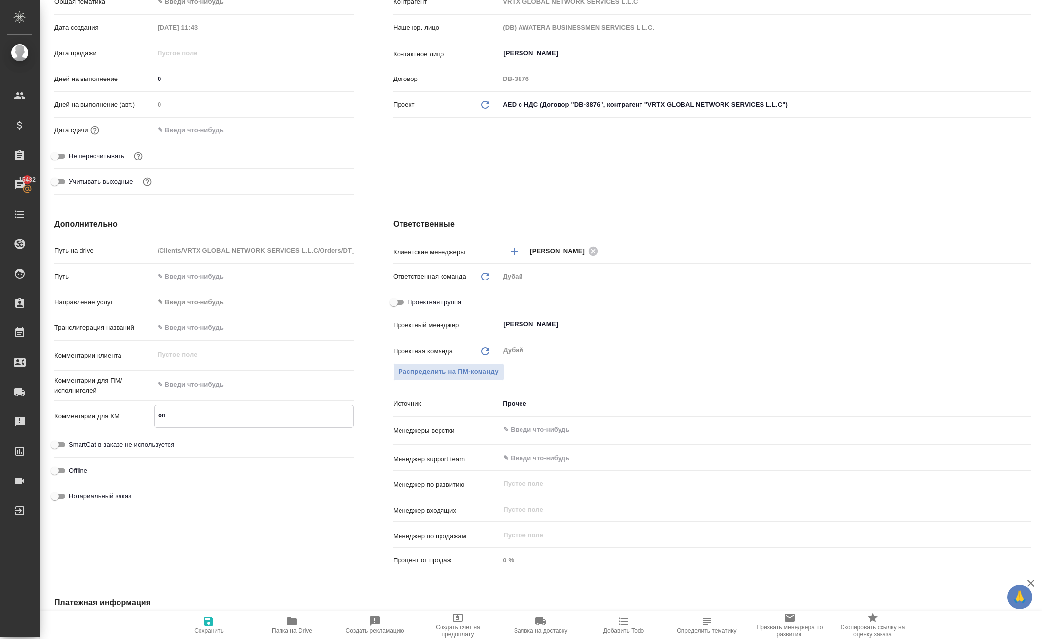
type textarea "x"
type textarea "опл"
type textarea "x"
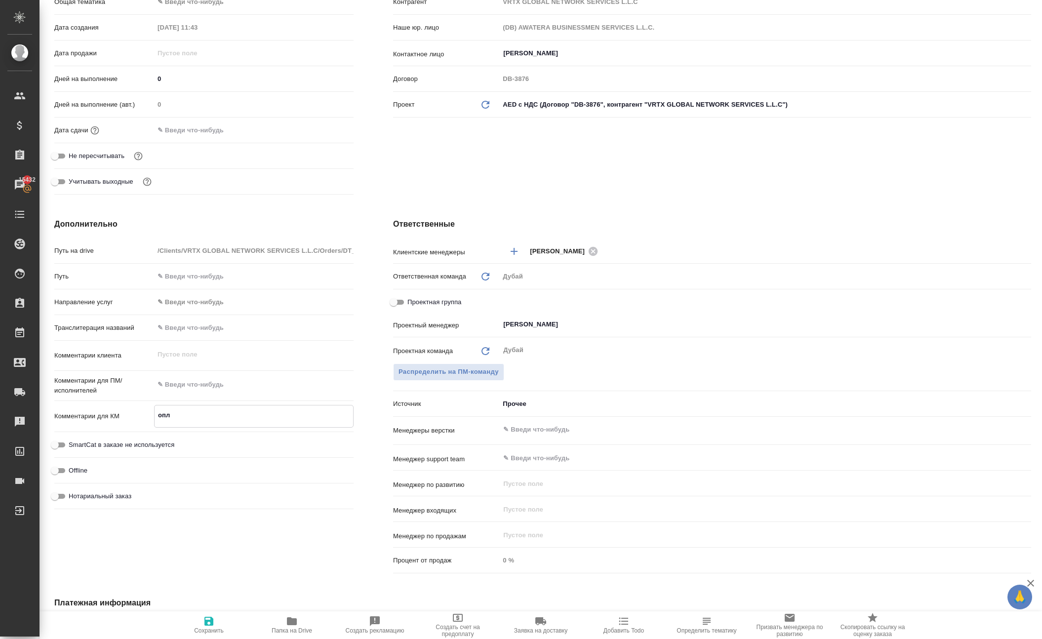
type textarea "x"
type textarea "опла"
type textarea "x"
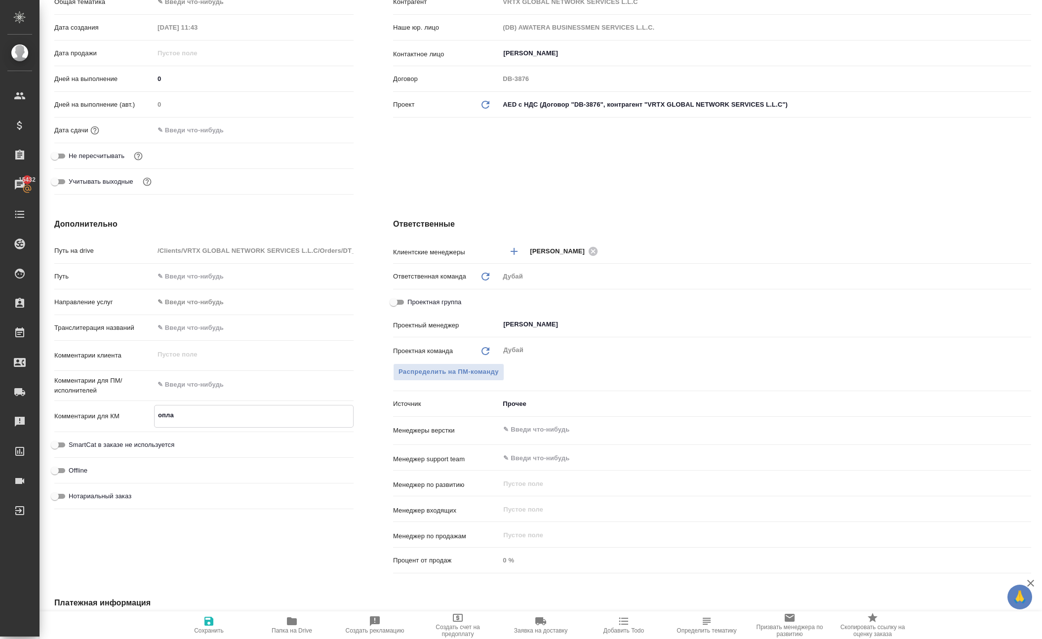
type textarea "оплат"
type textarea "x"
type textarea "оплата"
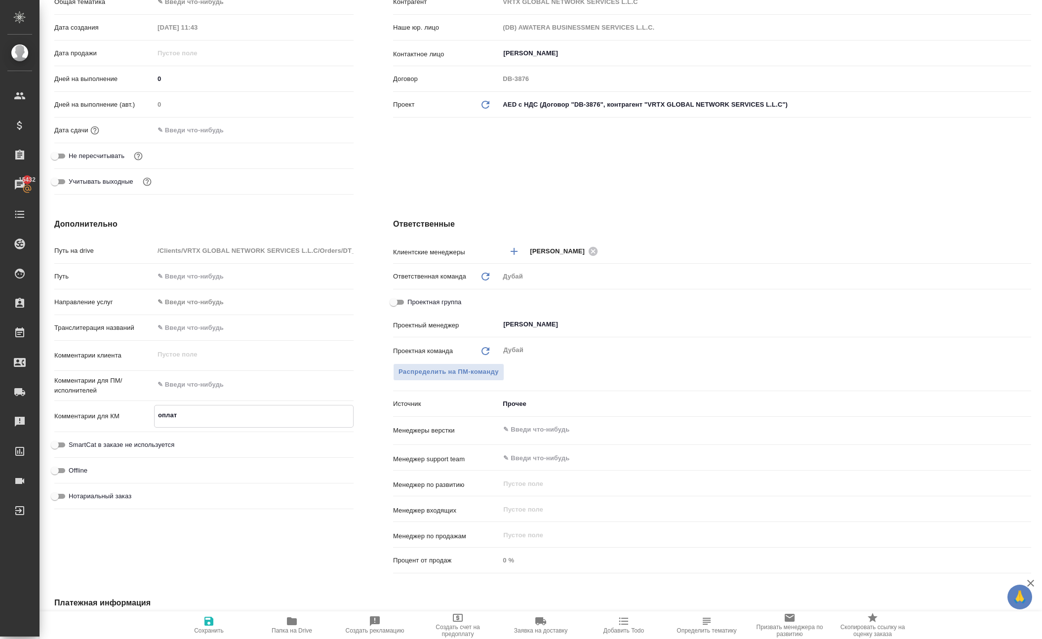
type textarea "x"
type textarea "оплата"
type textarea "x"
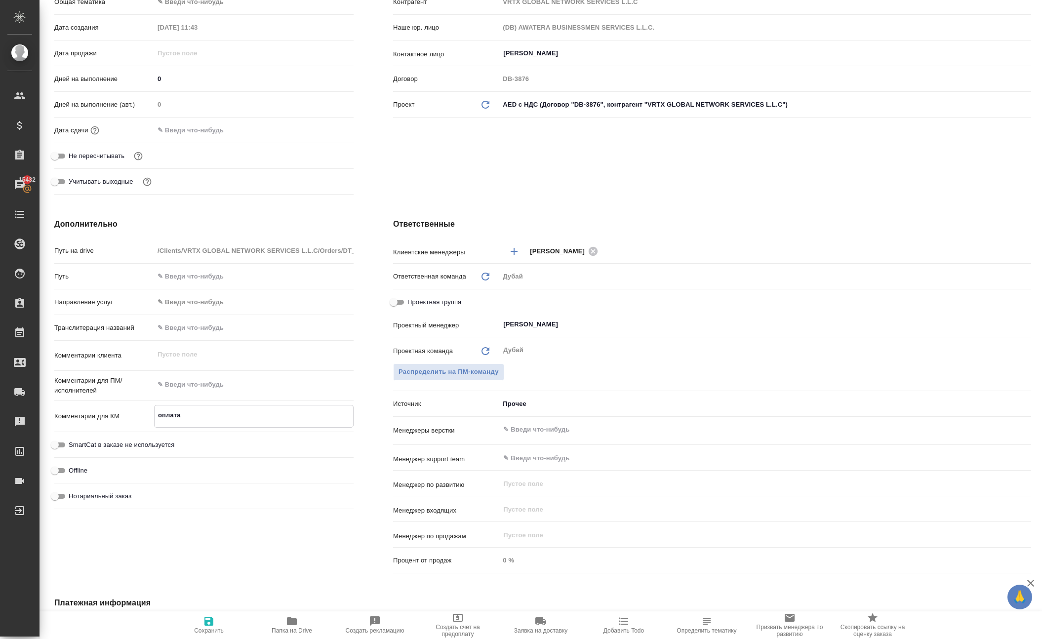
type textarea "x"
type textarea "оплата с"
type textarea "x"
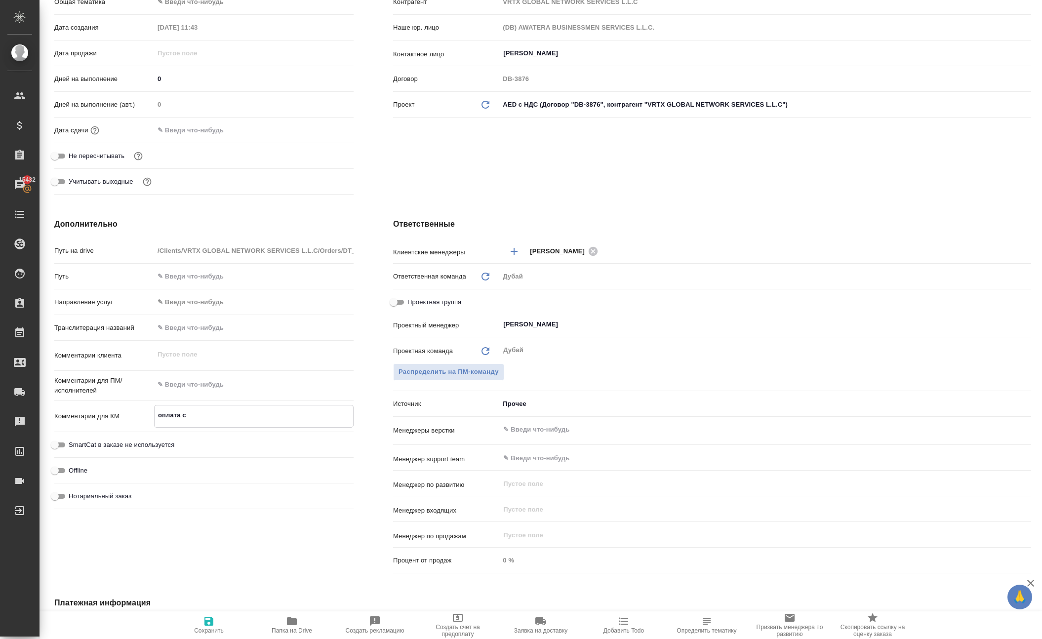
type textarea "x"
type textarea "оплата ст"
type textarea "x"
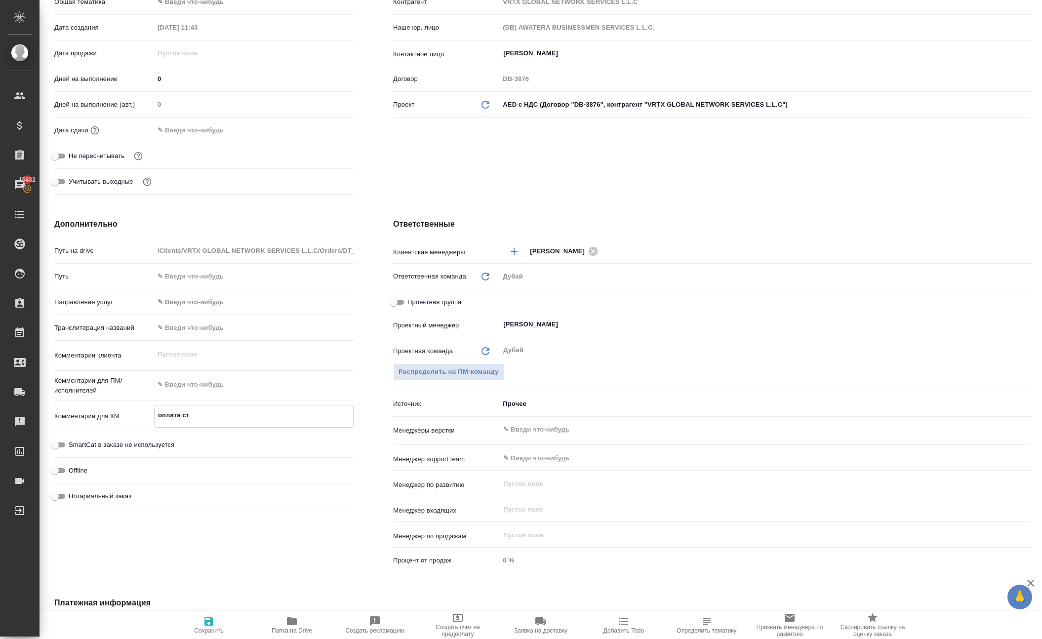
type textarea "оплата стр"
type textarea "x"
type textarea "оплата стра"
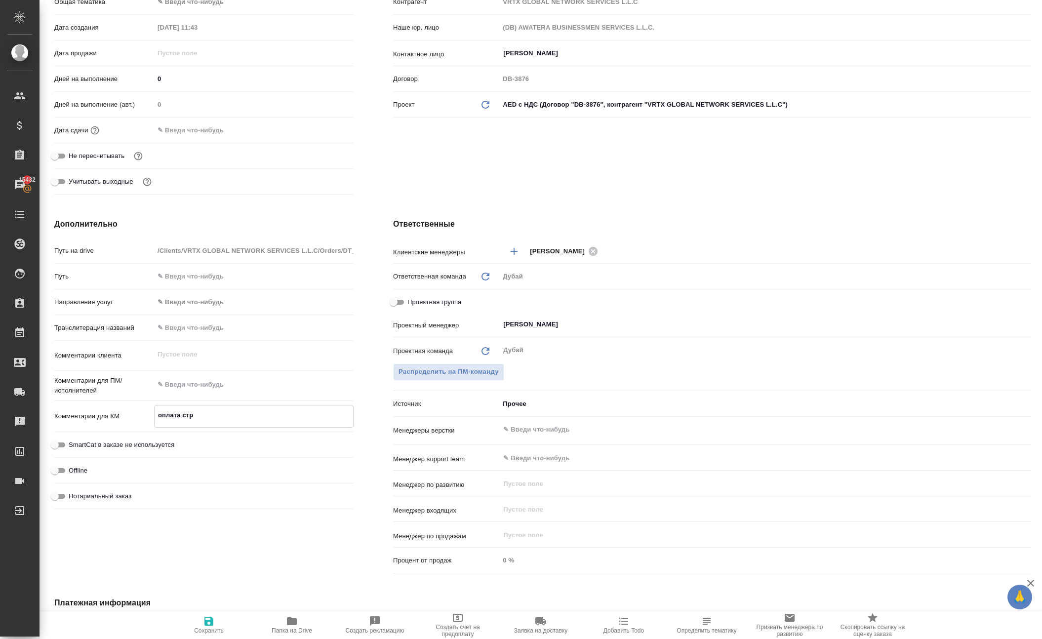
type textarea "x"
type textarea "оплата страх"
type textarea "x"
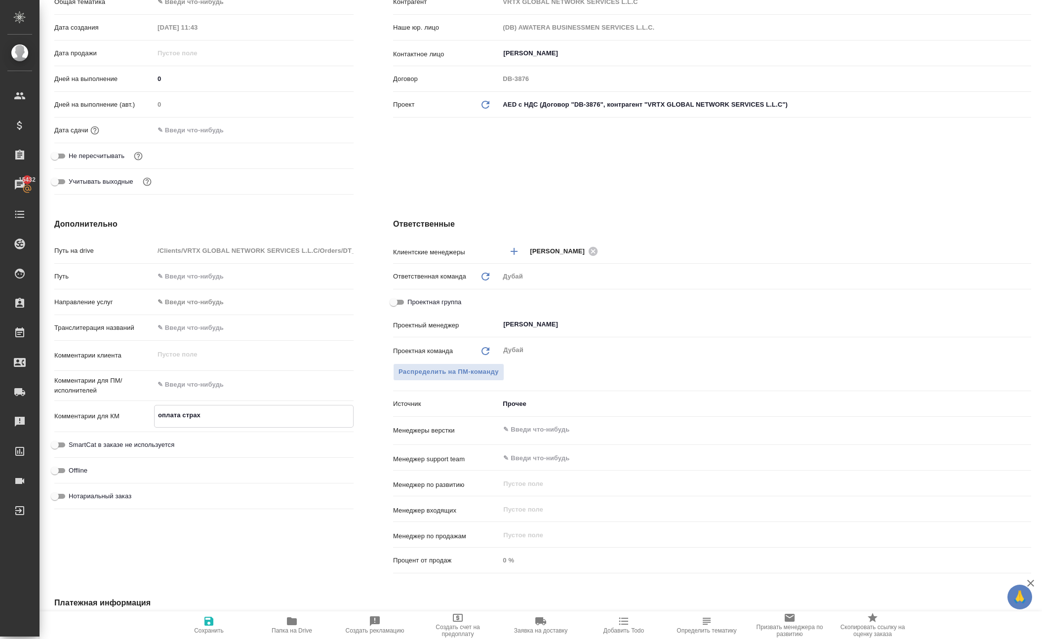
type textarea "x"
type textarea "оплата страхо"
type textarea "x"
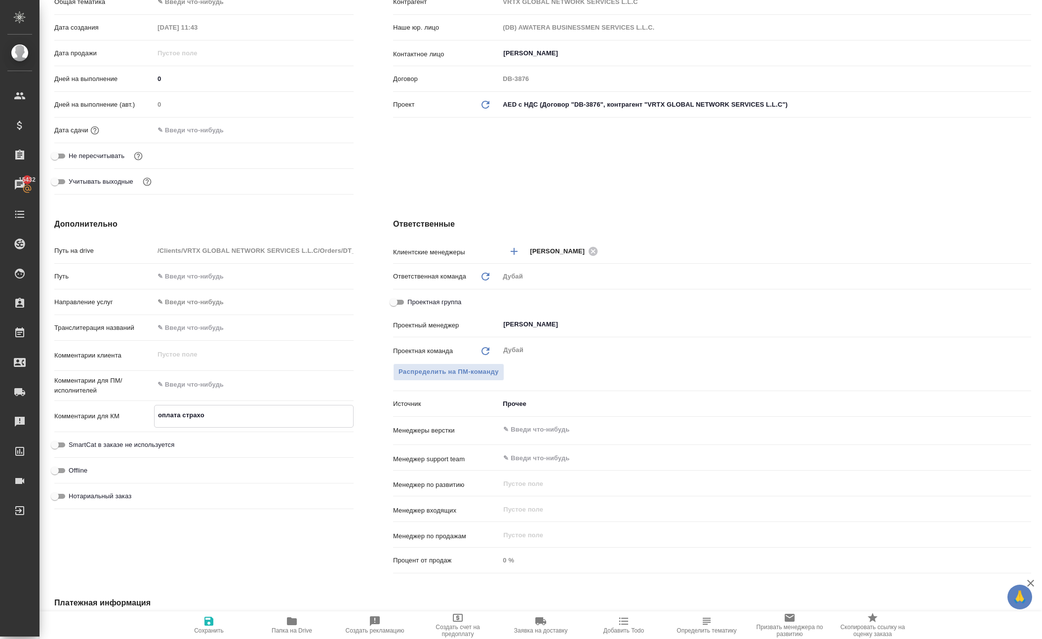
type textarea "x"
type textarea "оплата страхов"
type textarea "x"
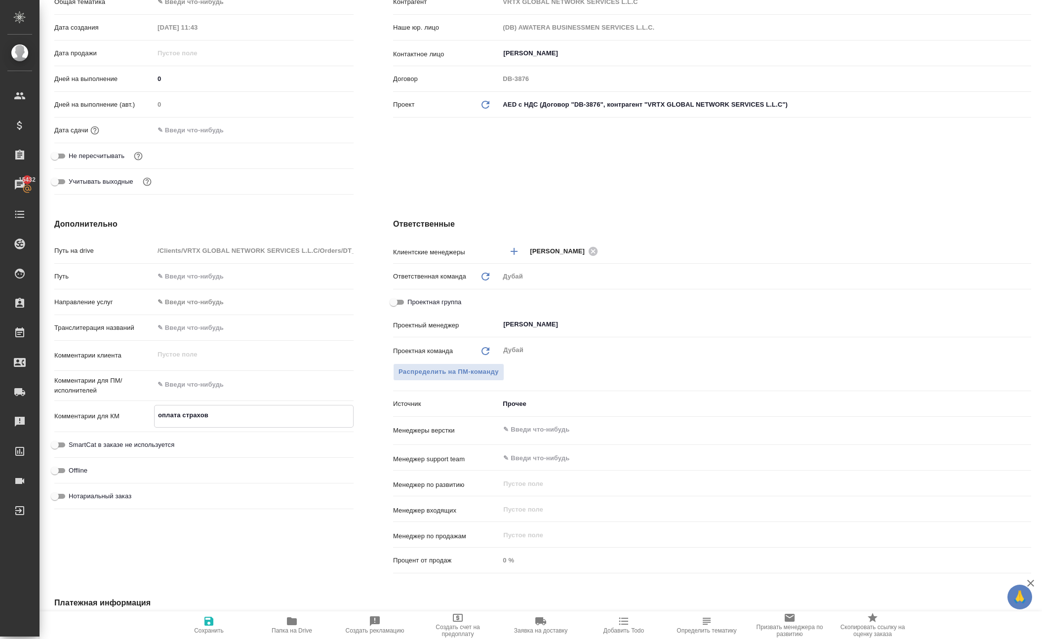
type textarea "оплата страхови"
type textarea "x"
type textarea "оплата страхов"
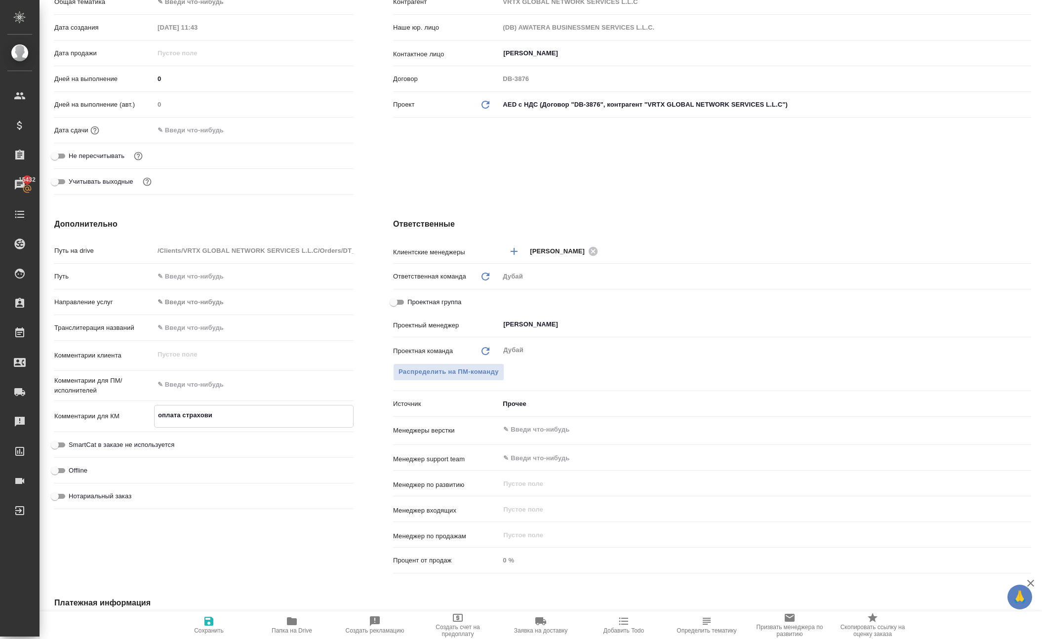
type textarea "x"
type textarea "оплата страховк"
type textarea "x"
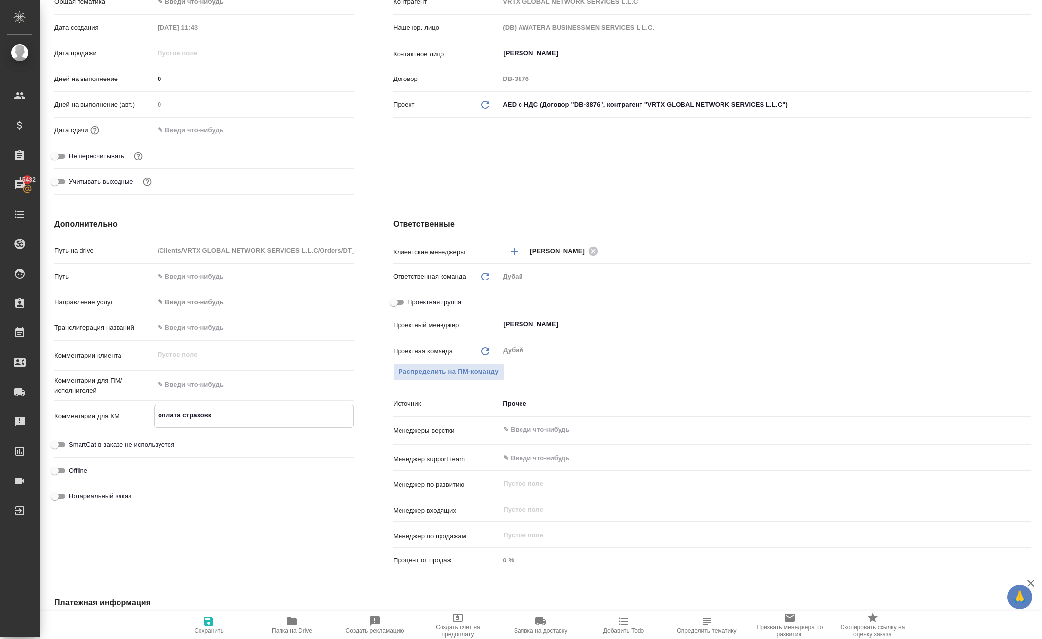
type textarea "x"
type textarea "оплата страховки"
type textarea "x"
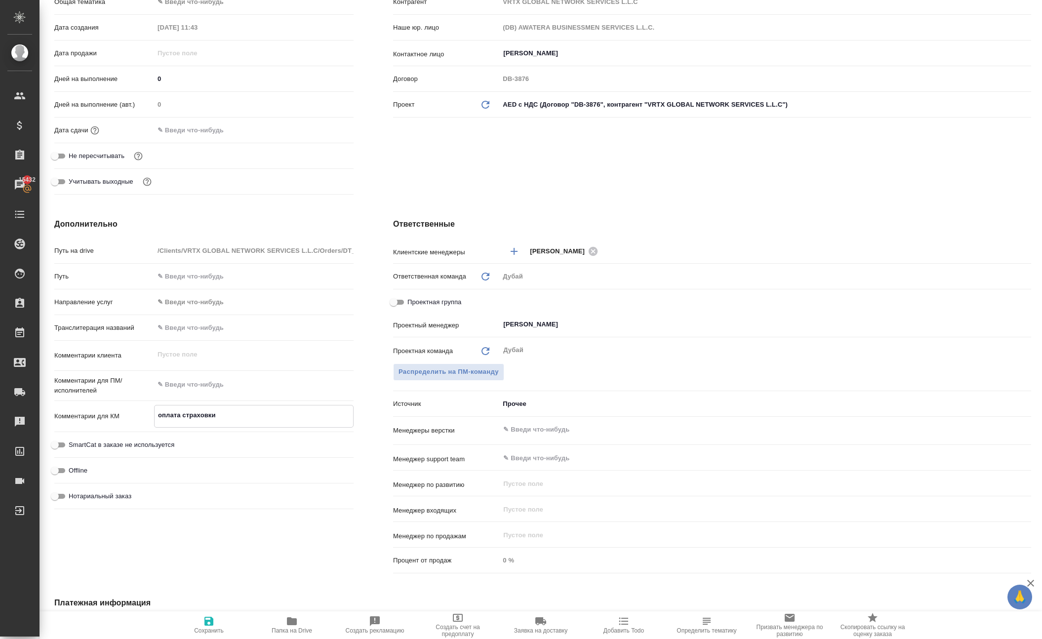
type textarea "x"
type textarea "оплата страховки"
type textarea "x"
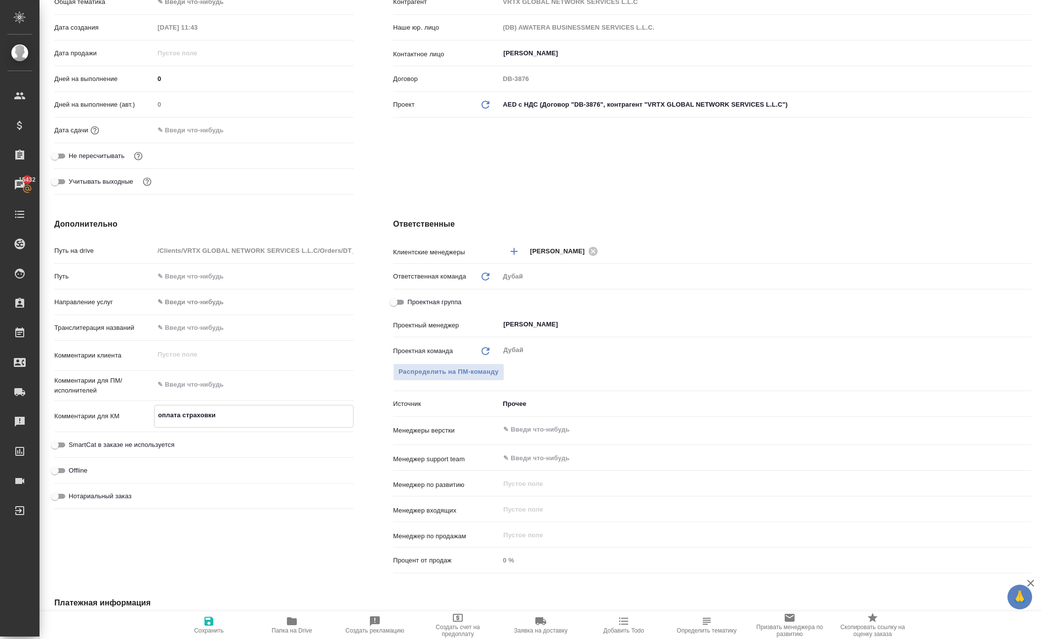
type textarea "оплата страховки I"
type textarea "x"
type textarea "оплата страховки IL"
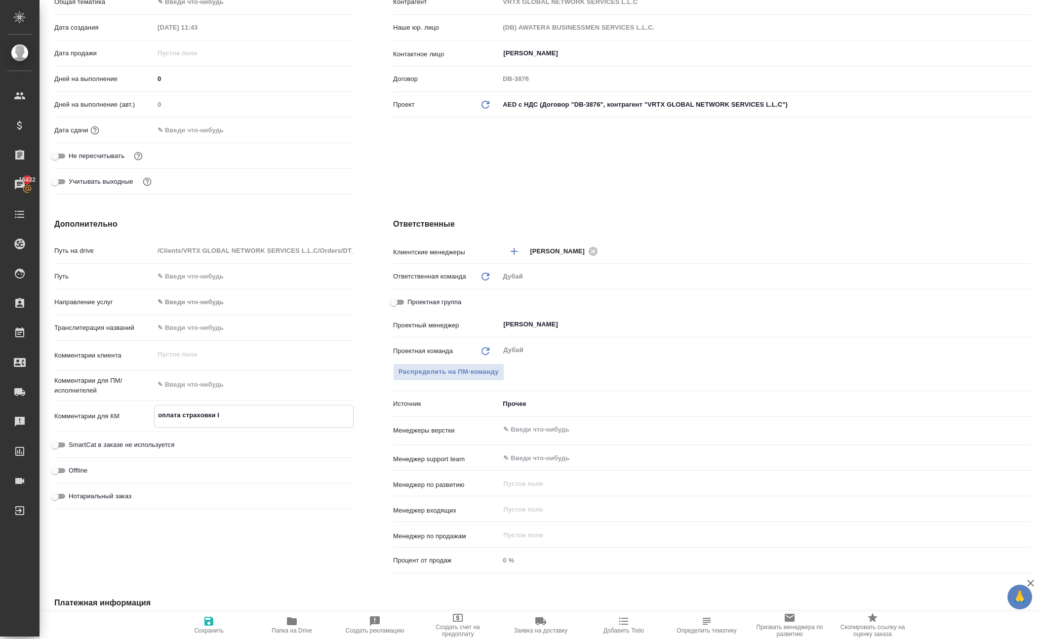
type textarea "x"
type textarea "оплата страховки ILO"
type textarea "x"
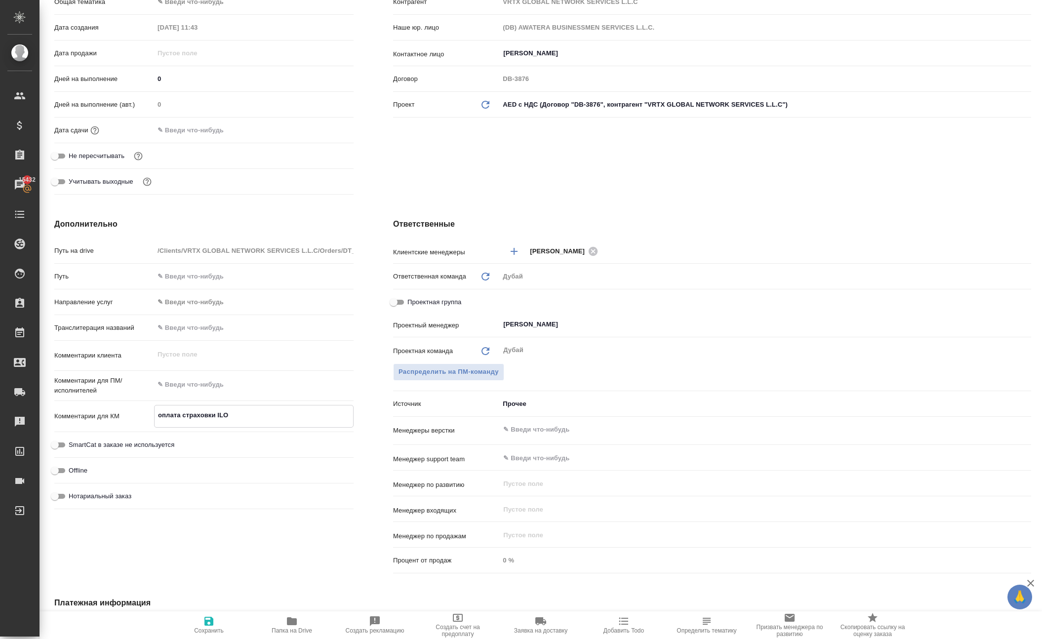
type textarea "x"
type textarea "оплата страховки ILOE"
type textarea "x"
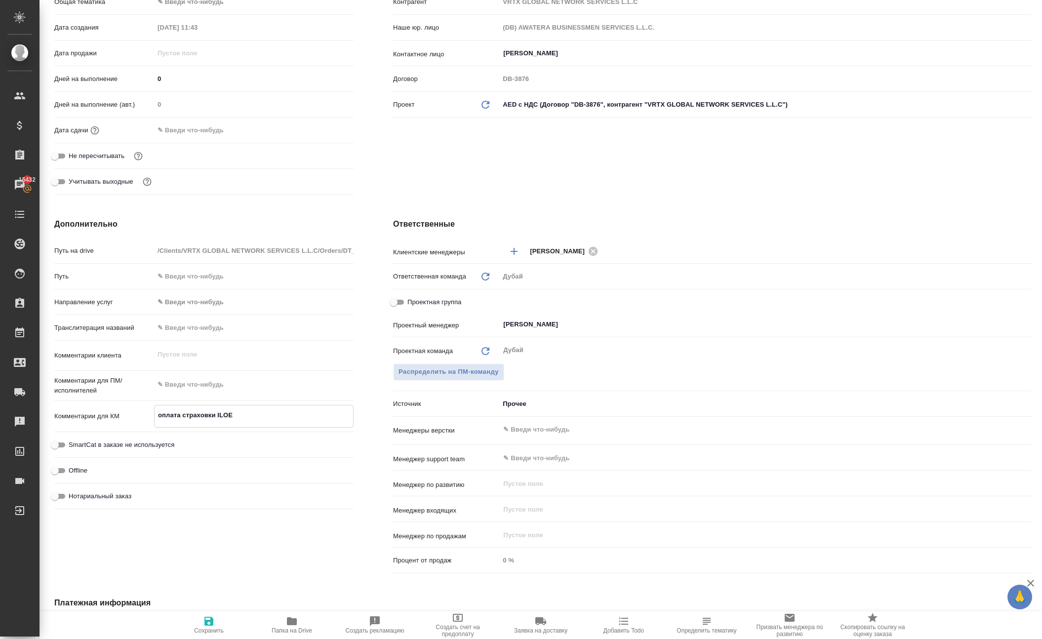
type textarea "x"
type textarea "оплата страховки ILOE"
type textarea "x"
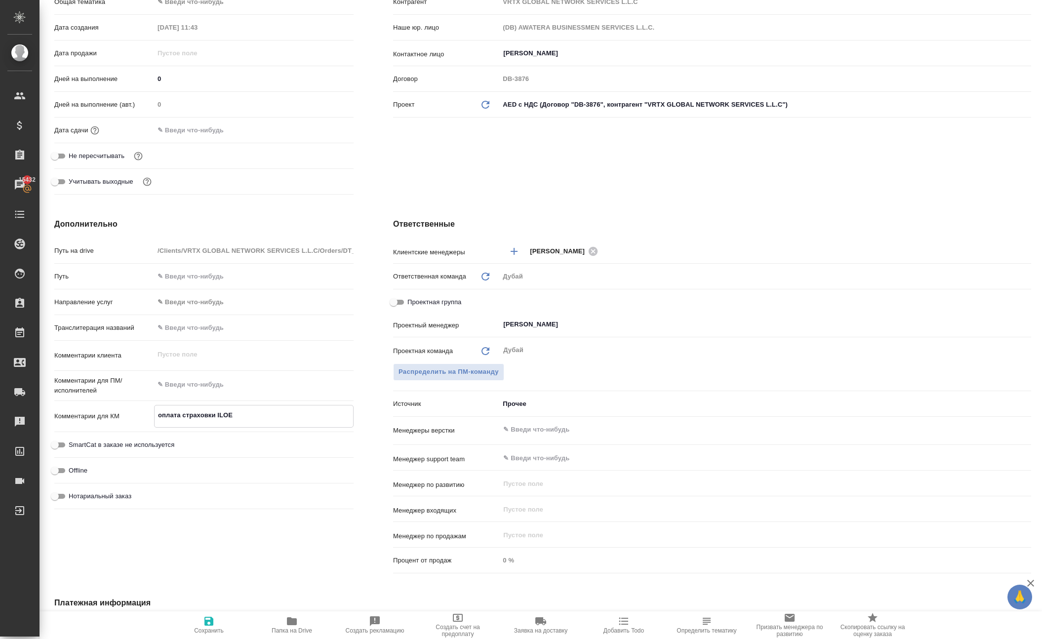
type textarea "оплата страховки ILOE"
type textarea "x"
type textarea "оплата страховки ILOE и"
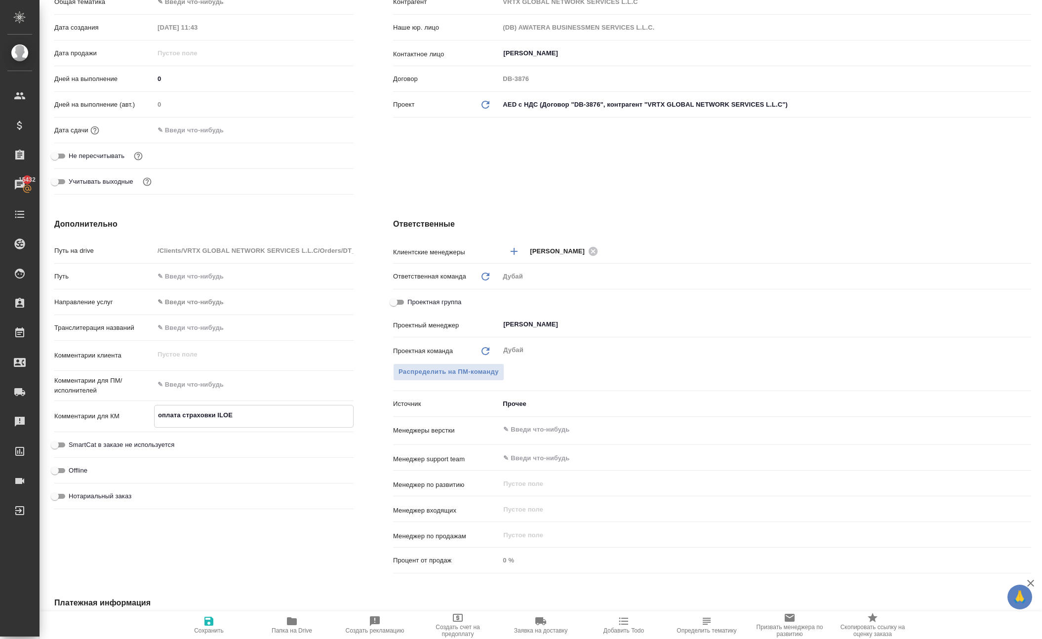
type textarea "x"
type textarea "оплата страховки ILOE и"
type textarea "x"
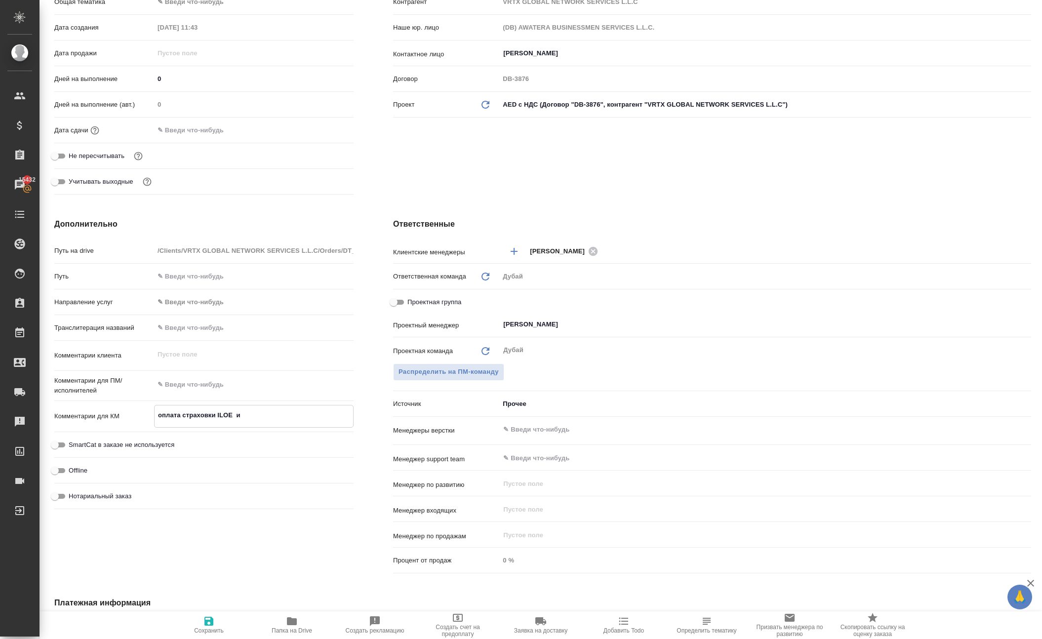
type textarea "x"
type textarea "оплата страховки ILOE и в"
type textarea "x"
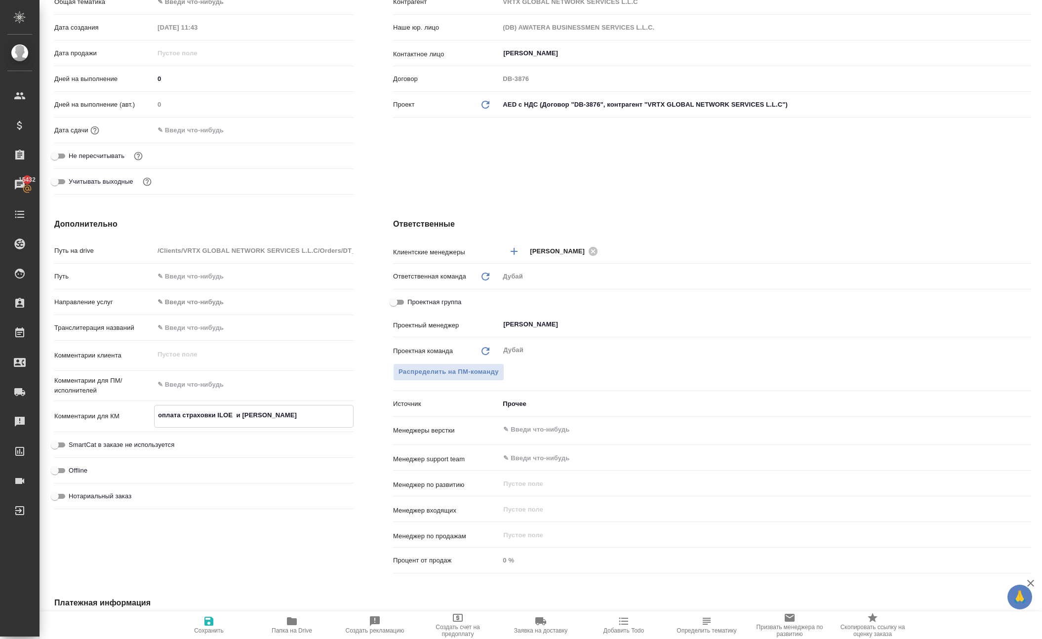
type textarea "x"
type textarea "оплата страховки ILOE и во"
type textarea "x"
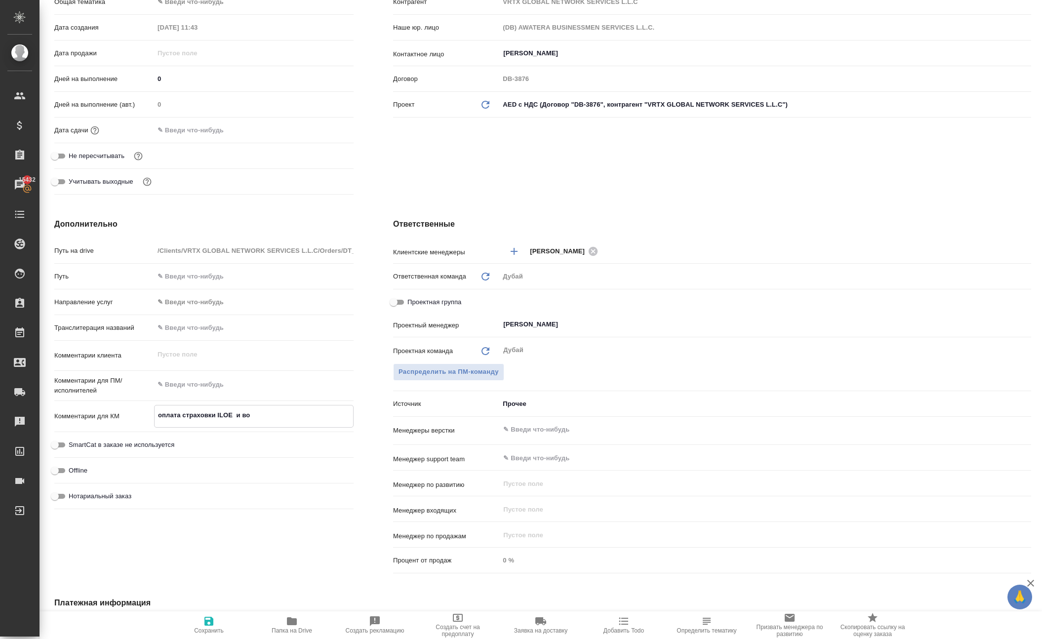
type textarea "оплата страховки ILOE и воз"
type textarea "x"
type textarea "оплата страховки ILOE и возм"
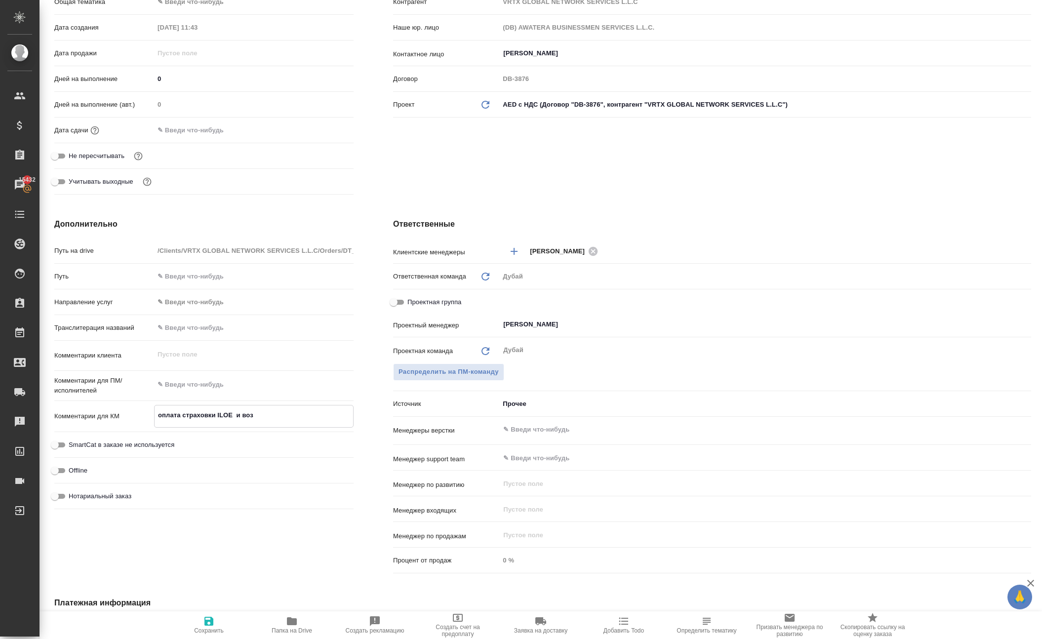
type textarea "x"
type textarea "оплата страховки ILOE и возмо"
type textarea "x"
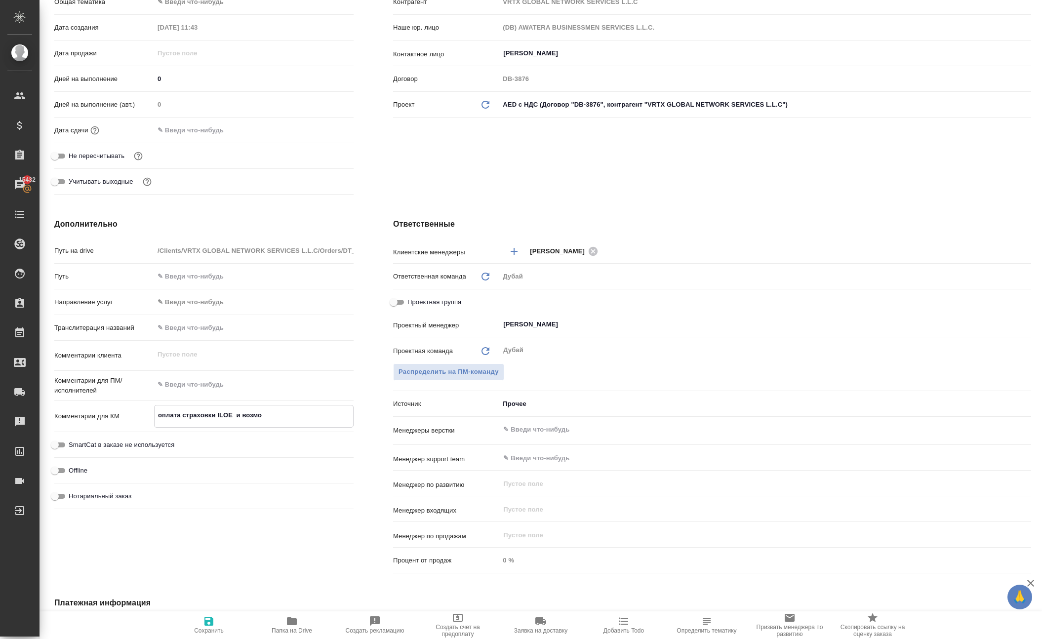
type textarea "x"
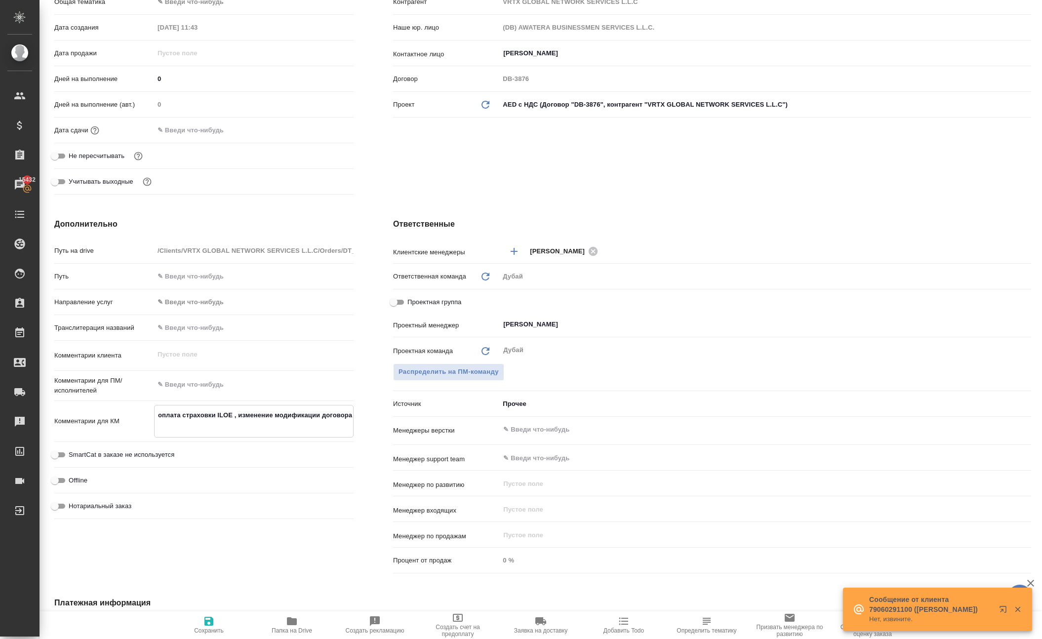
click at [220, 434] on textarea "оплата страховки ILOE , изменение модификации договора" at bounding box center [254, 420] width 199 height 27
click at [213, 434] on textarea "оплата страховки ILOE , изменение договора" at bounding box center [254, 420] width 199 height 27
click at [210, 617] on icon "button" at bounding box center [209, 621] width 9 height 9
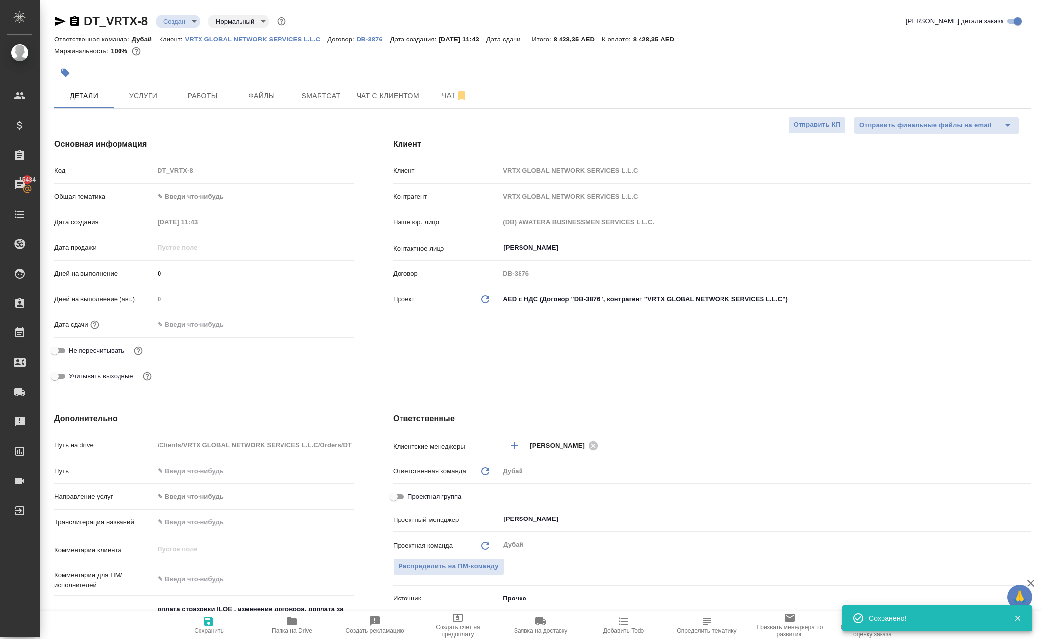
scroll to position [0, 0]
click at [187, 184] on hr at bounding box center [203, 183] width 299 height 0
click at [187, 241] on body "🙏 .cls-1 fill:#fff; AWATERA Solokha Petro Клиенты Спецификации Заказы 15434 Чат…" at bounding box center [521, 319] width 1042 height 639
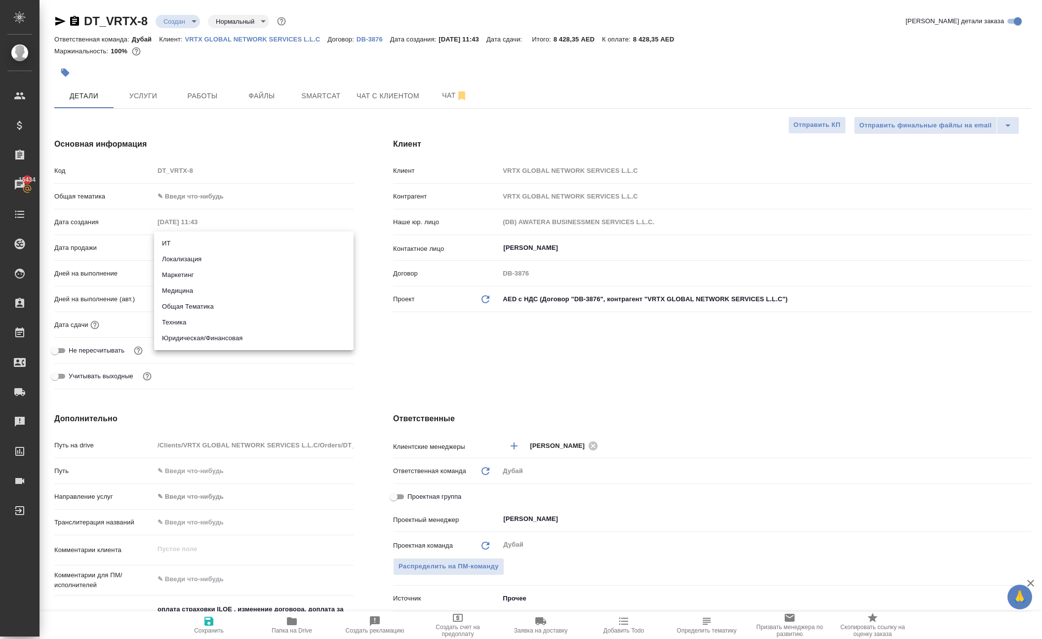
click at [241, 307] on li "Общая Тематика" at bounding box center [254, 307] width 200 height 16
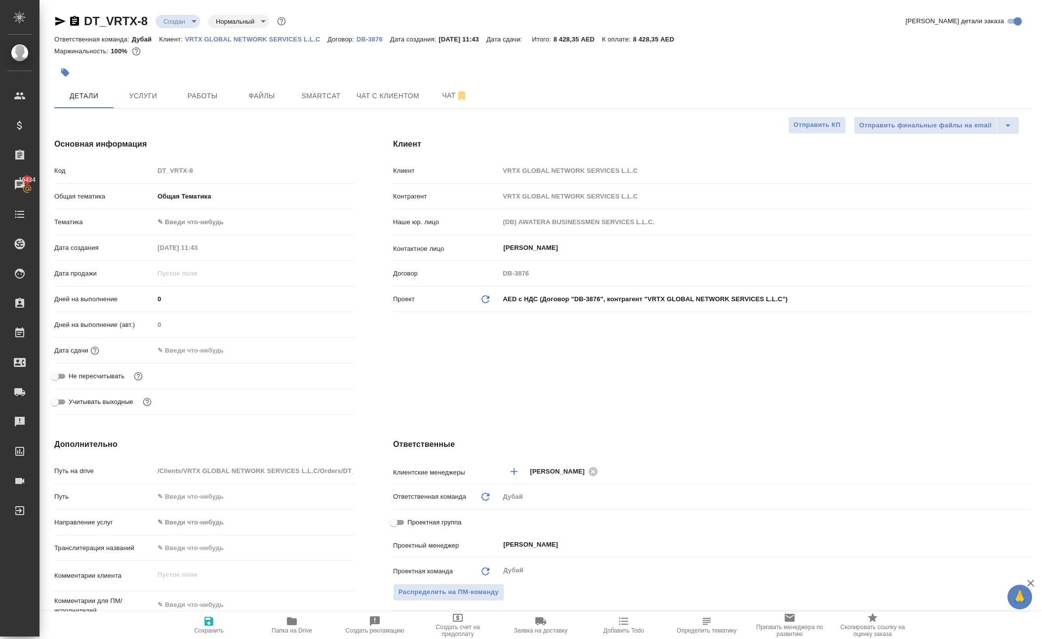
click at [206, 264] on body "🙏 .cls-1 fill:#fff; AWATERA Solokha Petro Клиенты Спецификации Заказы 15434 Чат…" at bounding box center [521, 319] width 1042 height 639
click at [244, 272] on li "Общая Тематика" at bounding box center [254, 269] width 200 height 16
click at [211, 358] on input "text" at bounding box center [197, 350] width 86 height 14
click at [329, 355] on icon "button" at bounding box center [325, 350] width 9 height 10
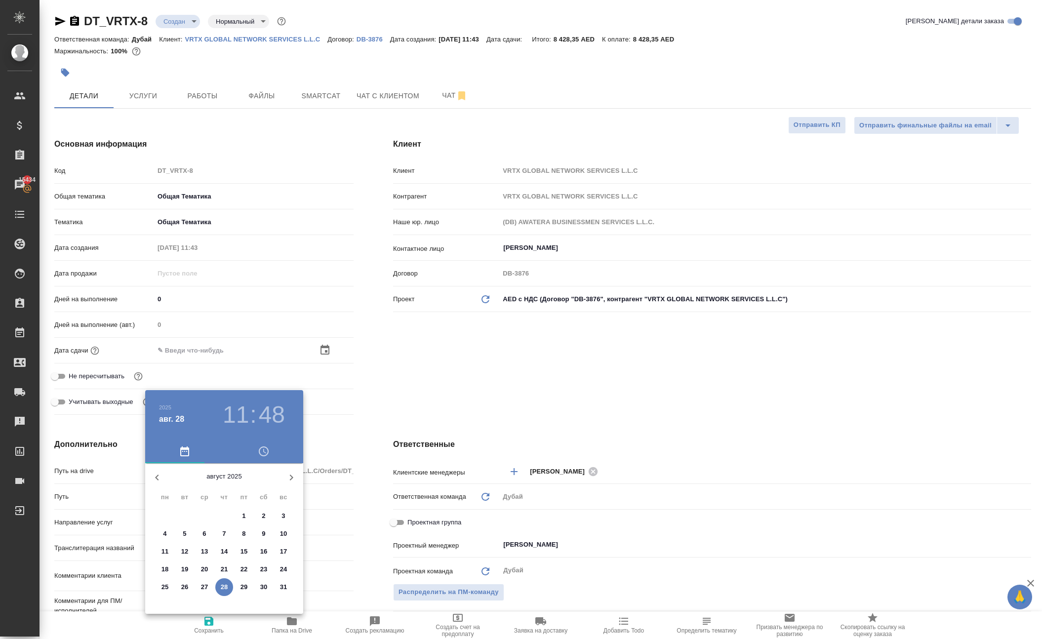
click at [286, 484] on icon "button" at bounding box center [292, 478] width 12 height 12
click at [227, 539] on p "11" at bounding box center [224, 534] width 7 height 10
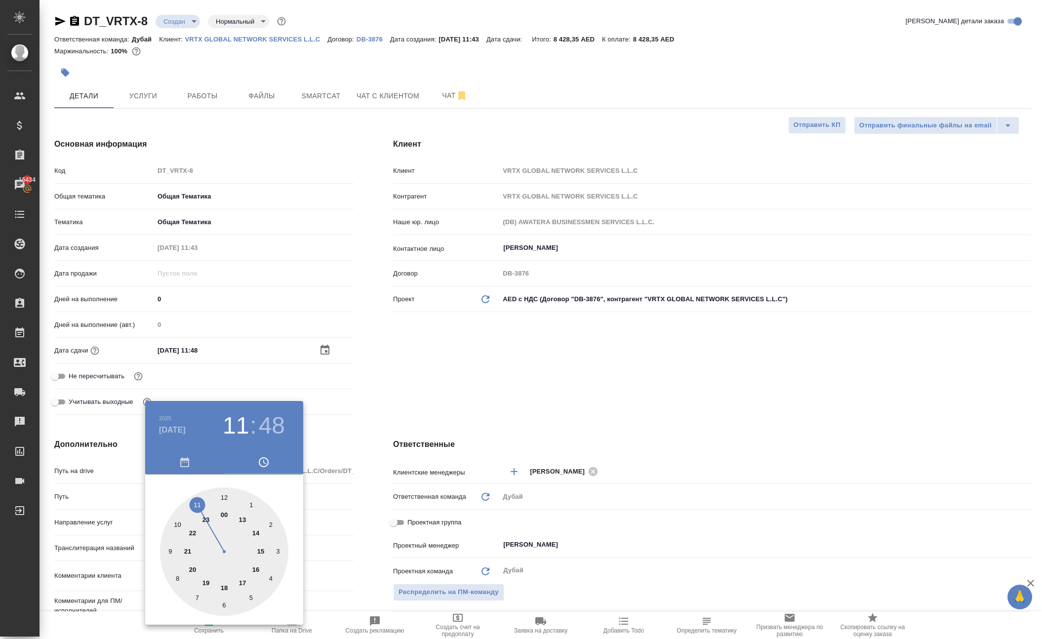
click at [390, 477] on div at bounding box center [521, 319] width 1042 height 639
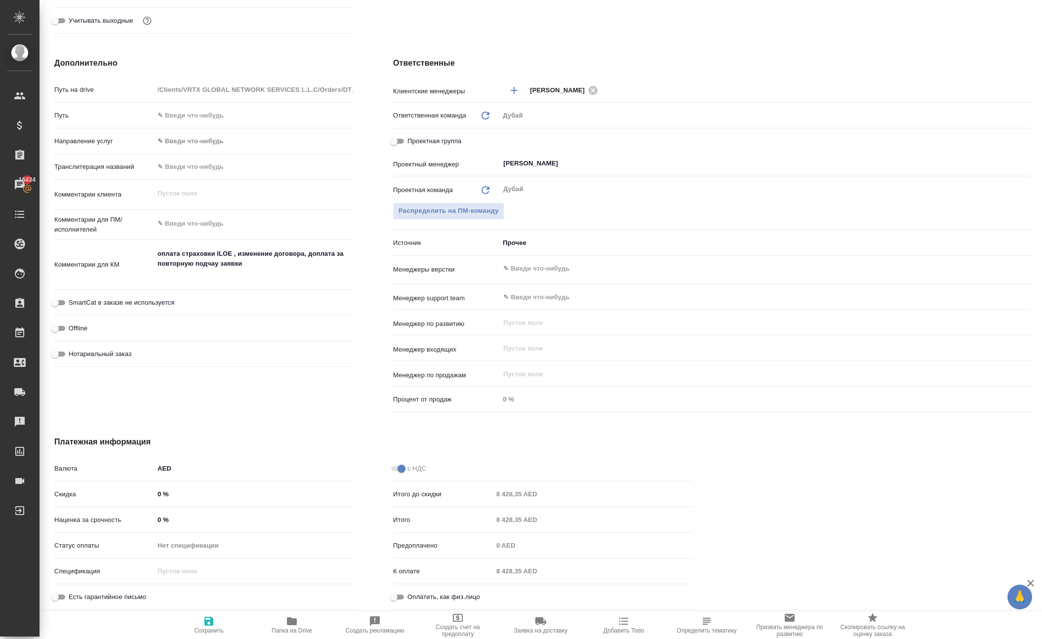
scroll to position [434, 0]
click at [205, 621] on icon "button" at bounding box center [209, 621] width 9 height 9
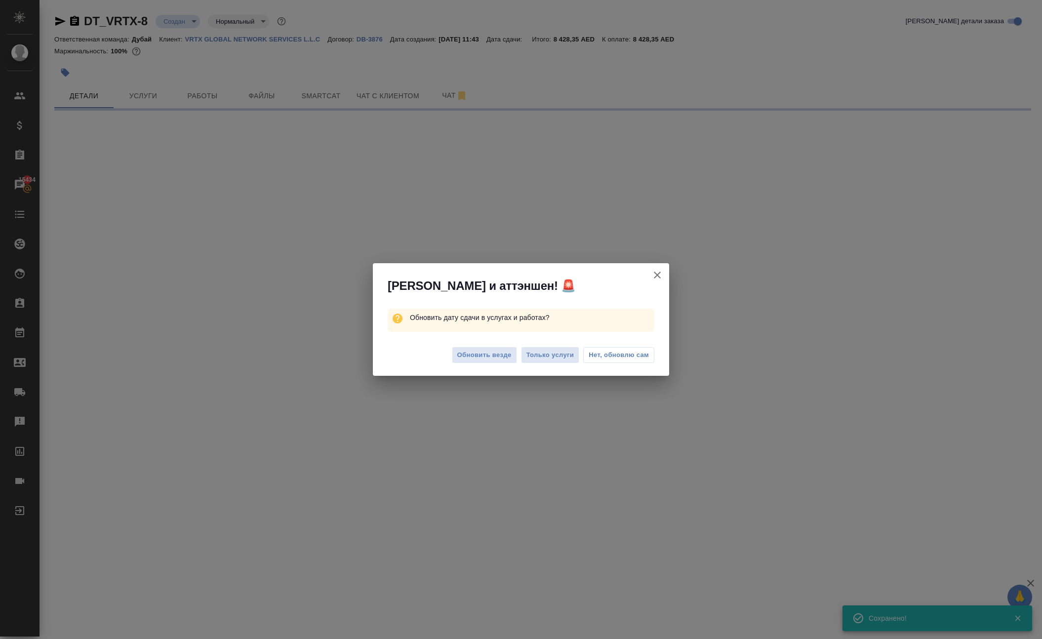
scroll to position [0, 0]
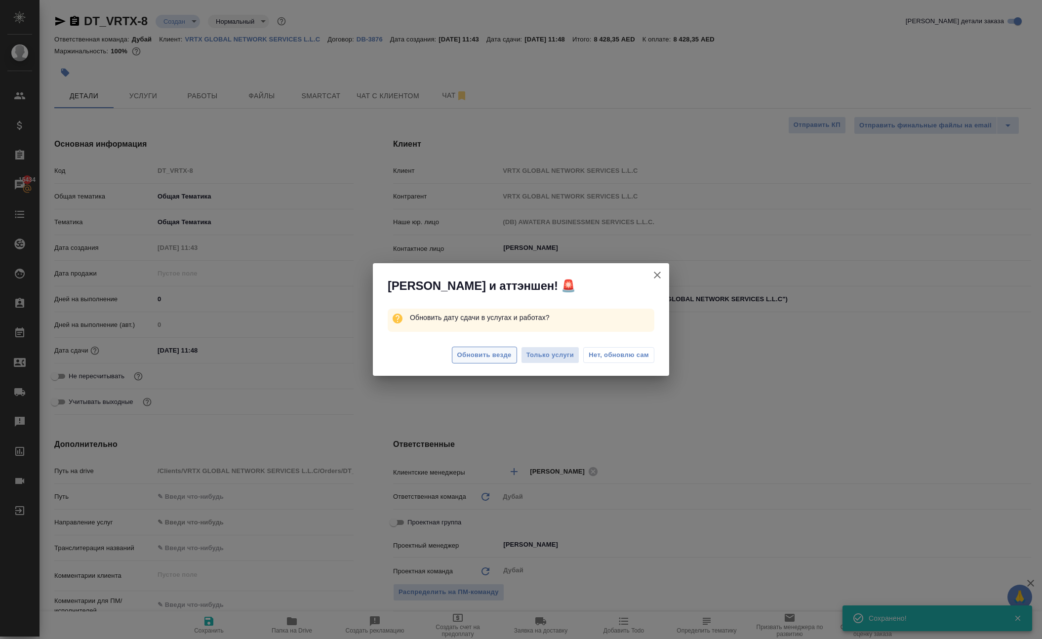
click at [457, 361] on span "Обновить везде" at bounding box center [484, 355] width 54 height 11
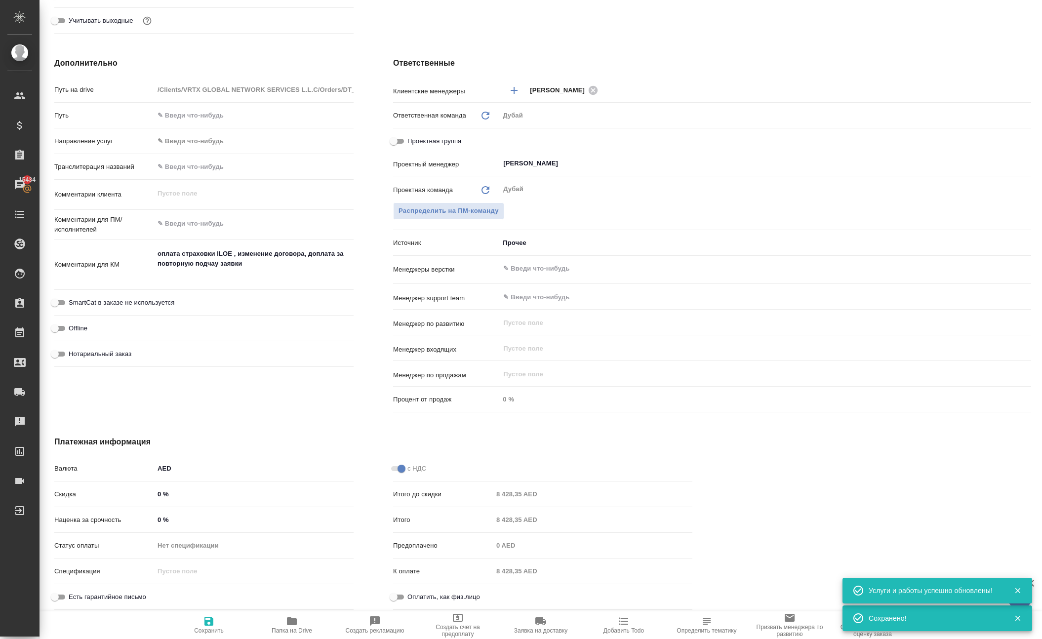
scroll to position [434, 0]
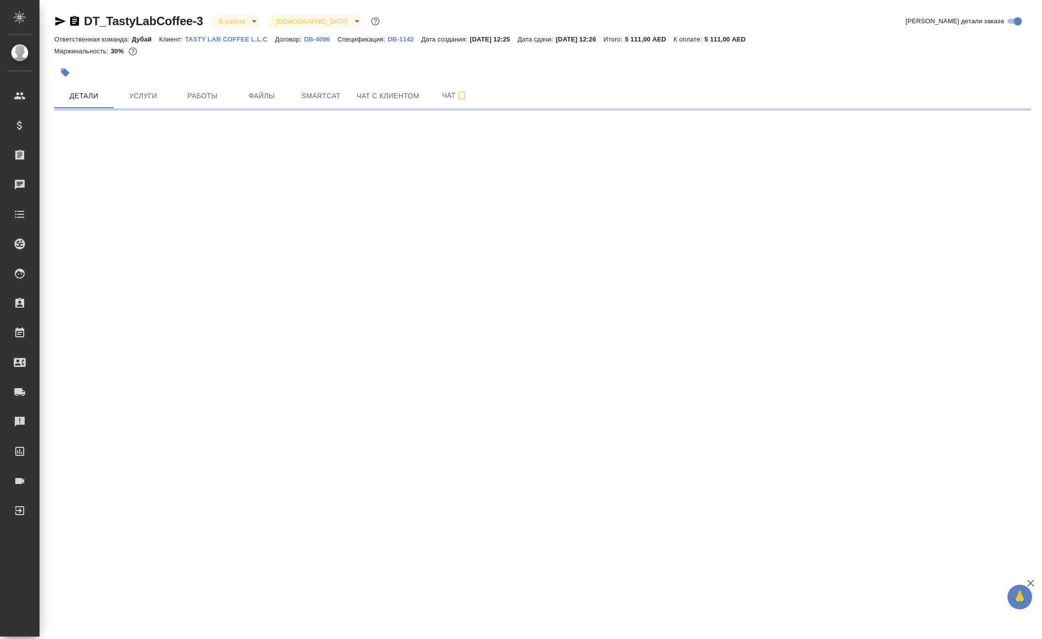
select select "RU"
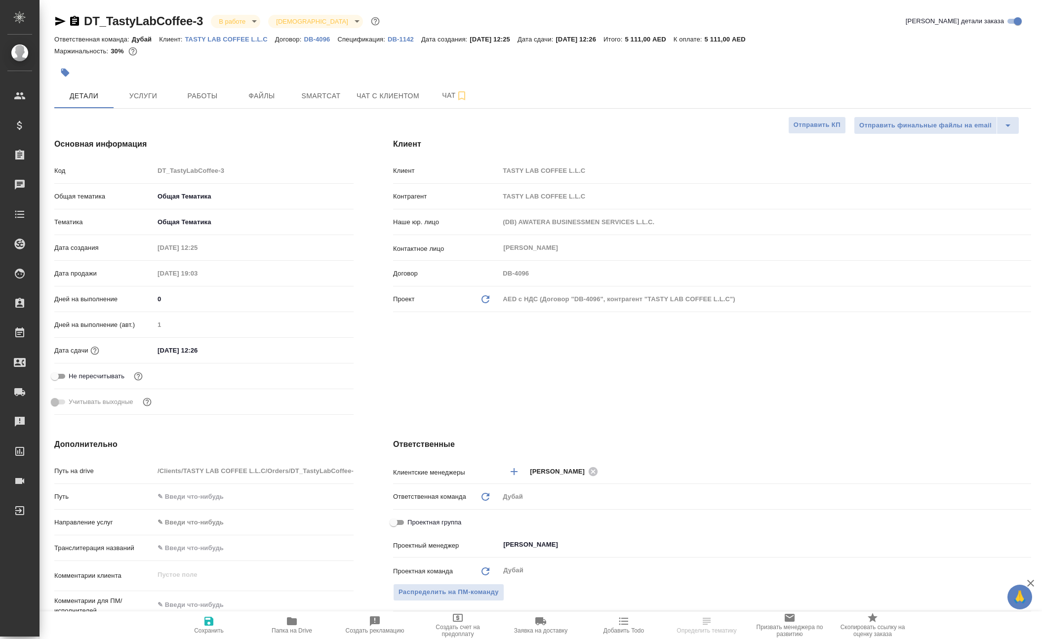
type textarea "x"
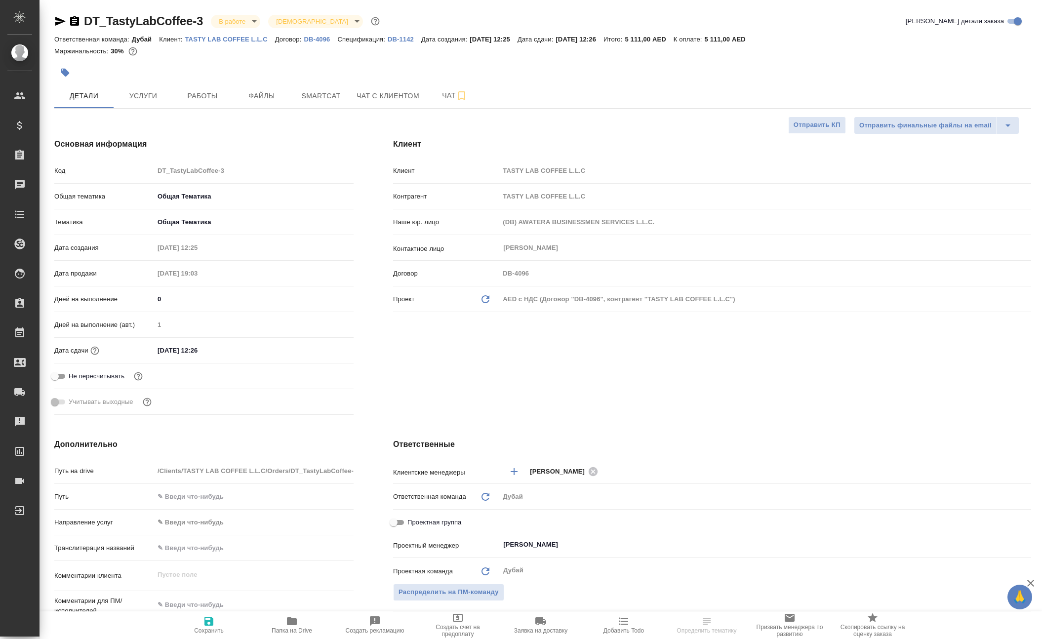
type textarea "x"
drag, startPoint x: 105, startPoint y: 14, endPoint x: 225, endPoint y: 28, distance: 121.3
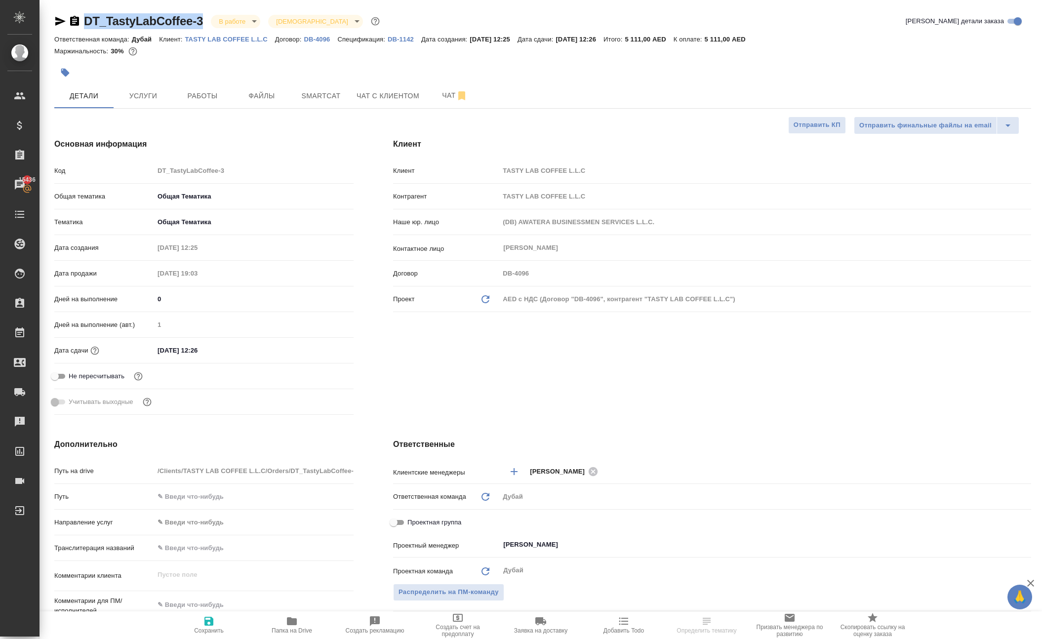
click at [225, 28] on div "DT_TastyLabCoffee-3 В работе inProgress Святая троица holyTrinity" at bounding box center [218, 21] width 328 height 16
copy div "DT_TastyLabCoffee-3"
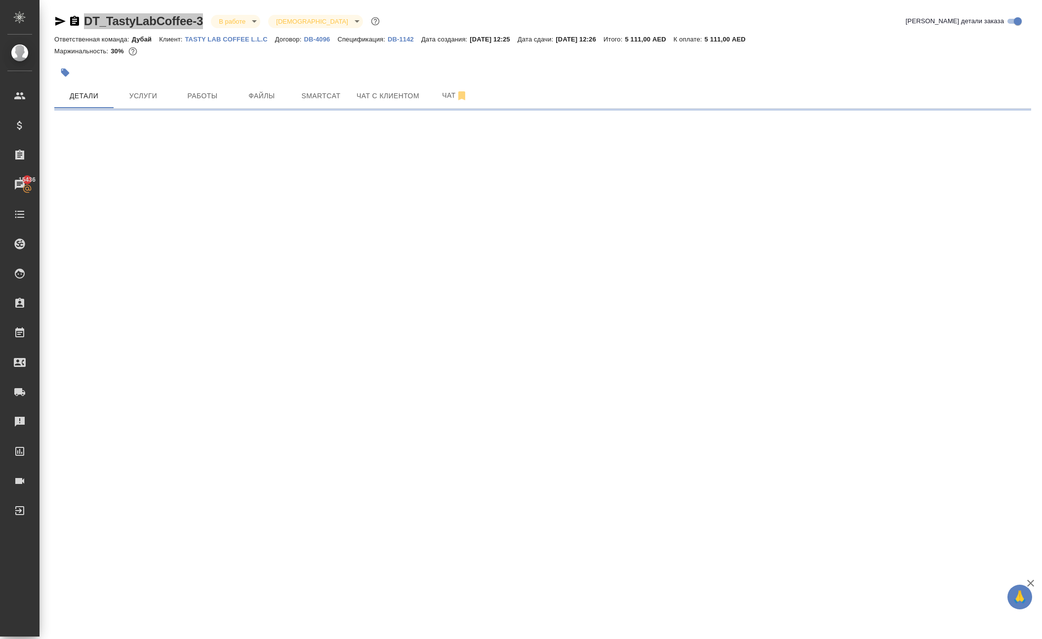
select select "RU"
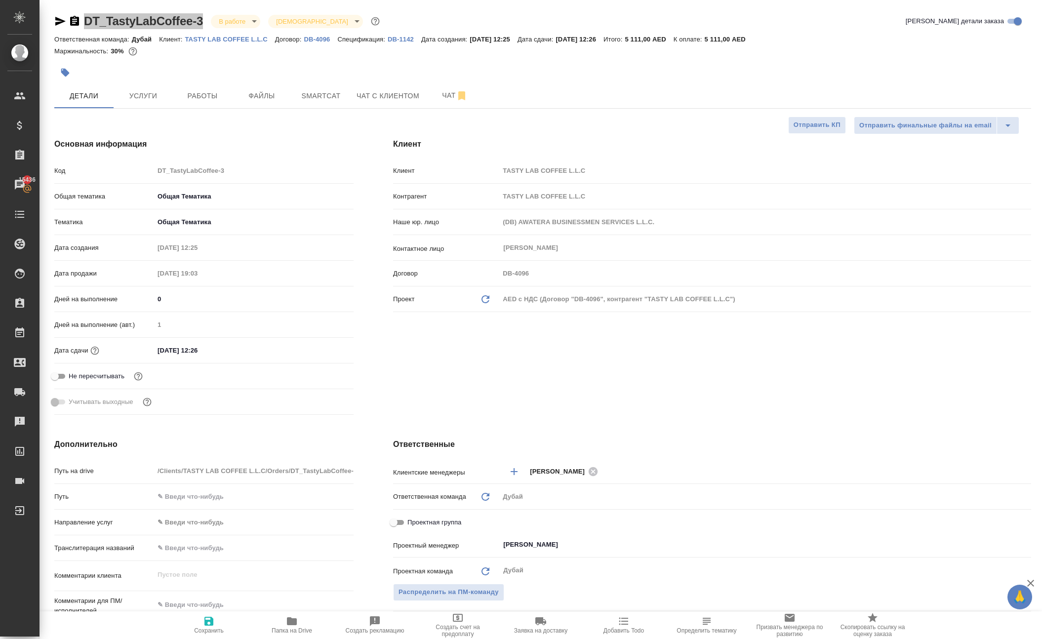
type textarea "x"
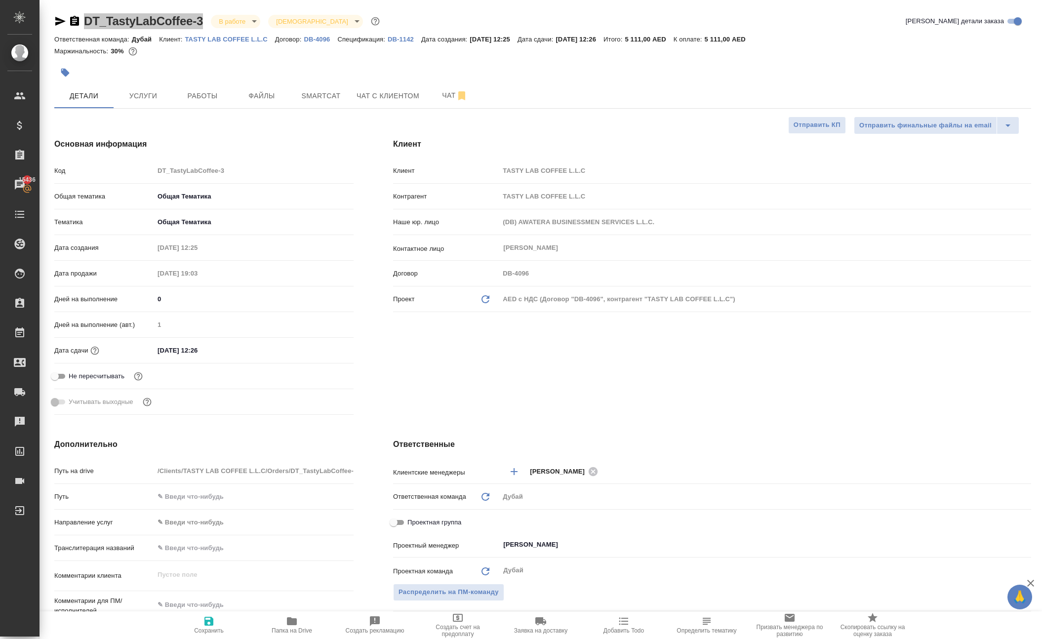
type textarea "x"
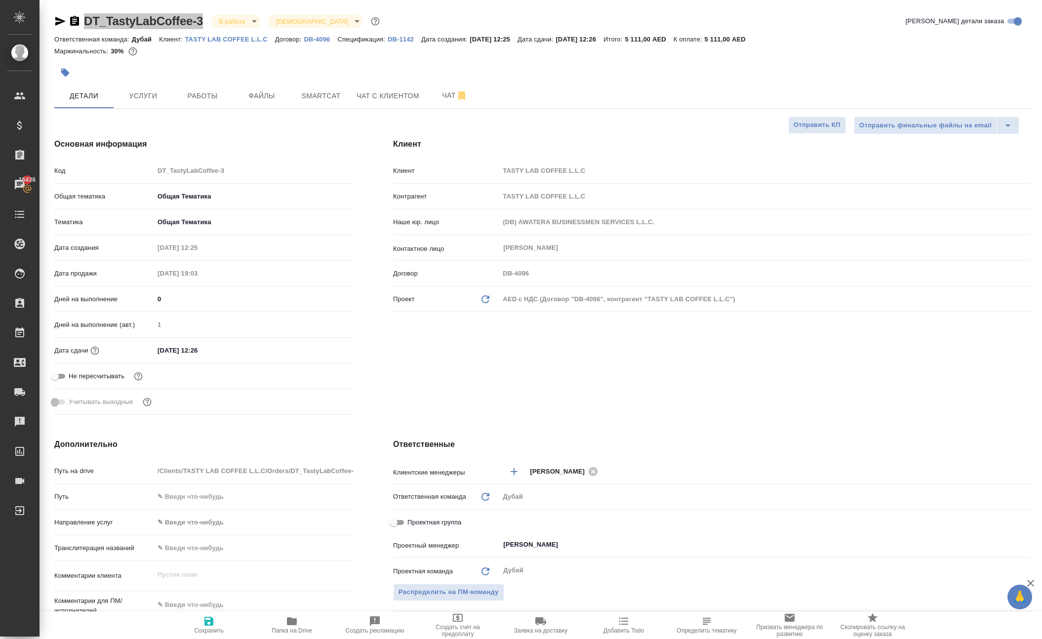
type textarea "x"
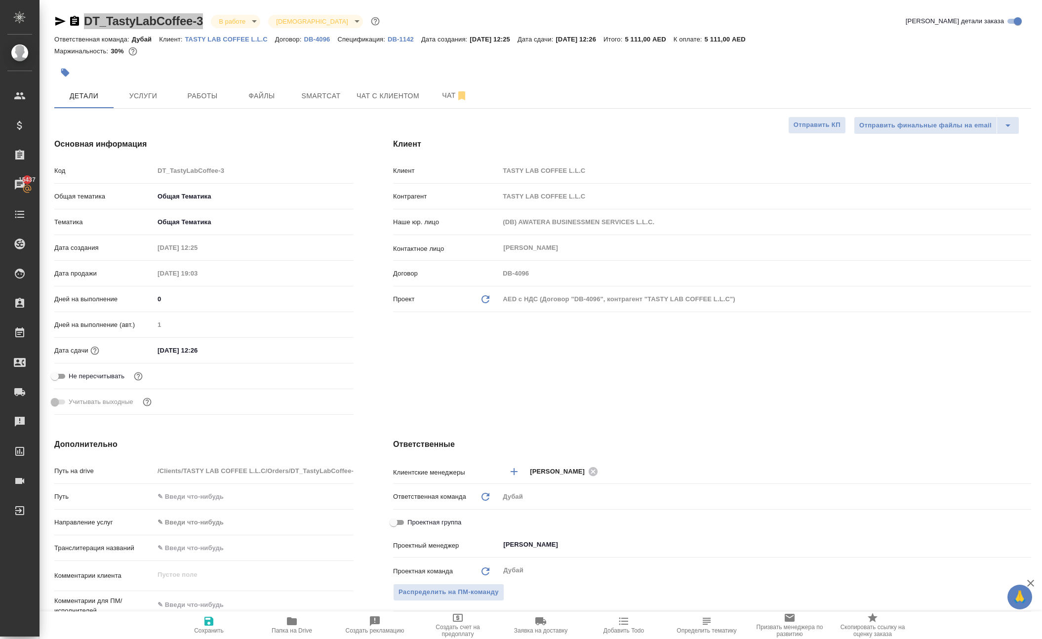
type textarea "x"
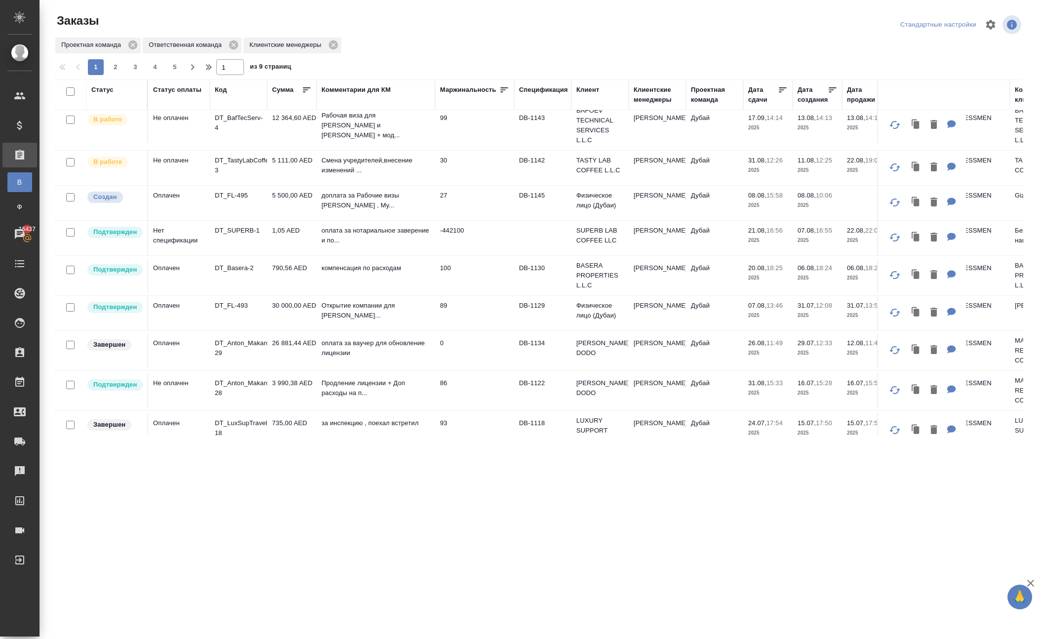
scroll to position [176, 0]
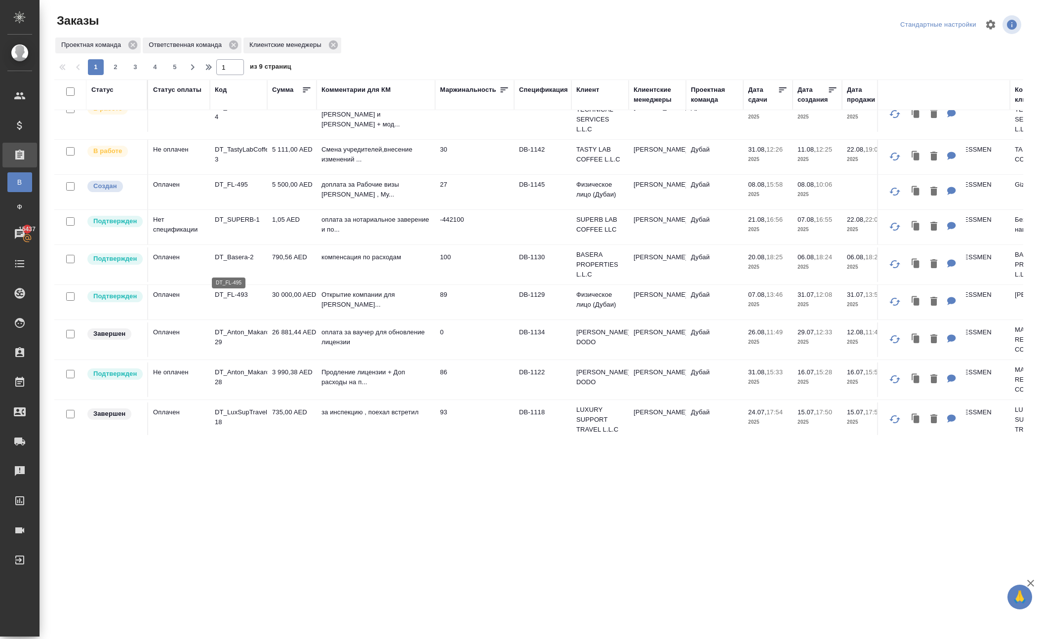
click at [242, 190] on p "DT_FL-495" at bounding box center [238, 185] width 47 height 10
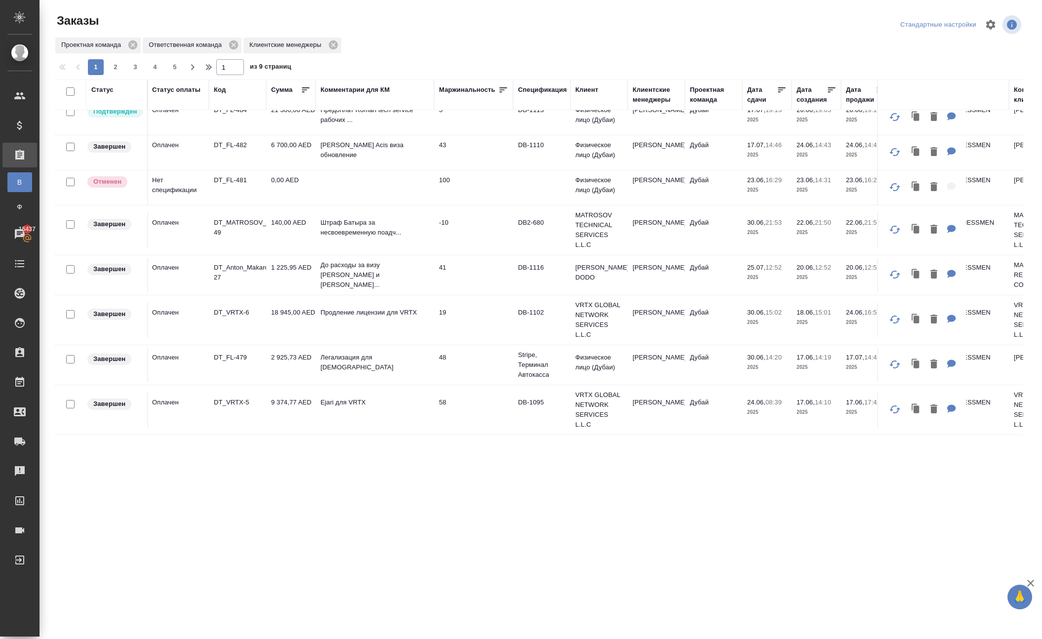
scroll to position [737, 1]
click at [178, 135] on td "Оплачен" at bounding box center [178, 117] width 62 height 35
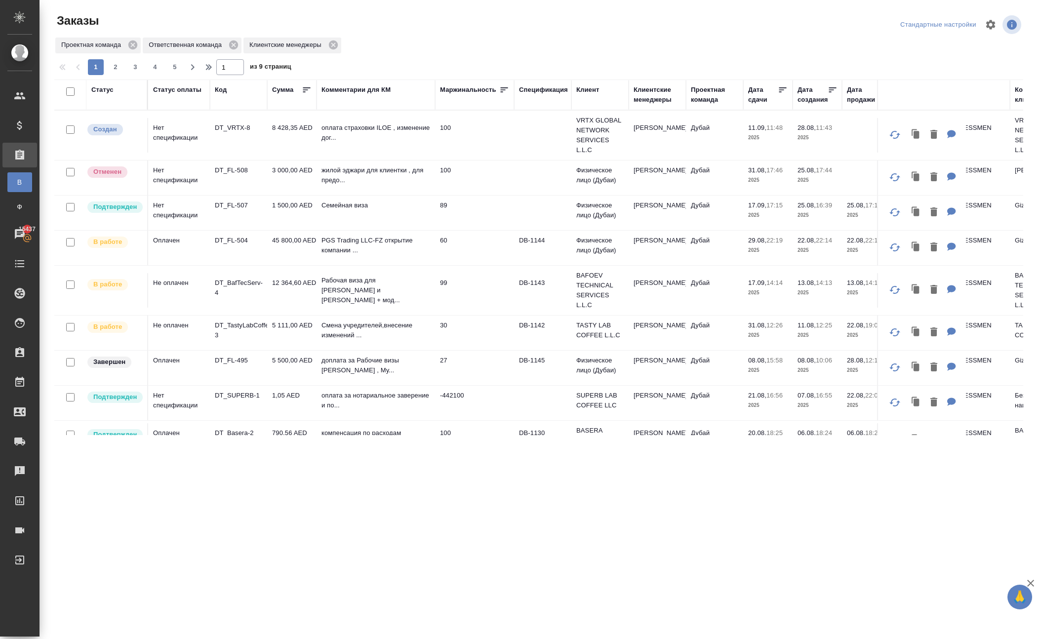
scroll to position [0, 0]
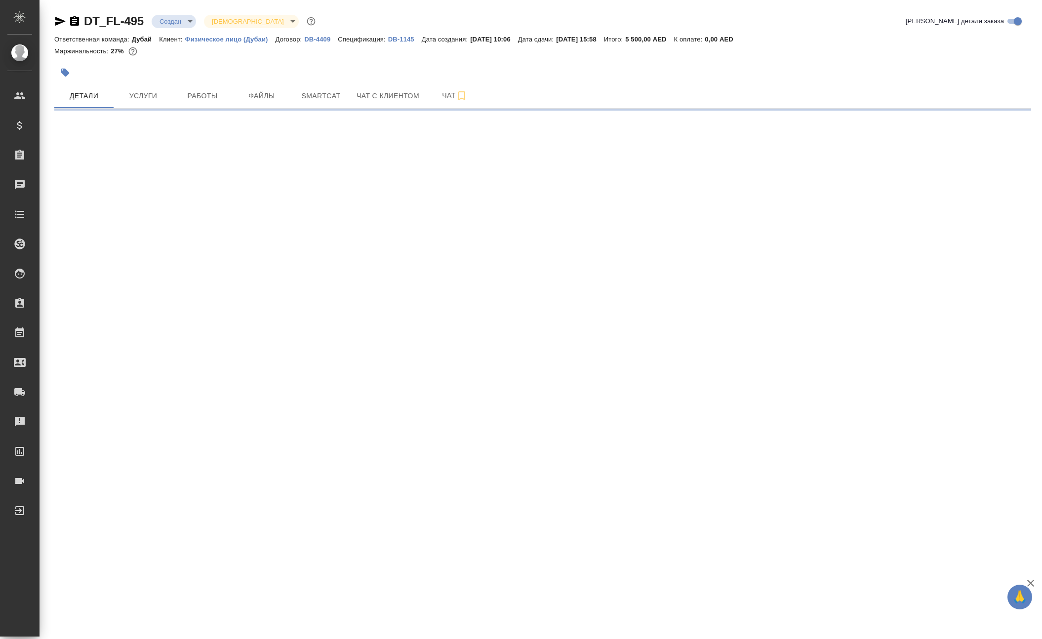
select select "RU"
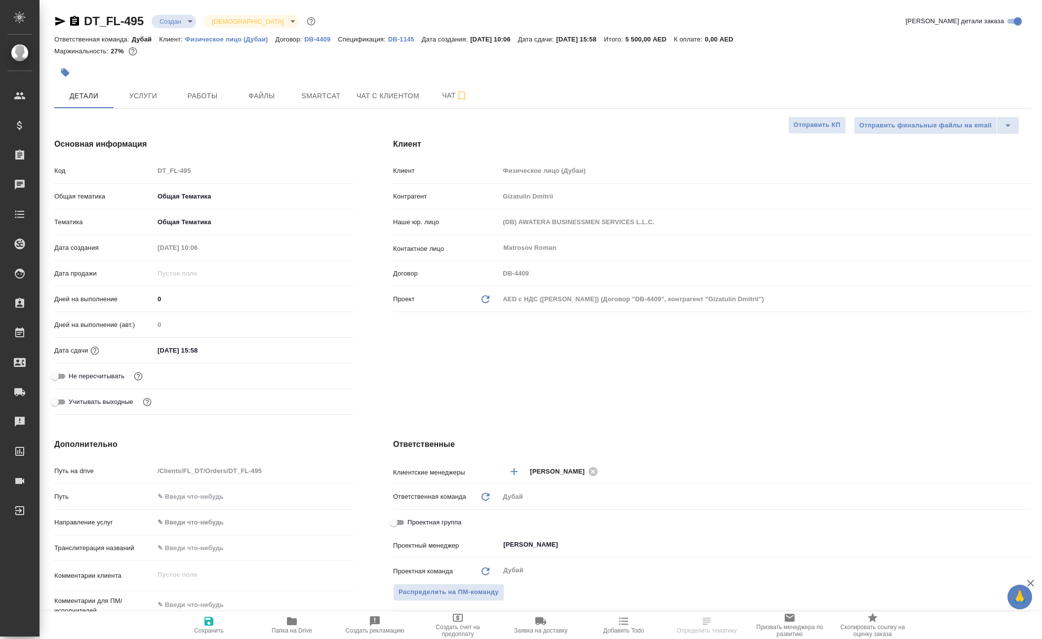
click at [214, 21] on body "🙏 .cls-1 fill:#fff; AWATERA [PERSON_NAME] Спецификации Заказы Чаты Todo Проекты…" at bounding box center [521, 319] width 1042 height 639
type textarea "x"
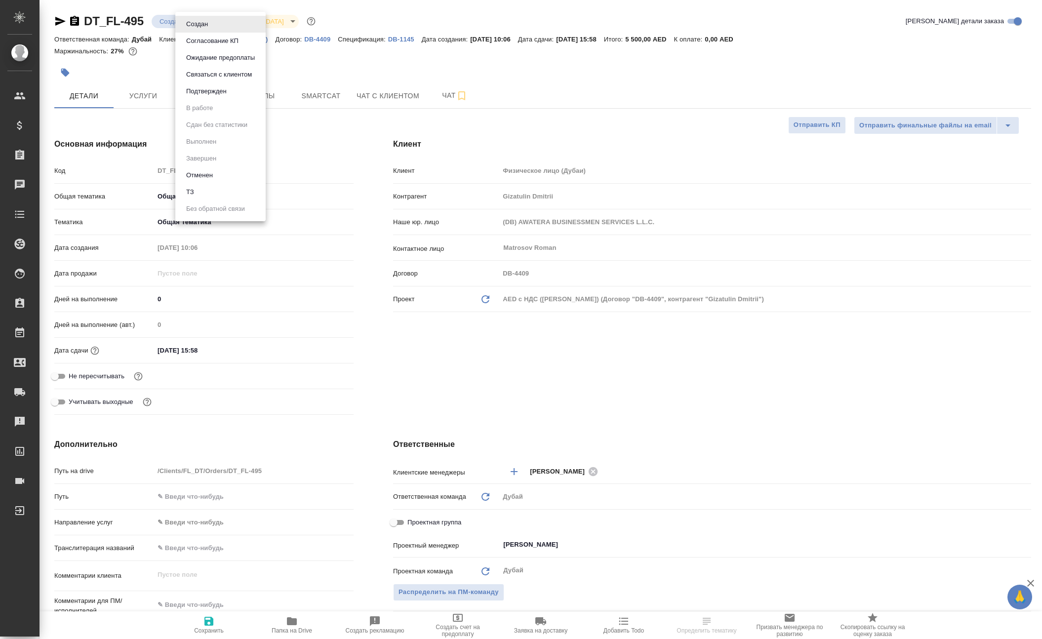
type textarea "x"
click at [205, 95] on button "Подтвержден" at bounding box center [206, 91] width 46 height 11
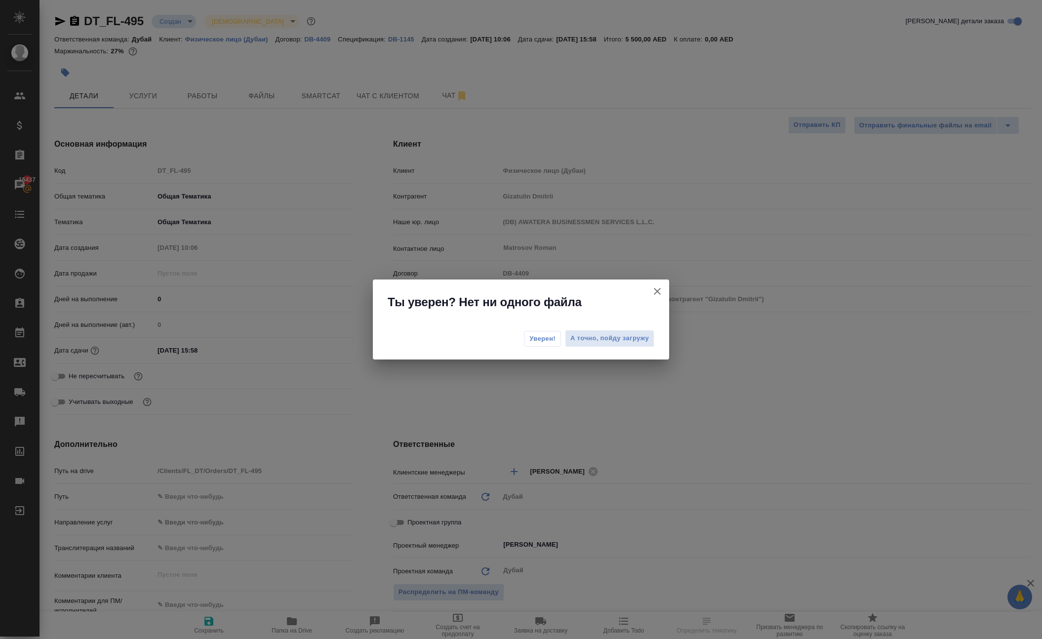
click at [530, 343] on span "Уверен!" at bounding box center [543, 339] width 26 height 10
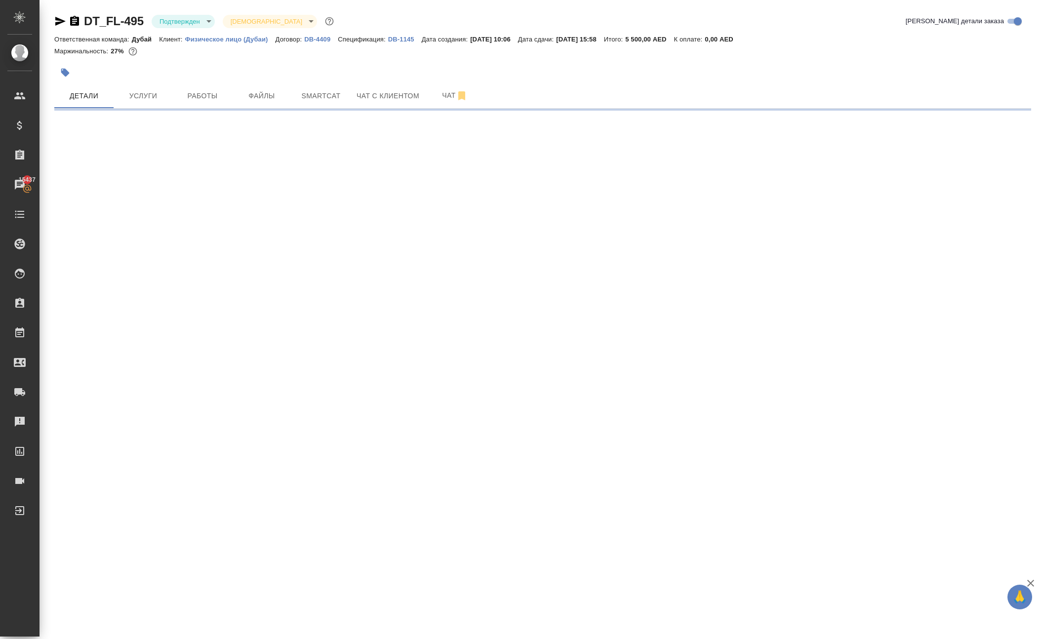
select select "RU"
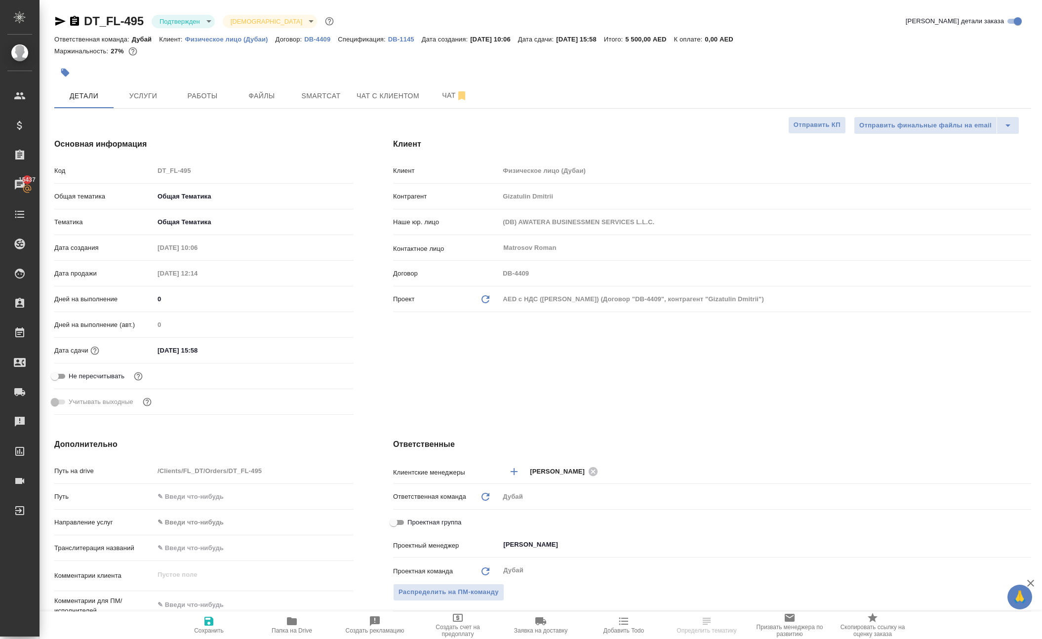
type textarea "x"
click at [226, 33] on body "🙏 .cls-1 fill:#fff; AWATERA [PERSON_NAME] Спецификации Заказы 15437 Чаты Todo П…" at bounding box center [521, 319] width 1042 height 639
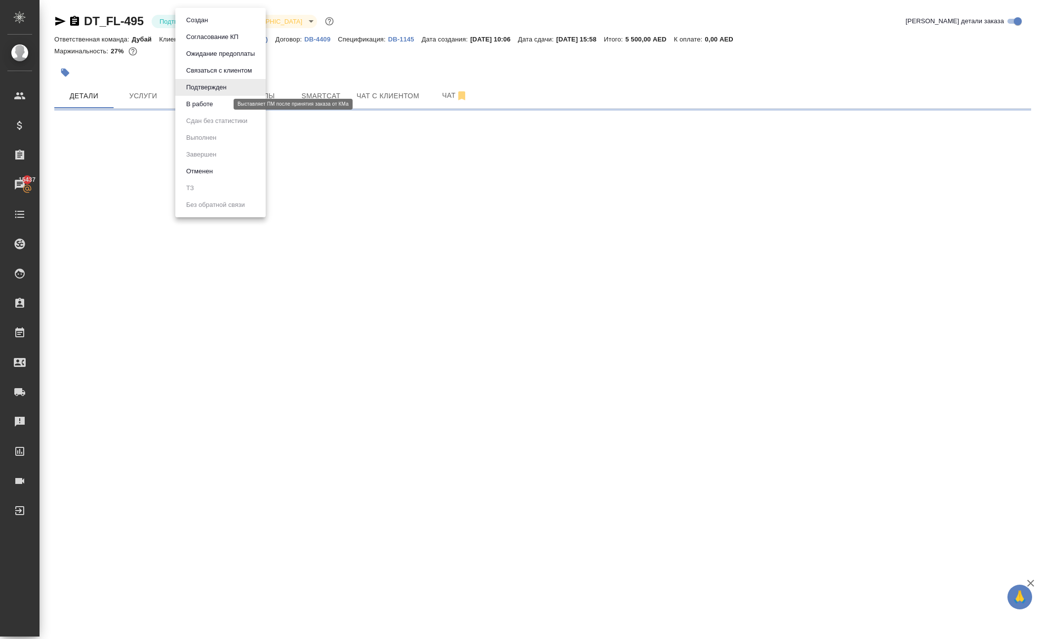
select select "RU"
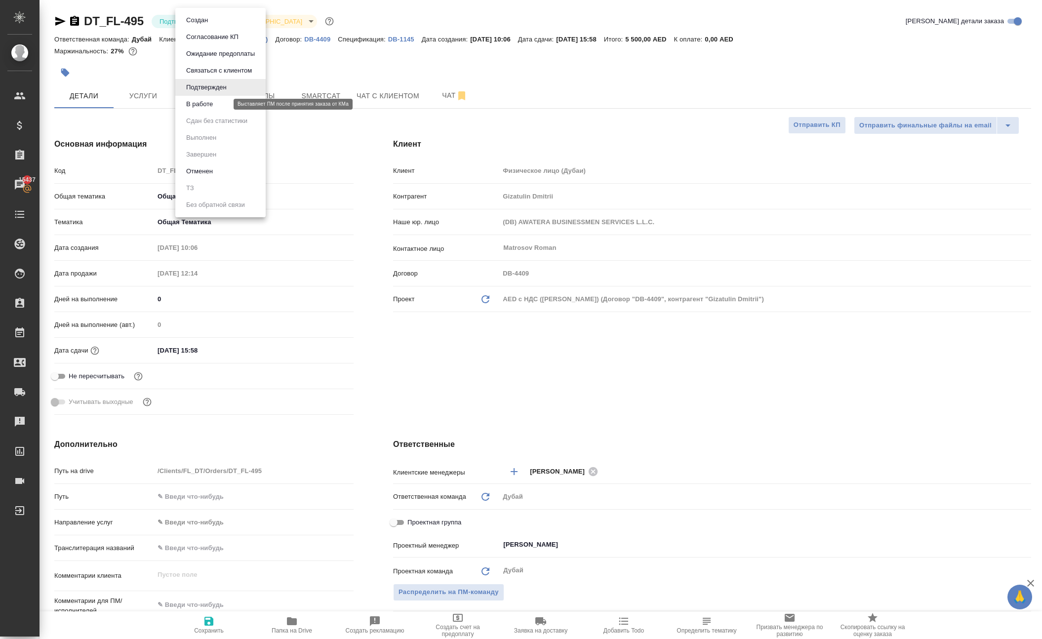
click at [216, 110] on button "В работе" at bounding box center [199, 104] width 33 height 11
type textarea "x"
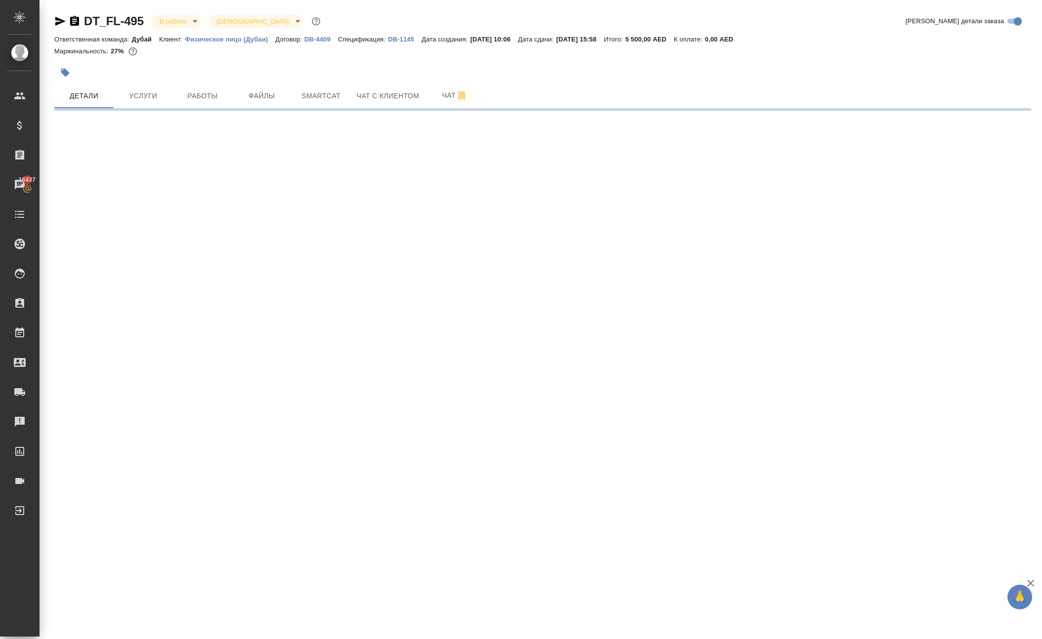
select select "RU"
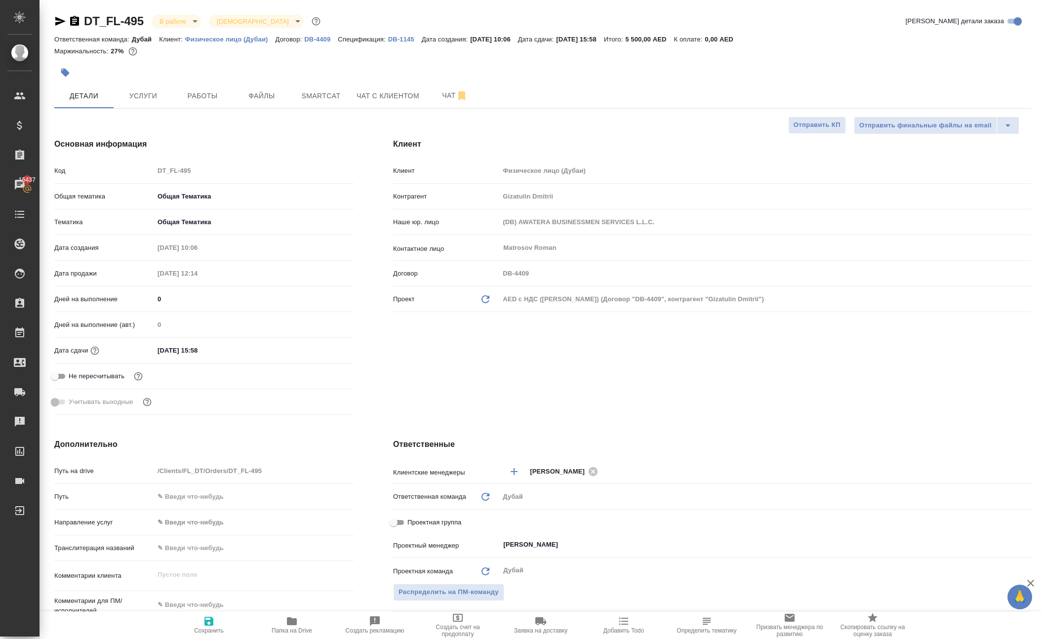
type textarea "x"
click at [215, 26] on body "🙏 .cls-1 fill:#fff; AWATERA [PERSON_NAME] Спецификации Заказы 15437 Чаты Todo П…" at bounding box center [521, 319] width 1042 height 639
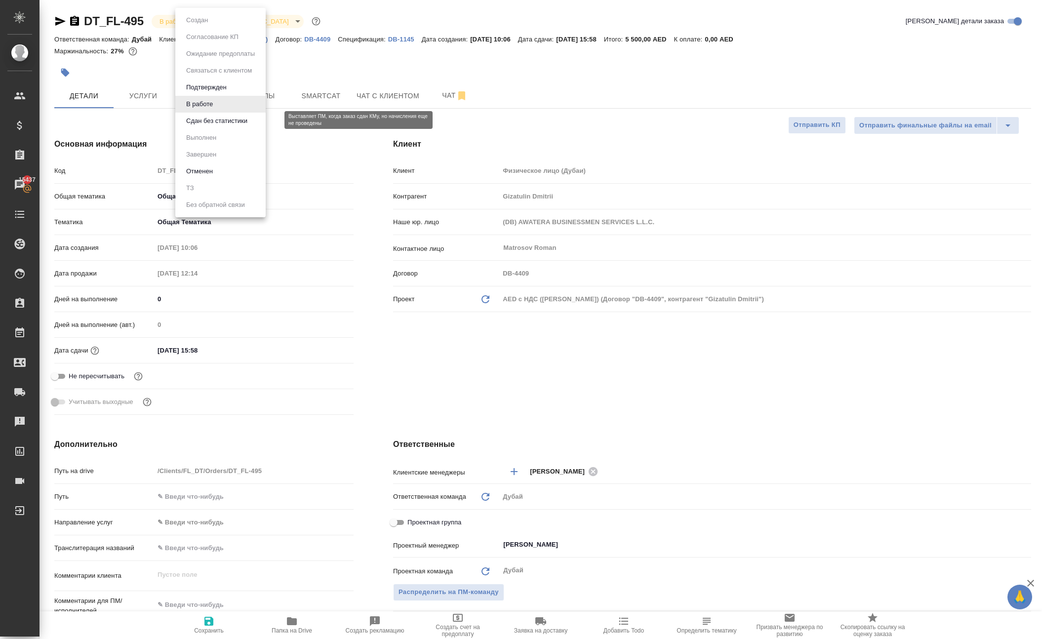
click at [215, 126] on button "Сдан без статистики" at bounding box center [216, 121] width 67 height 11
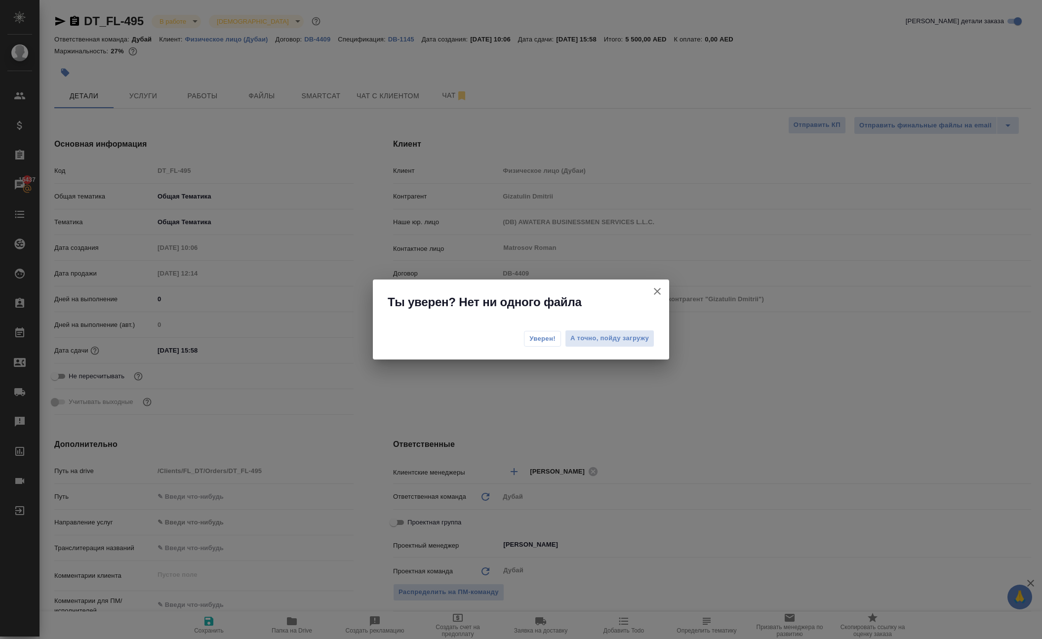
click at [530, 339] on span "Уверен!" at bounding box center [543, 339] width 26 height 10
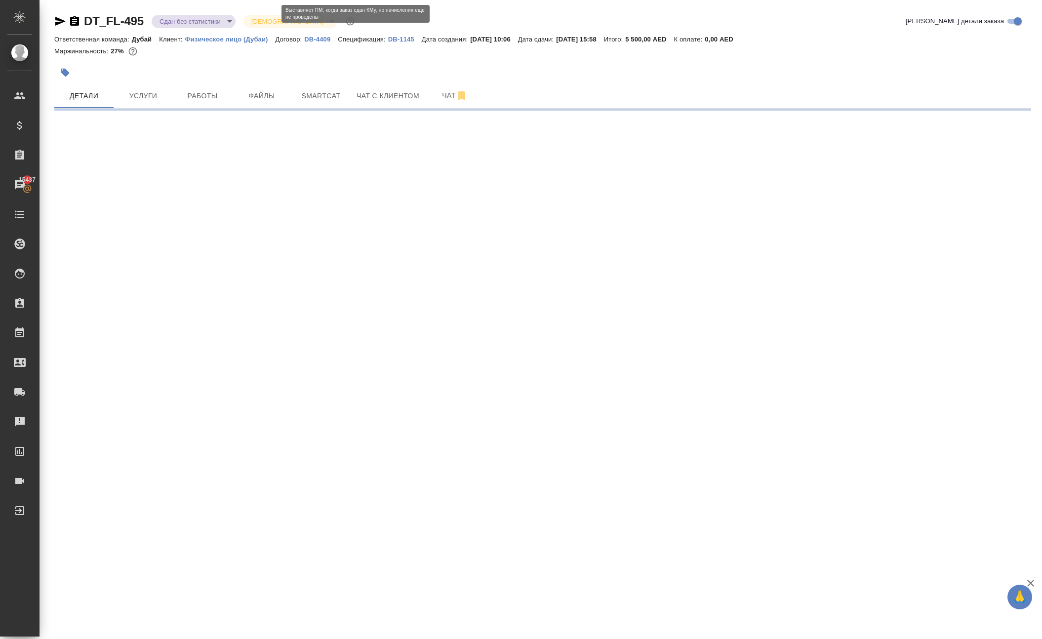
select select "RU"
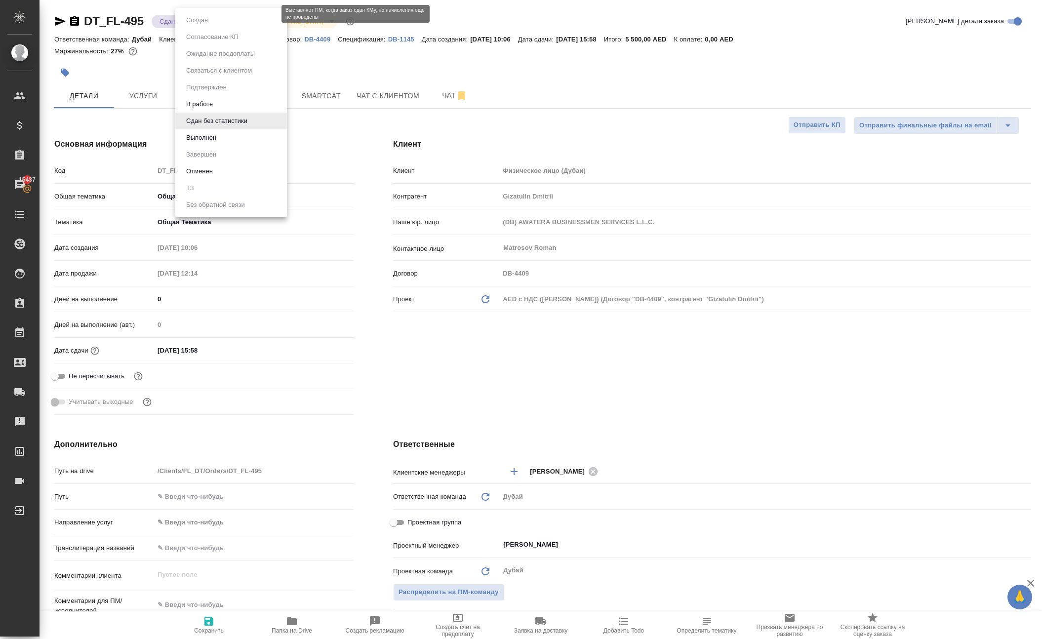
click at [204, 27] on body "🙏 .cls-1 fill:#fff; AWATERA [PERSON_NAME] Спецификации Заказы 15437 Чаты Todo П…" at bounding box center [521, 319] width 1042 height 639
type textarea "x"
click at [233, 146] on li "Выполнен" at bounding box center [231, 137] width 112 height 17
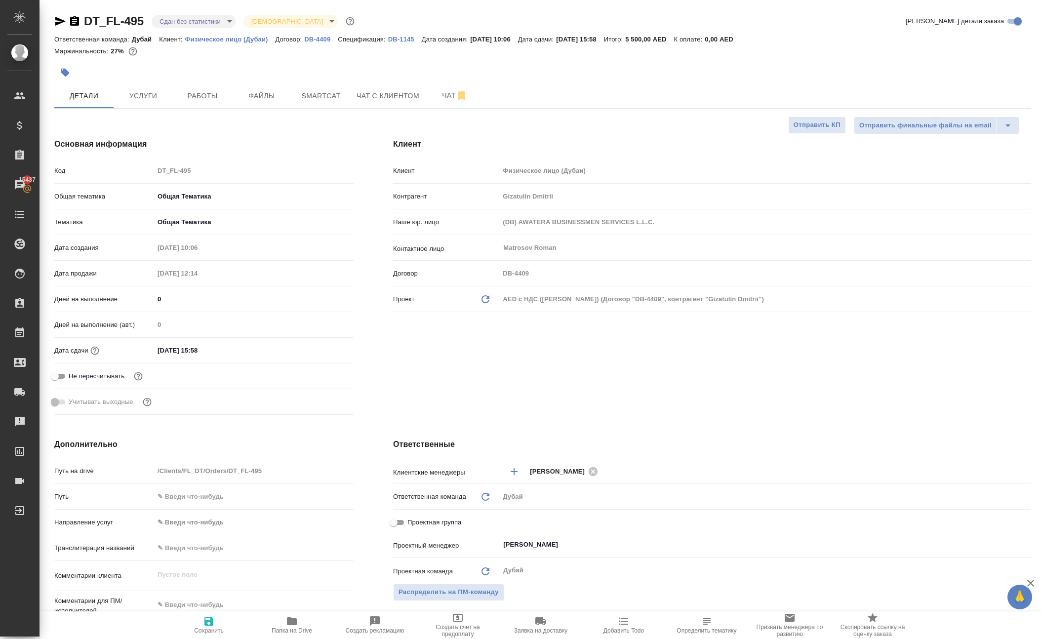
type textarea "x"
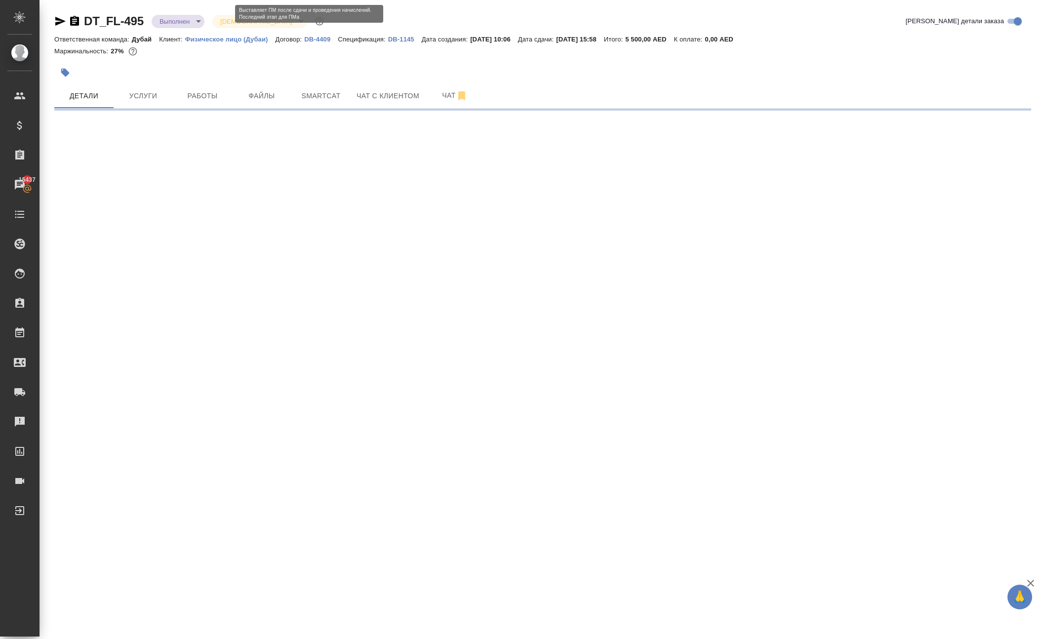
click at [221, 25] on body "🙏 .cls-1 fill:#fff; AWATERA [PERSON_NAME] Спецификации Заказы 15437 Чаты Todo П…" at bounding box center [521, 319] width 1042 height 639
select select "RU"
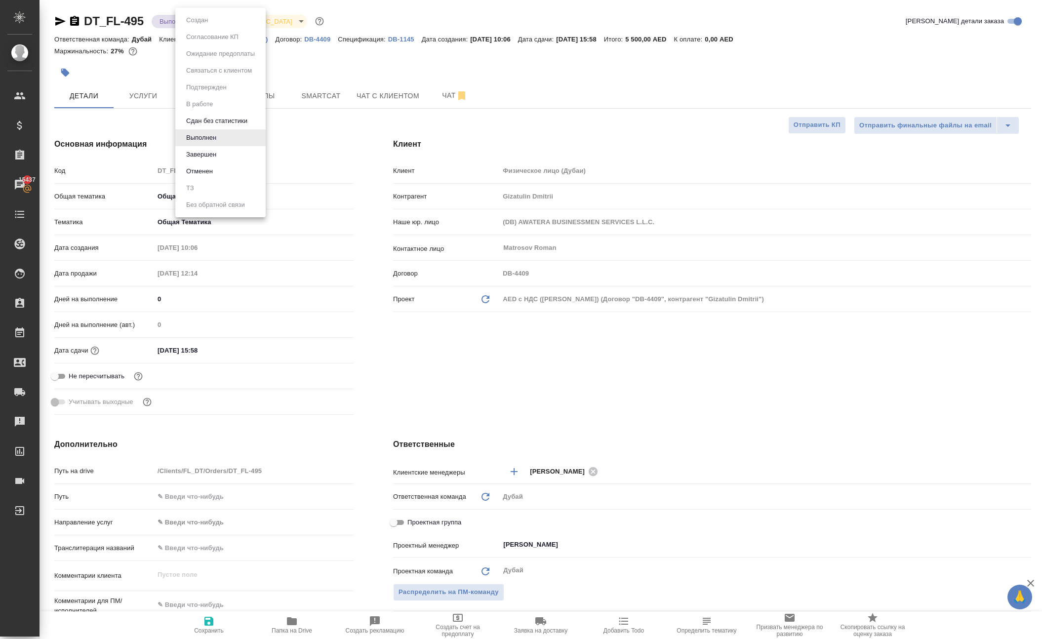
type textarea "x"
click at [234, 163] on li "Завершен" at bounding box center [220, 154] width 90 height 17
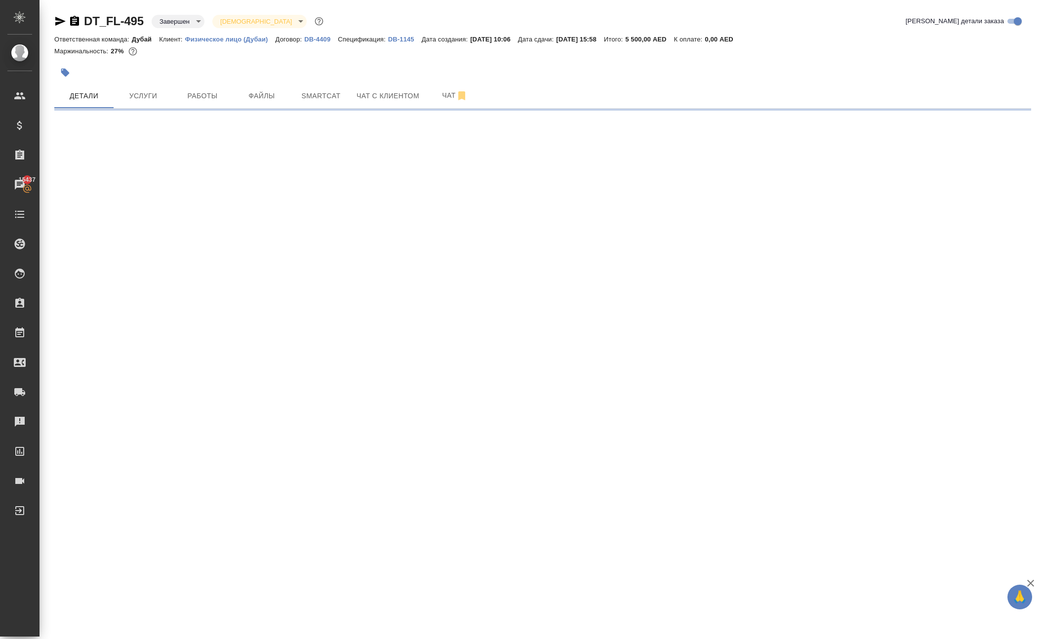
select select "RU"
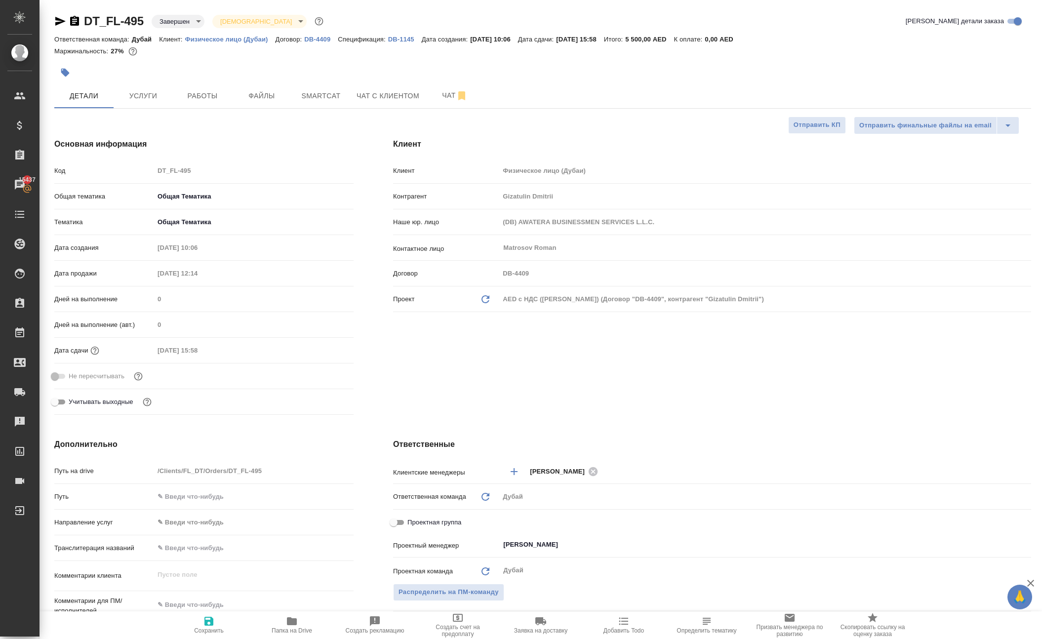
type textarea "x"
